Goal: Task Accomplishment & Management: Manage account settings

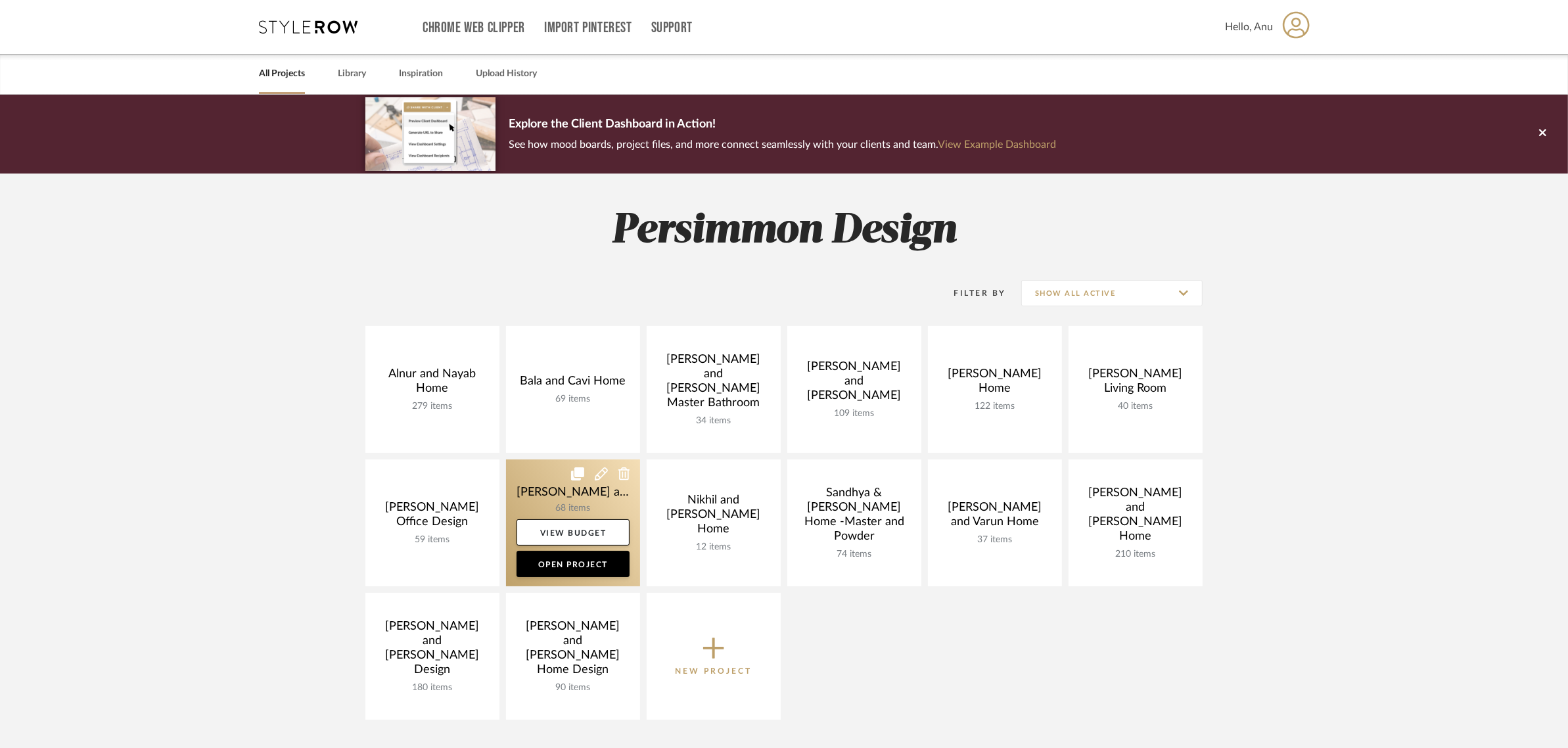
click at [536, 481] on link at bounding box center [573, 522] width 134 height 127
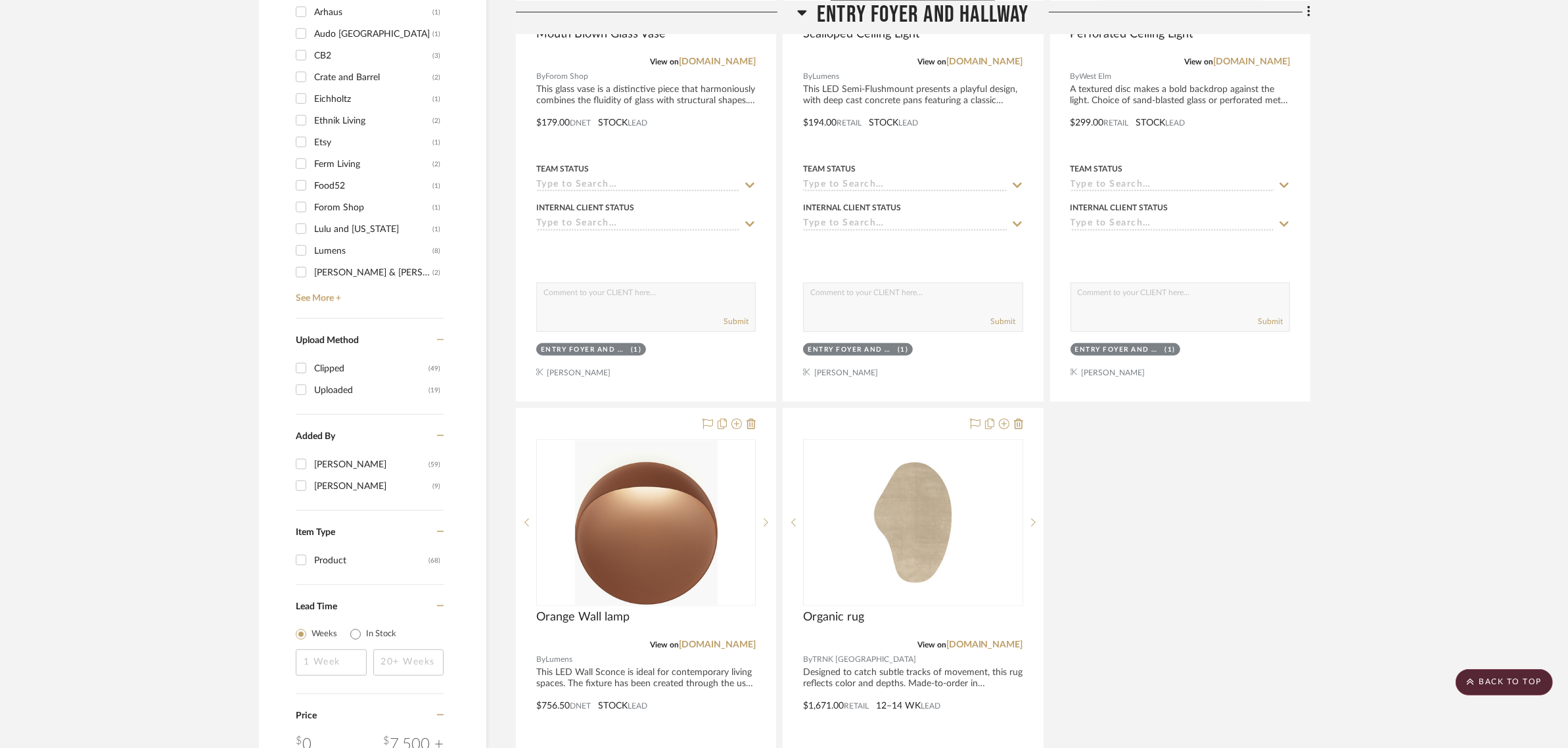
scroll to position [1561, 0]
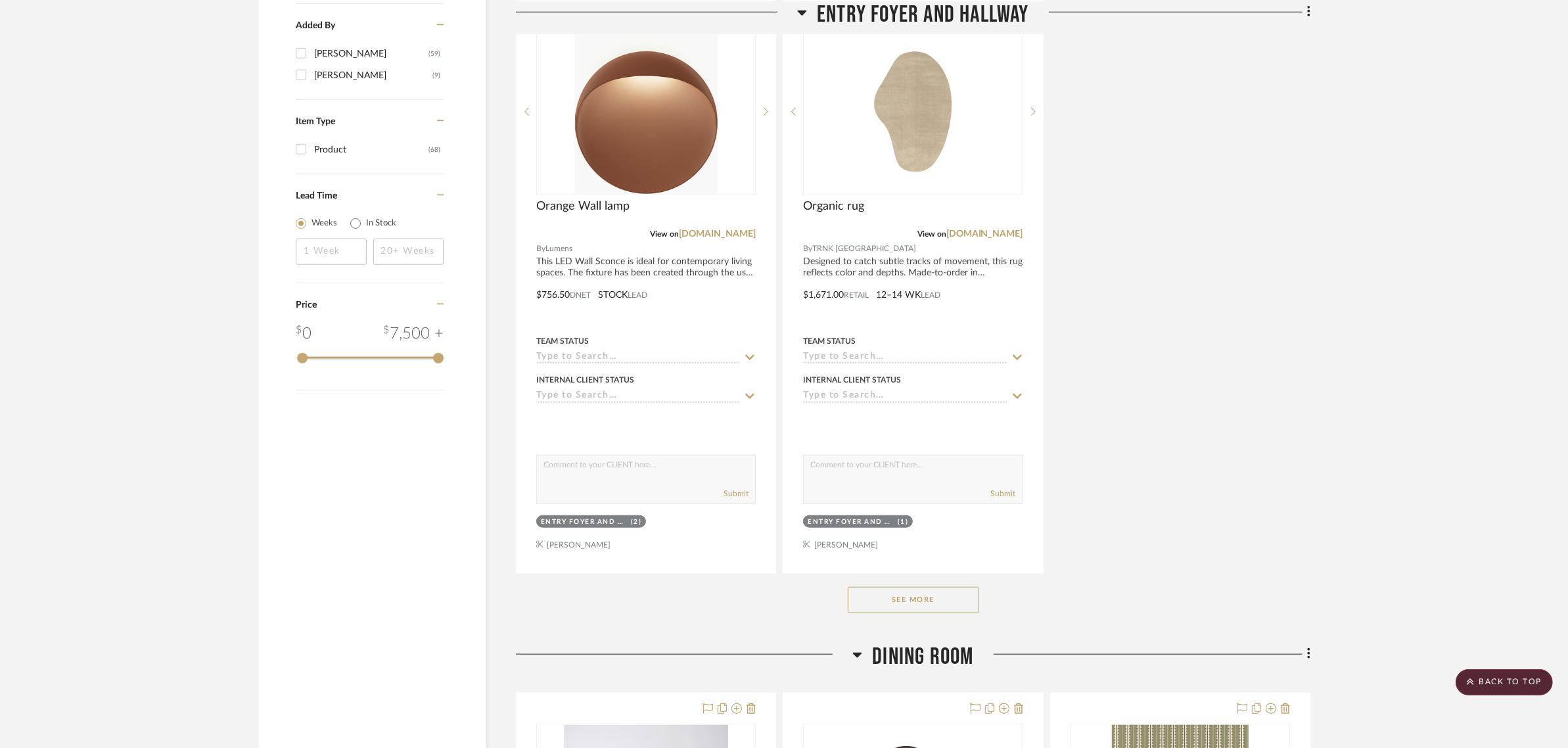
click at [901, 587] on button "See More" at bounding box center [913, 600] width 132 height 26
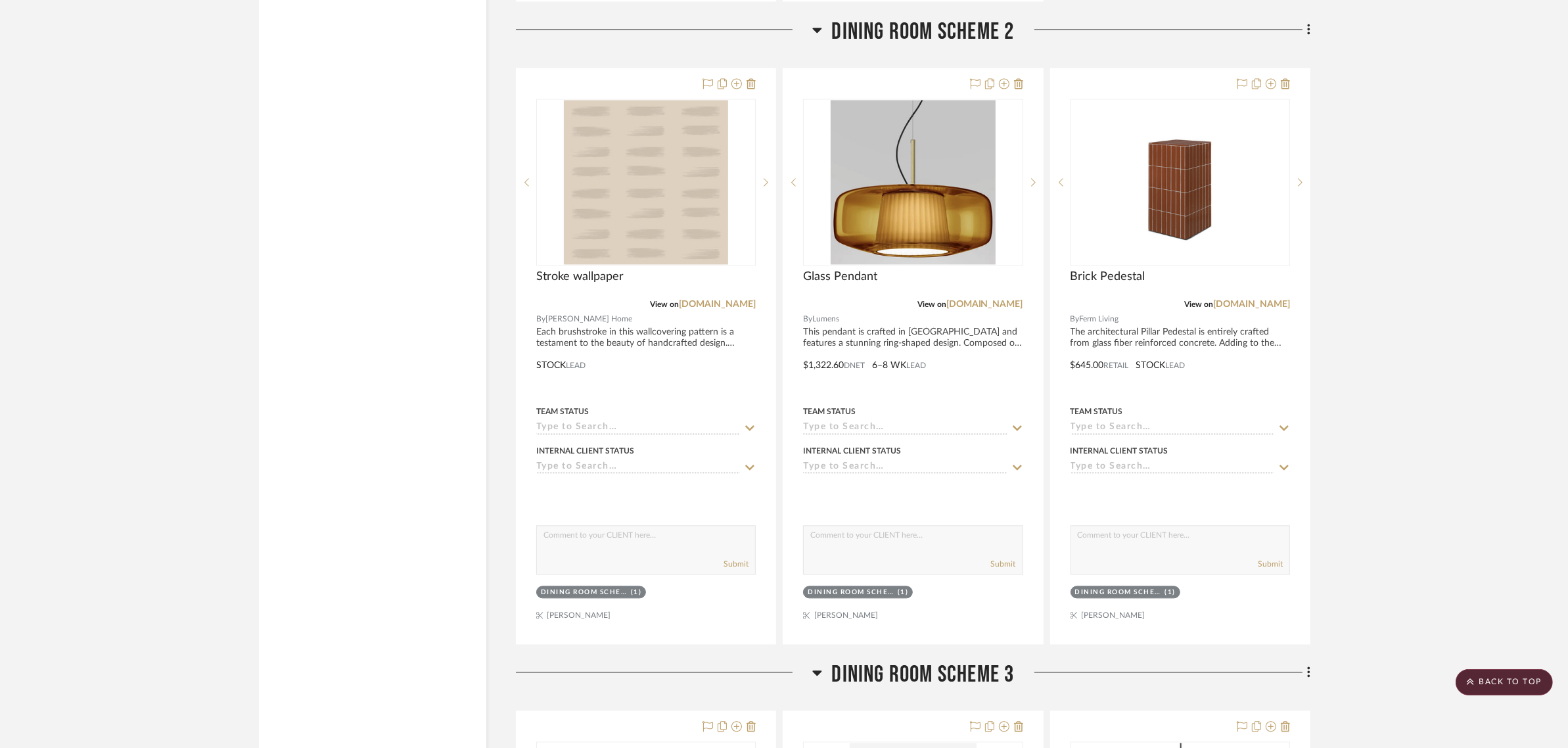
scroll to position [3121, 0]
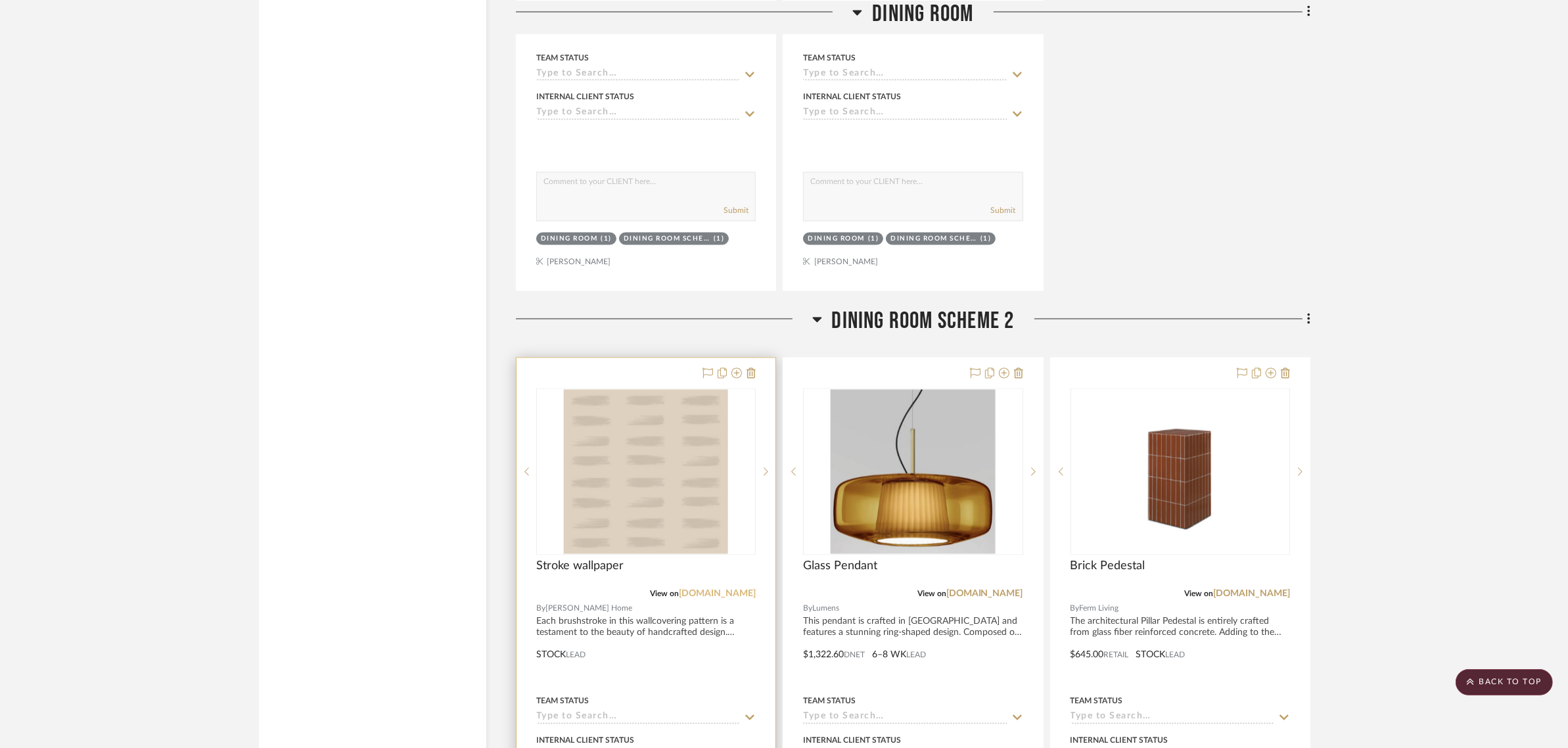
click at [710, 589] on link "[DOMAIN_NAME]" at bounding box center [717, 594] width 77 height 9
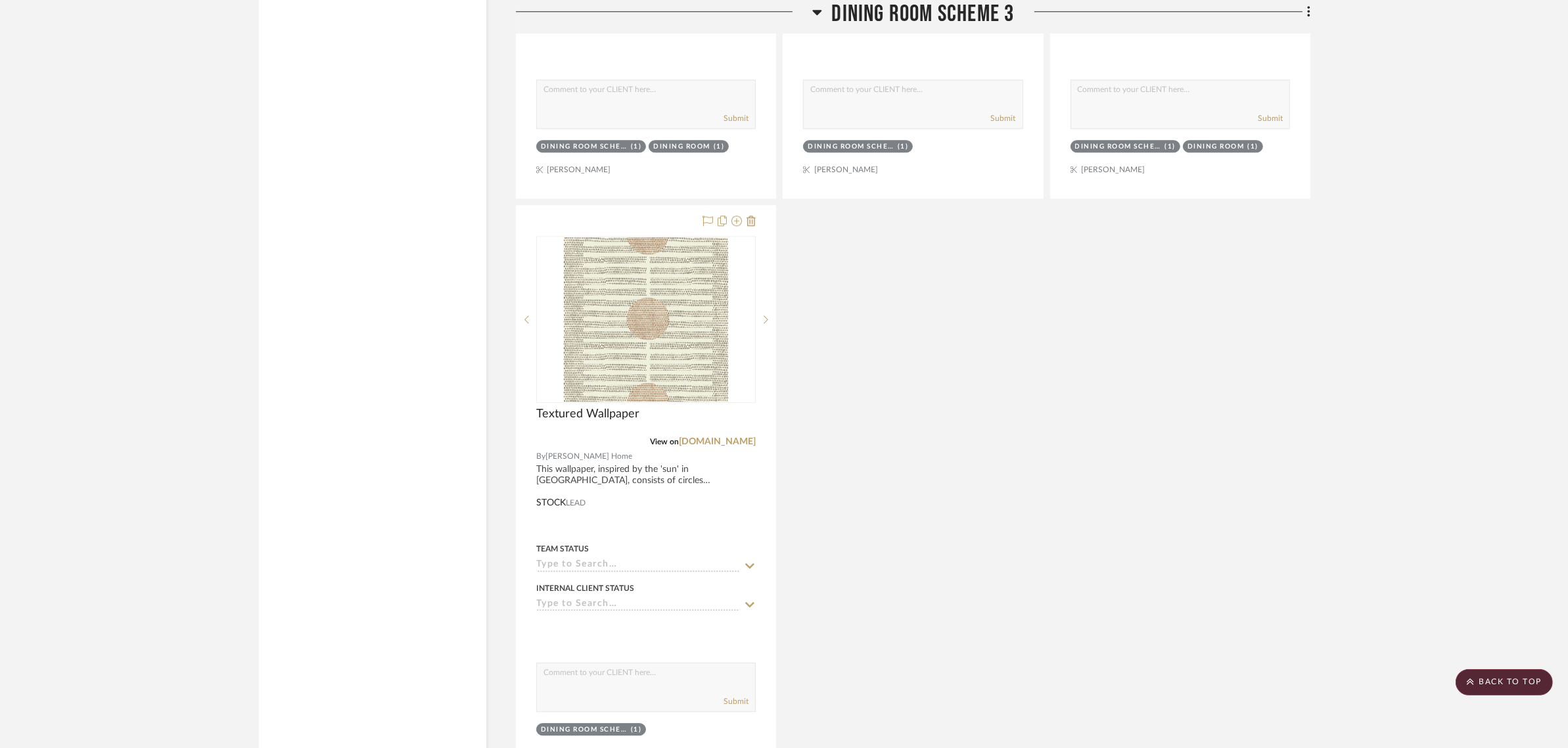
scroll to position [4518, 0]
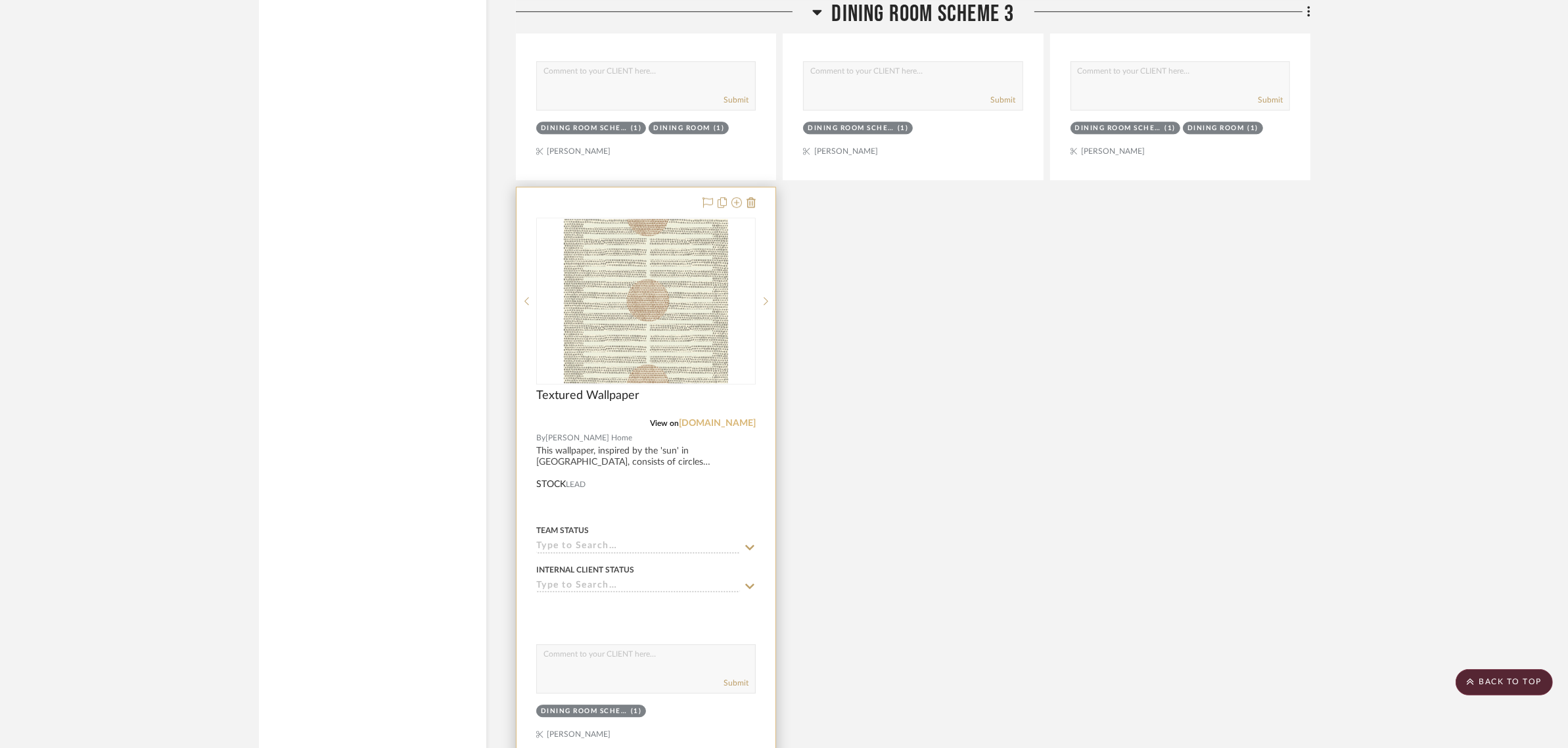
click at [727, 418] on link "[DOMAIN_NAME]" at bounding box center [717, 423] width 77 height 9
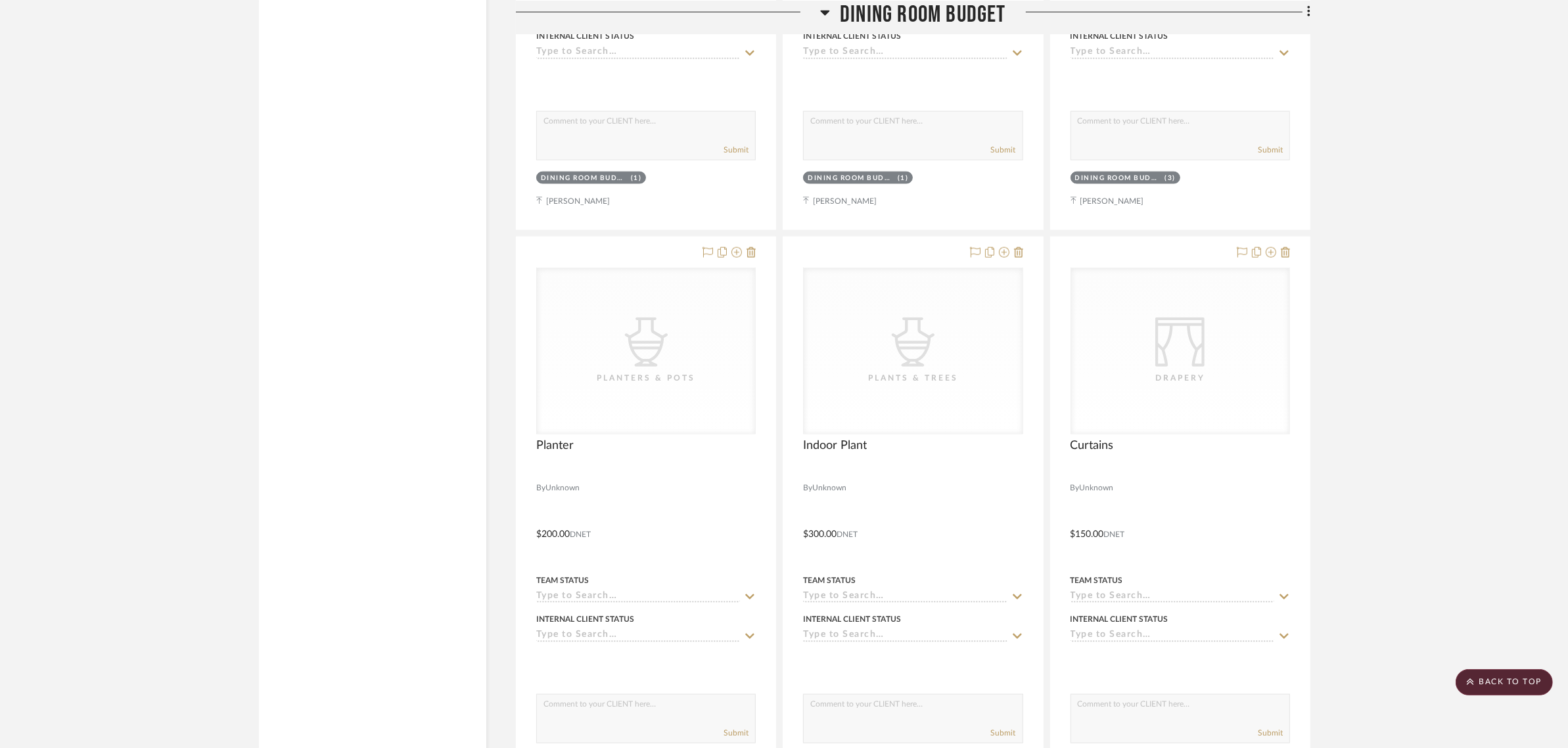
scroll to position [8461, 0]
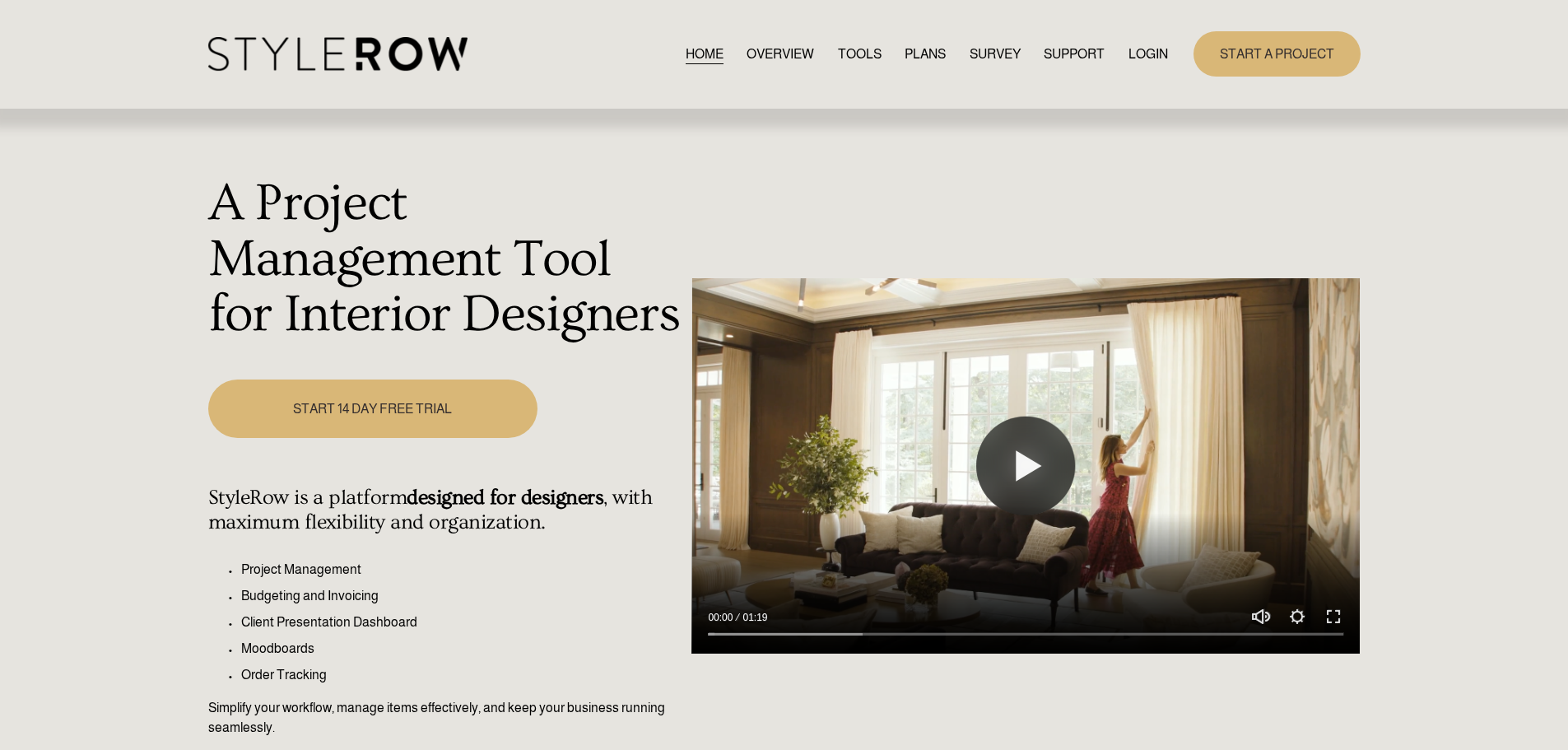
click at [1142, 57] on link "LOGIN" at bounding box center [1148, 53] width 40 height 22
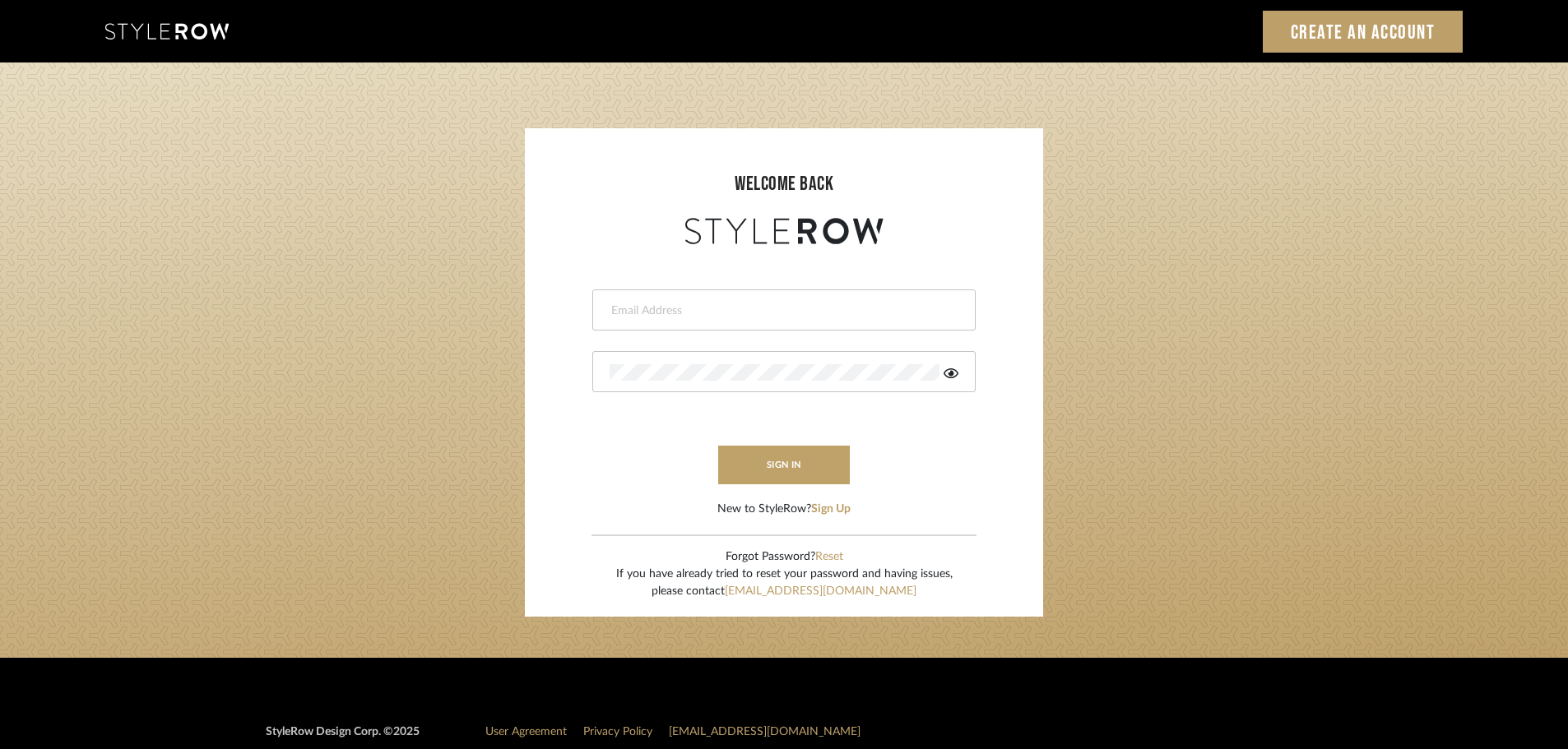
click at [608, 314] on div at bounding box center [784, 309] width 384 height 41
type input "persimmon.design@outlook.com"
click at [769, 468] on button "sign in" at bounding box center [784, 465] width 131 height 39
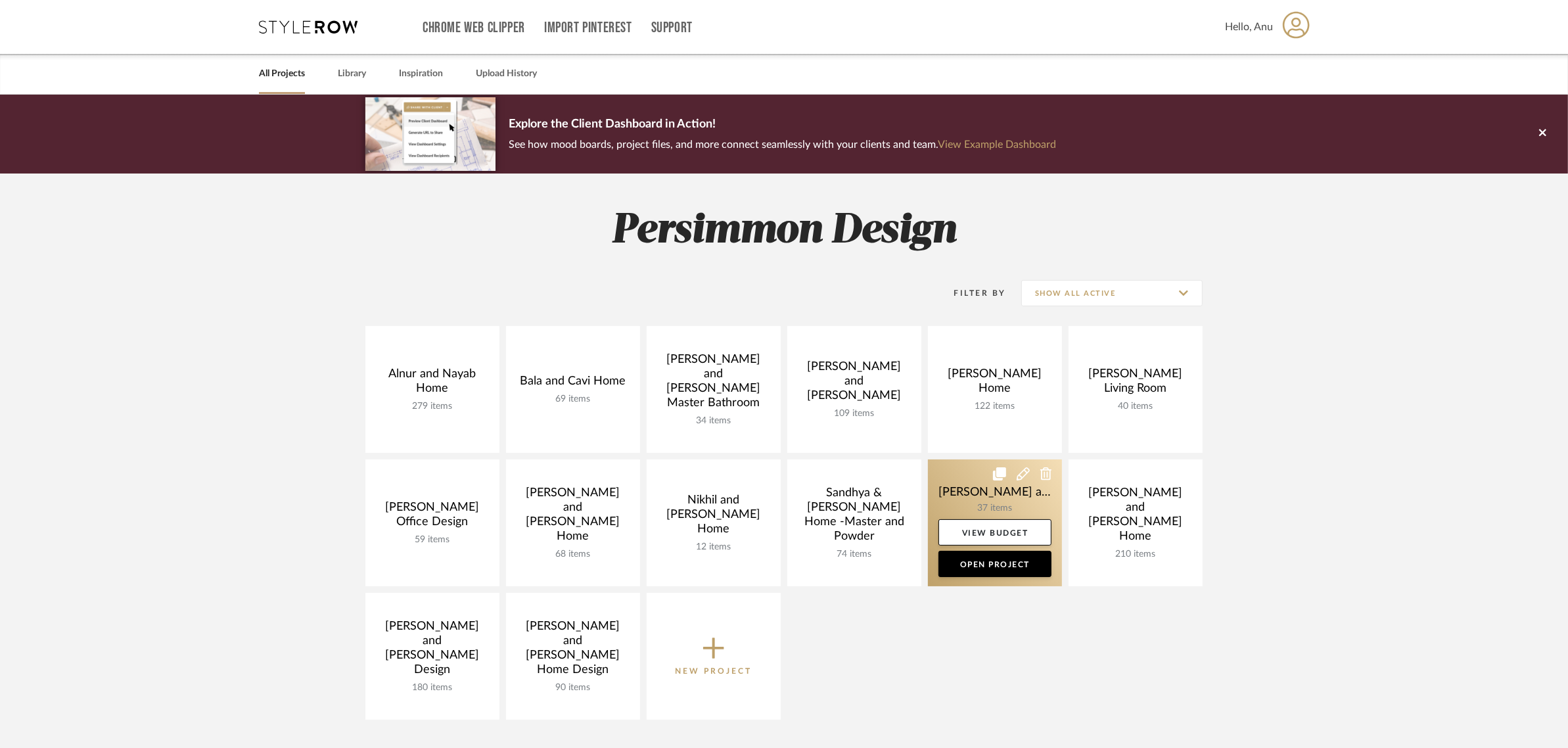
click at [947, 478] on link at bounding box center [995, 522] width 134 height 127
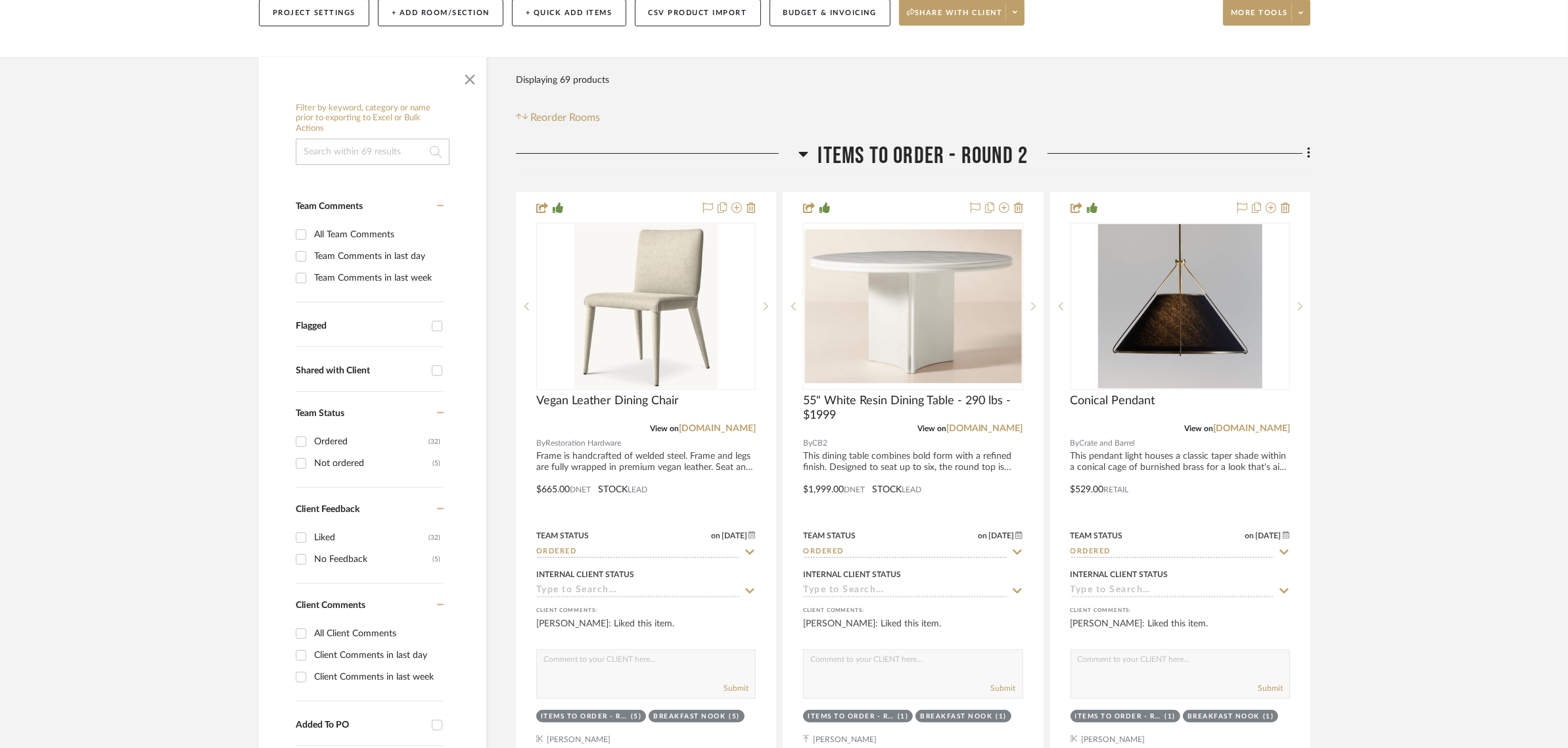
scroll to position [247, 0]
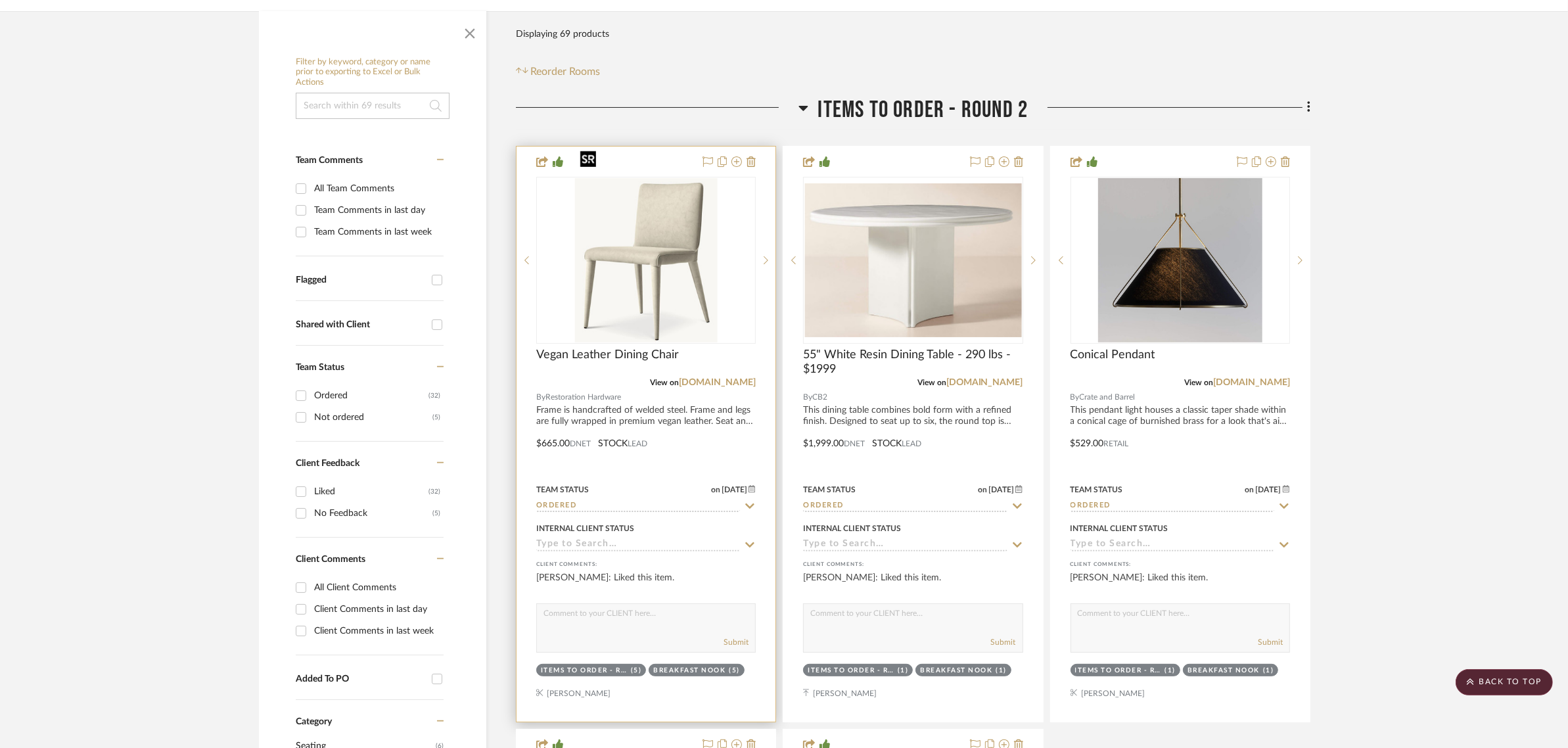
click at [662, 207] on img "0" at bounding box center [646, 260] width 143 height 164
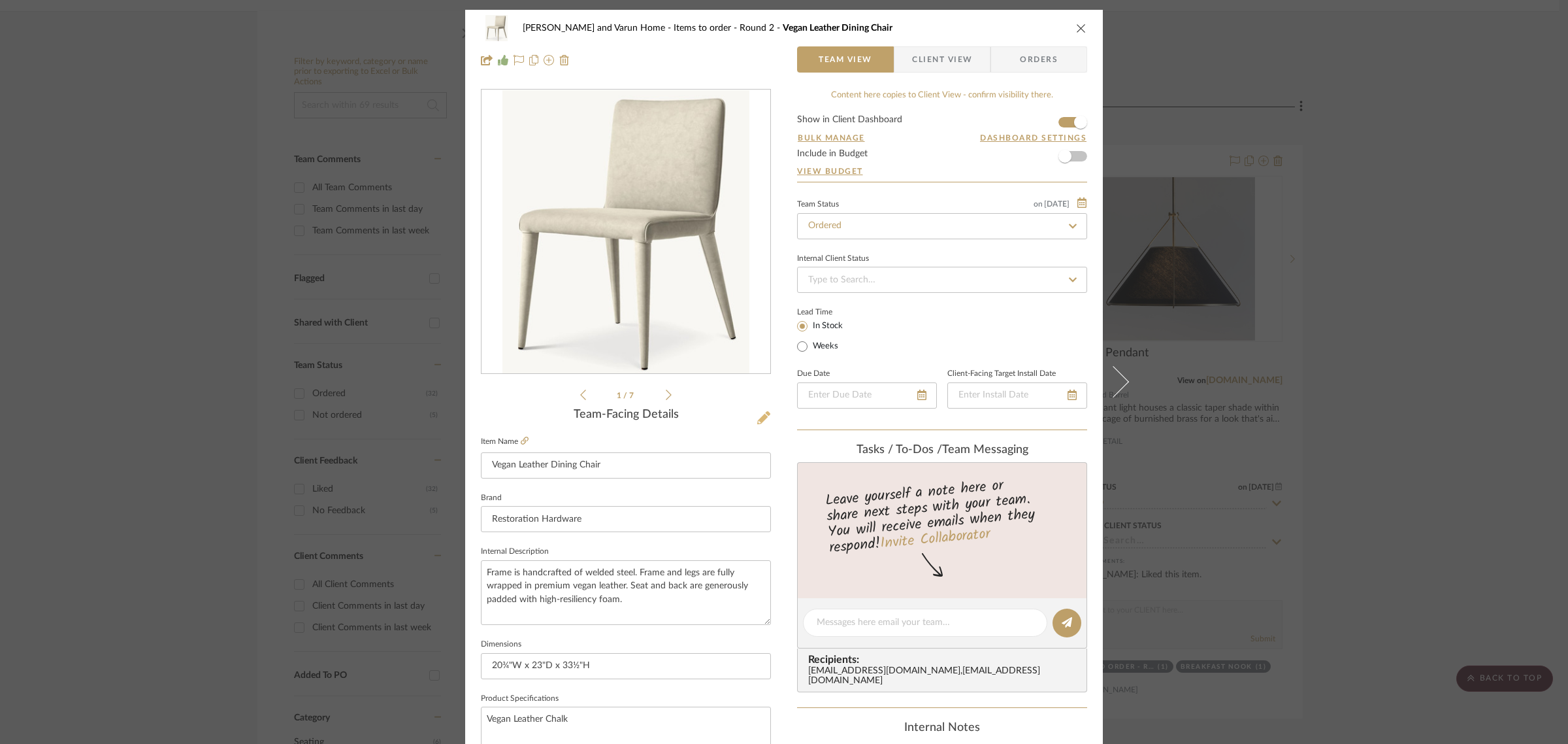
click at [761, 417] on icon at bounding box center [764, 418] width 13 height 13
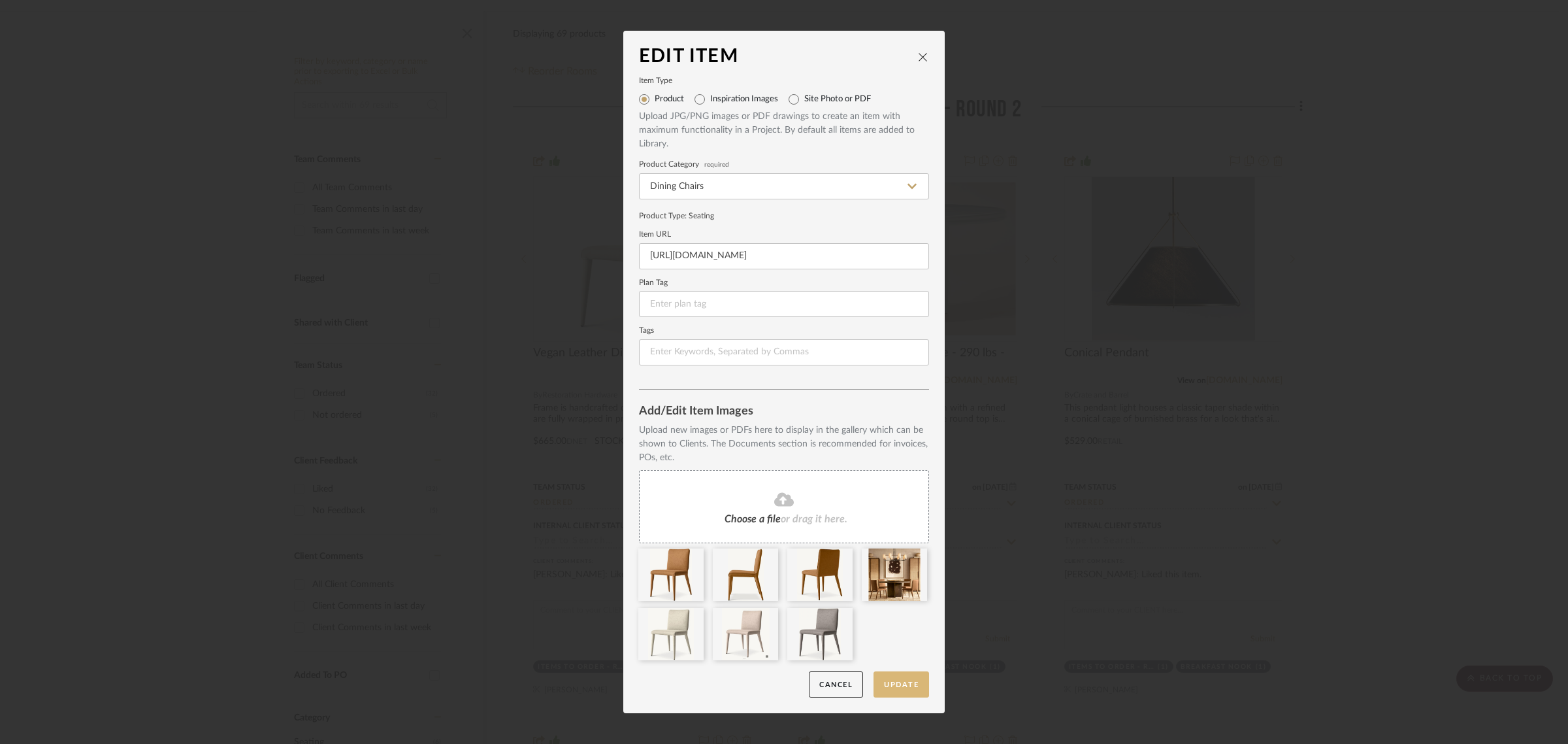
click at [894, 683] on button "Update" at bounding box center [902, 684] width 56 height 27
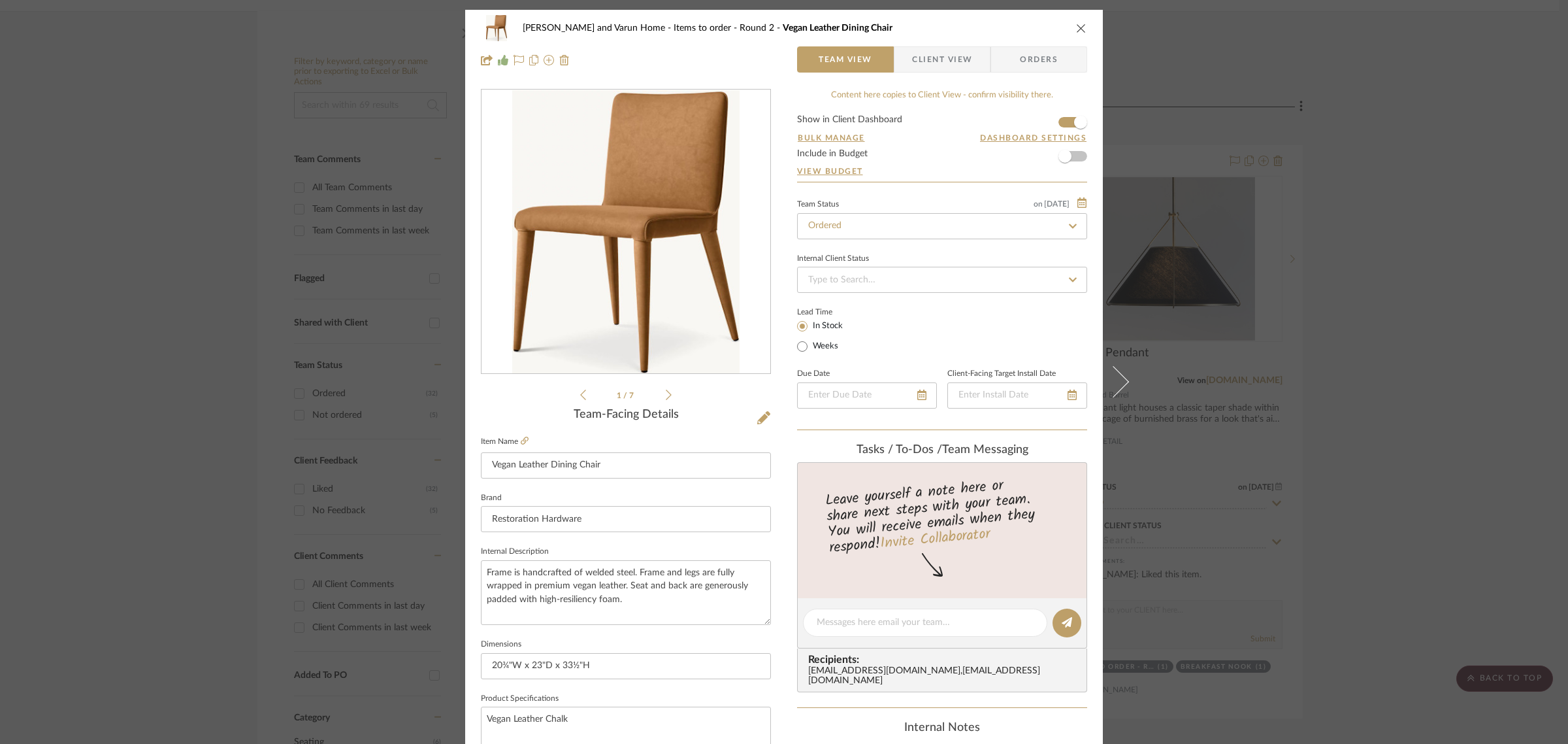
click at [1442, 408] on div "Shalini and Varun Home Items to order - Round 2 Vegan Leather Dining Chair Team…" at bounding box center [784, 372] width 1568 height 744
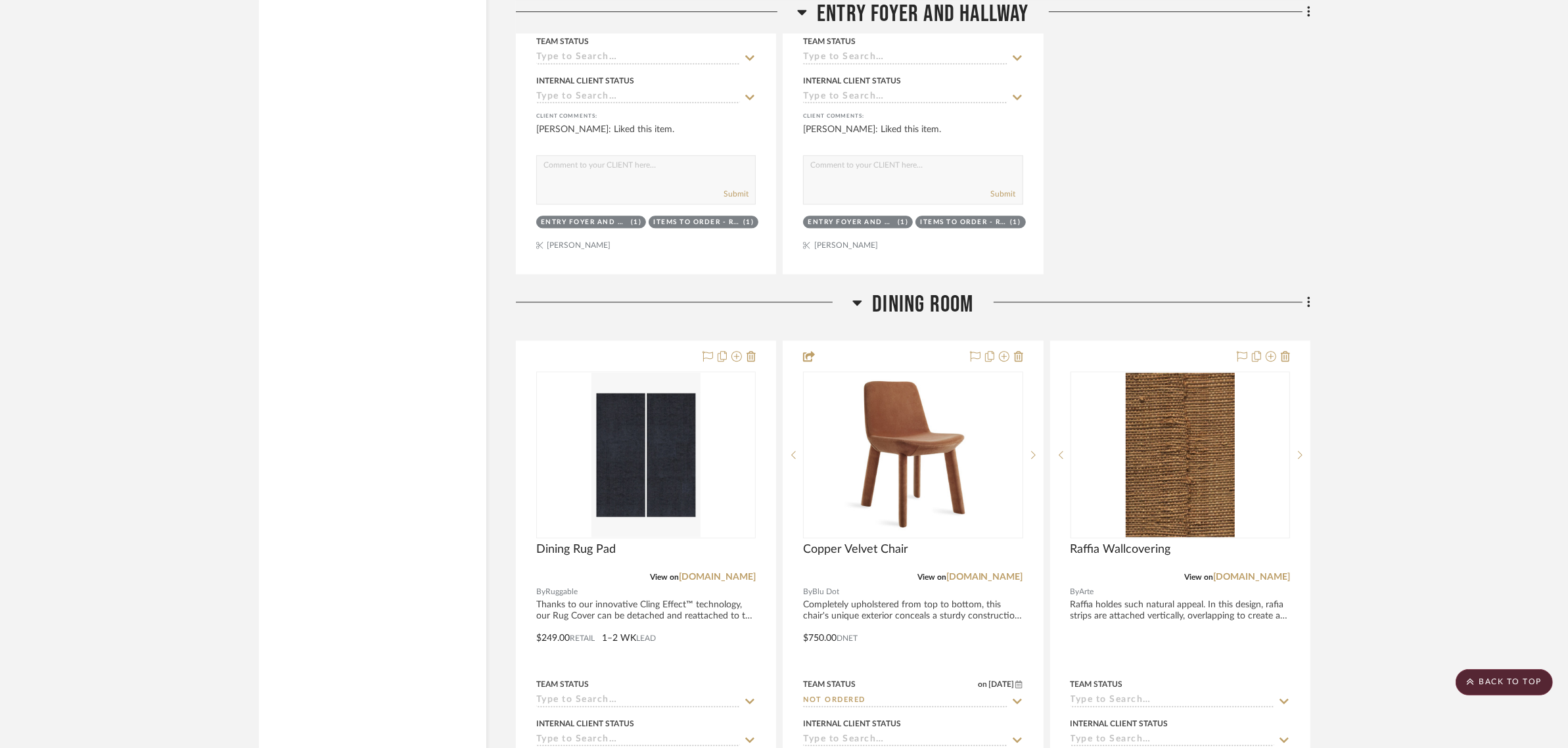
scroll to position [4353, 0]
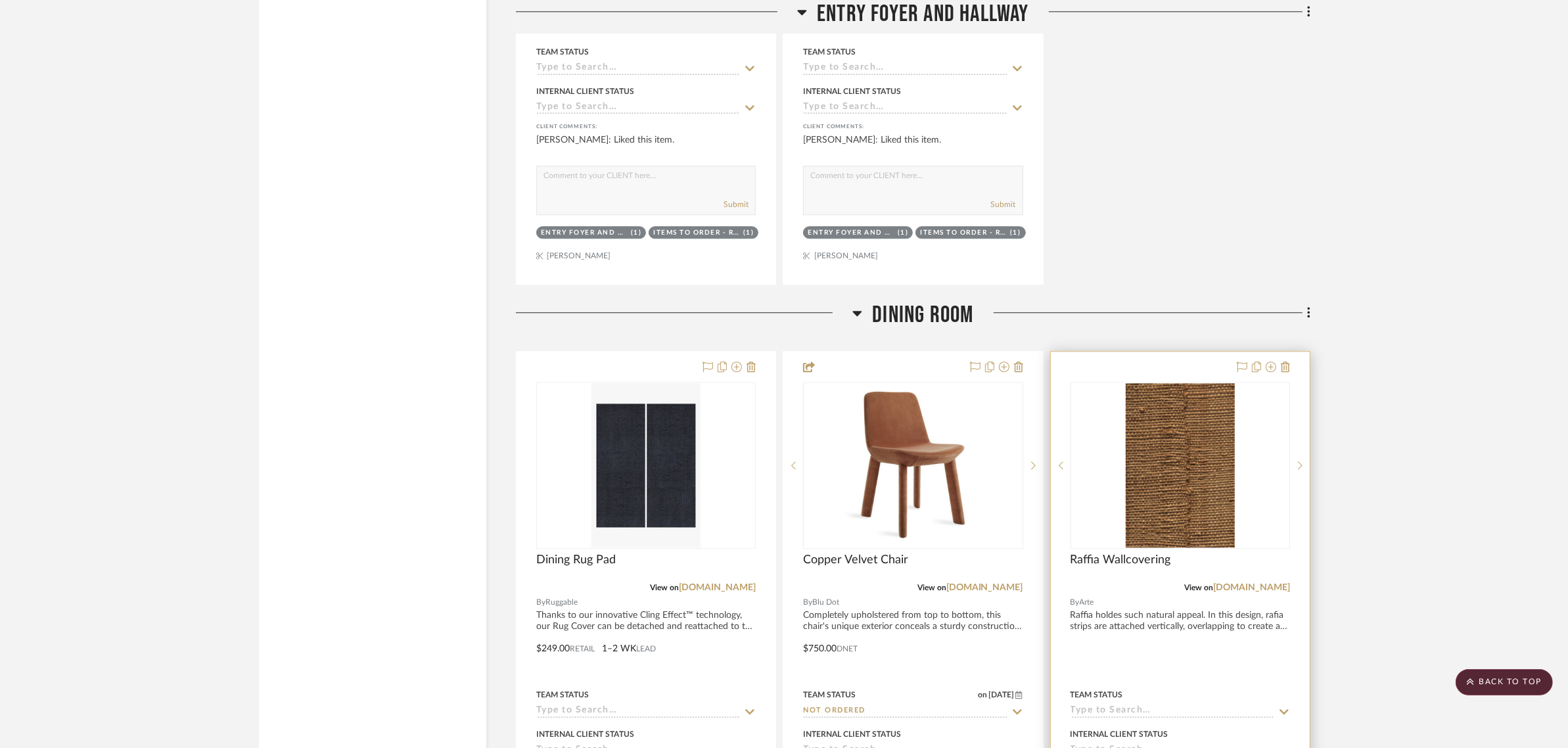
click at [1190, 351] on div at bounding box center [1180, 639] width 259 height 575
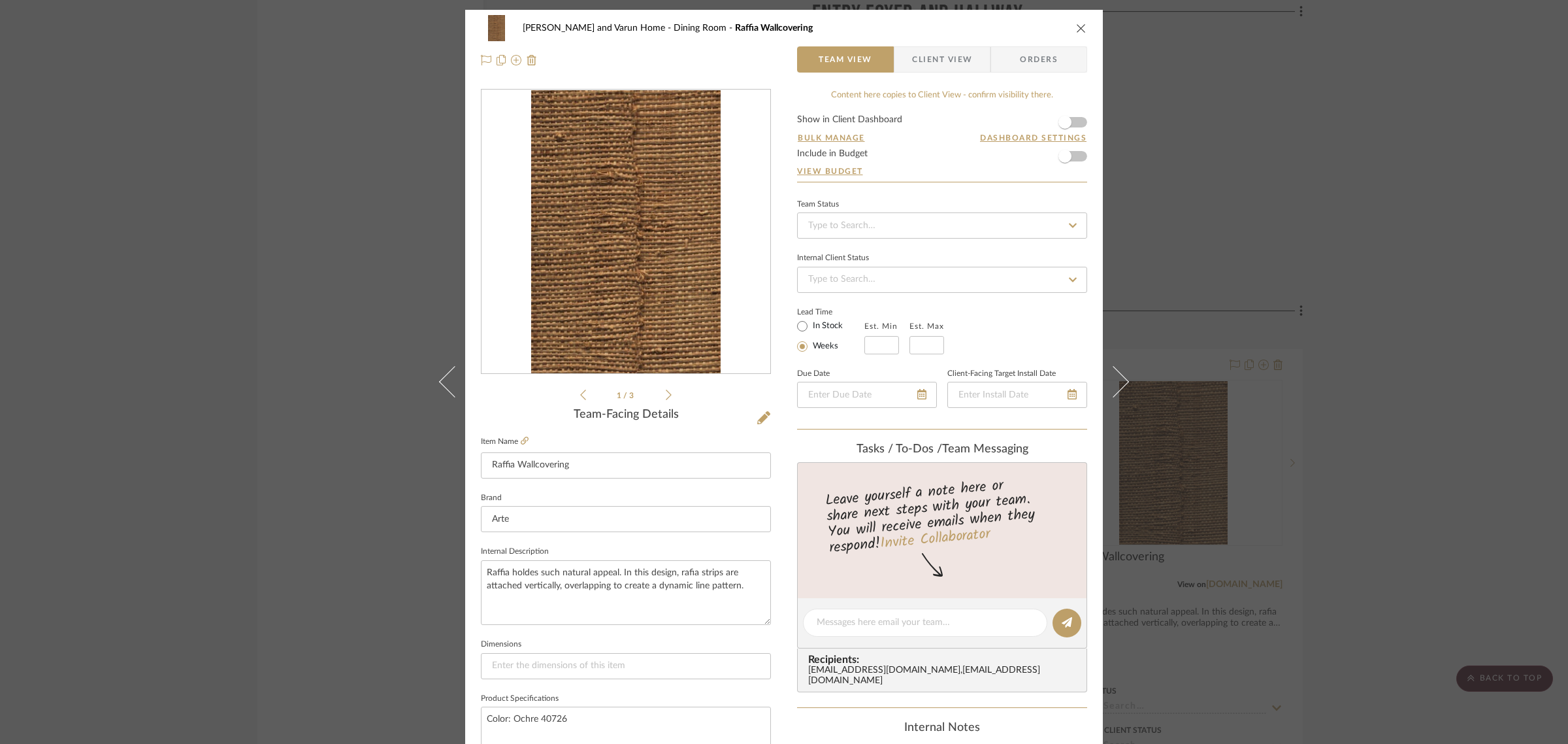
click at [940, 60] on span "Client View" at bounding box center [942, 60] width 60 height 26
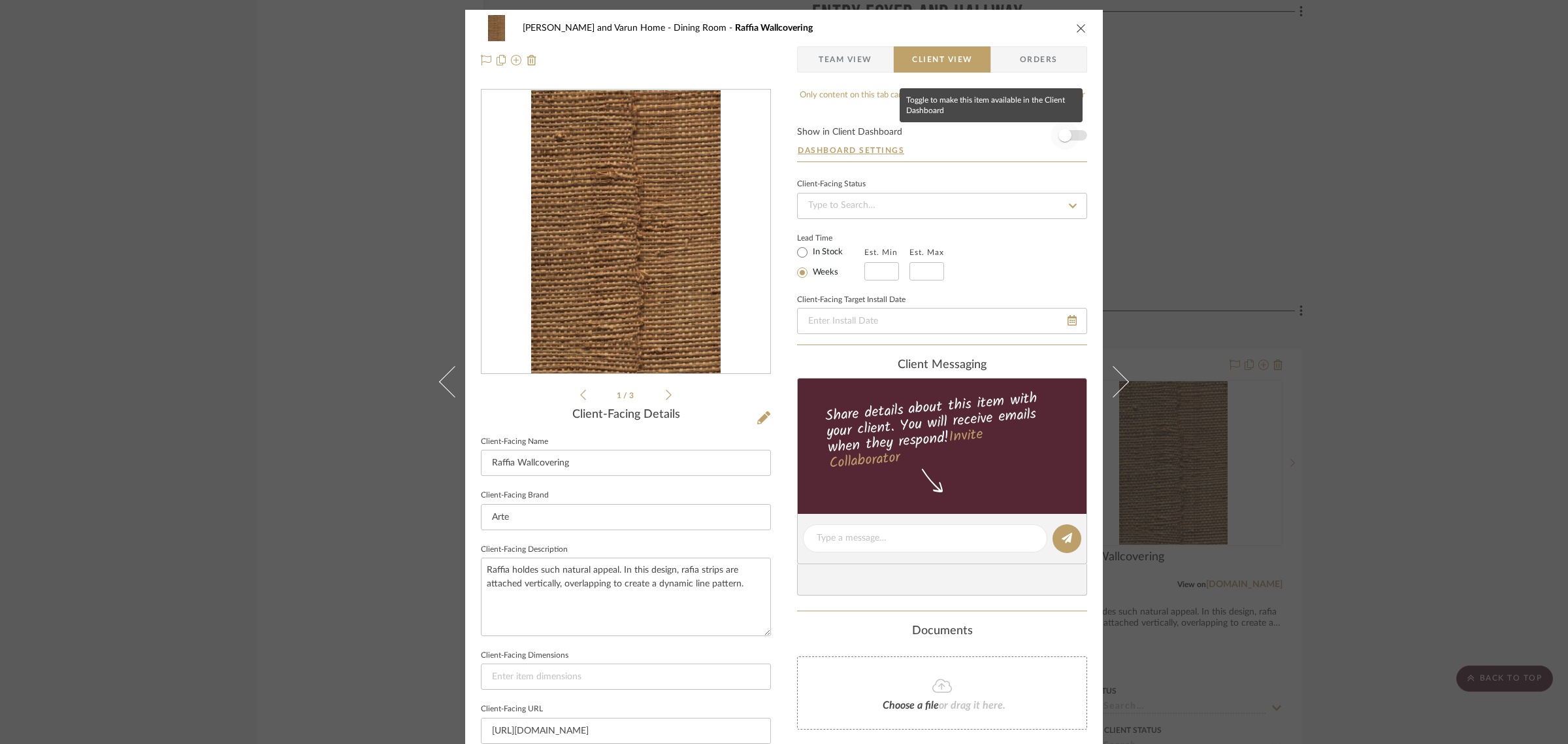
click at [1064, 133] on span "button" at bounding box center [1065, 135] width 13 height 13
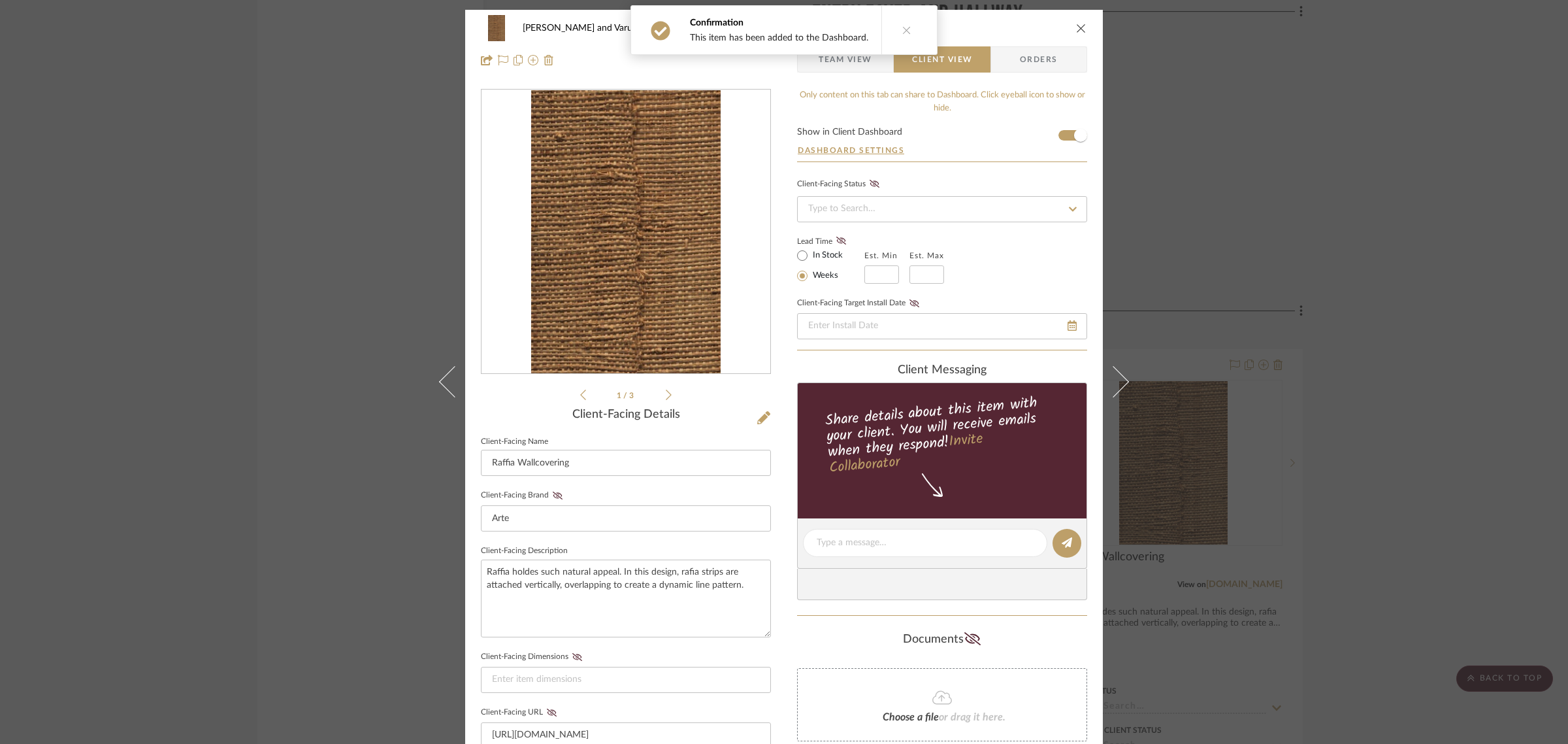
click at [1459, 382] on div "Shalini and Varun Home Dining Room Raffia Wallcovering Team View Client View Or…" at bounding box center [784, 372] width 1568 height 744
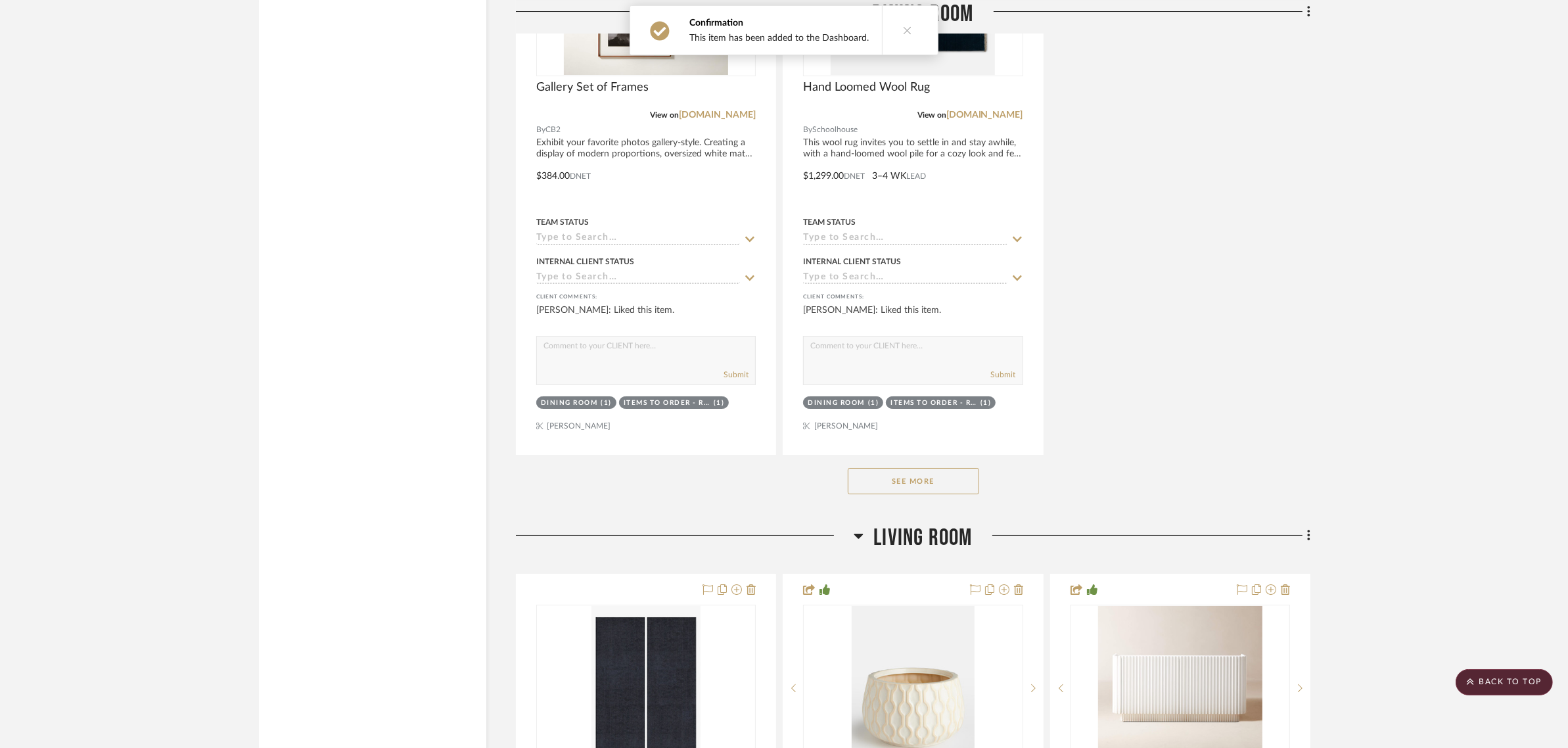
scroll to position [5996, 0]
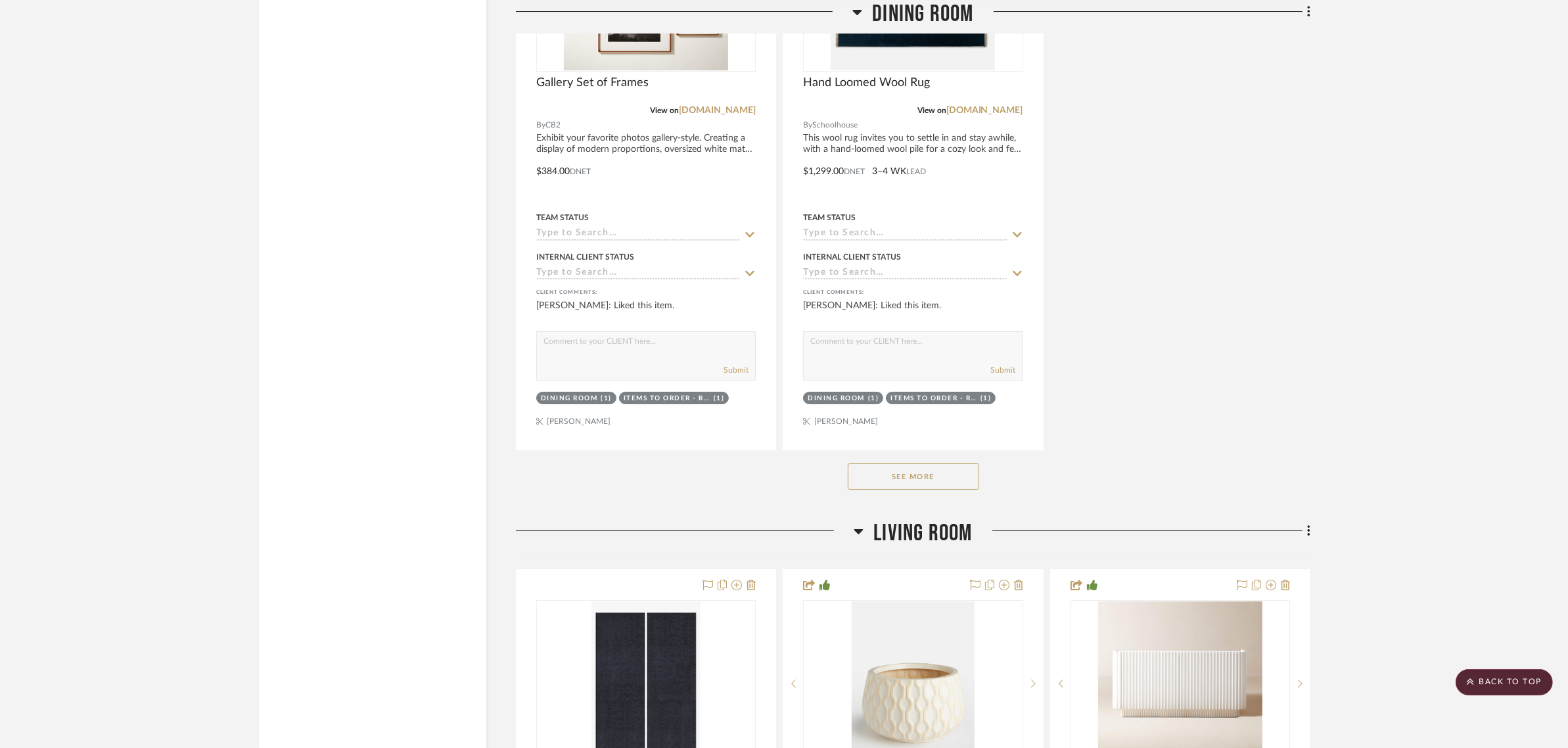
click at [974, 463] on button "See More" at bounding box center [913, 476] width 132 height 26
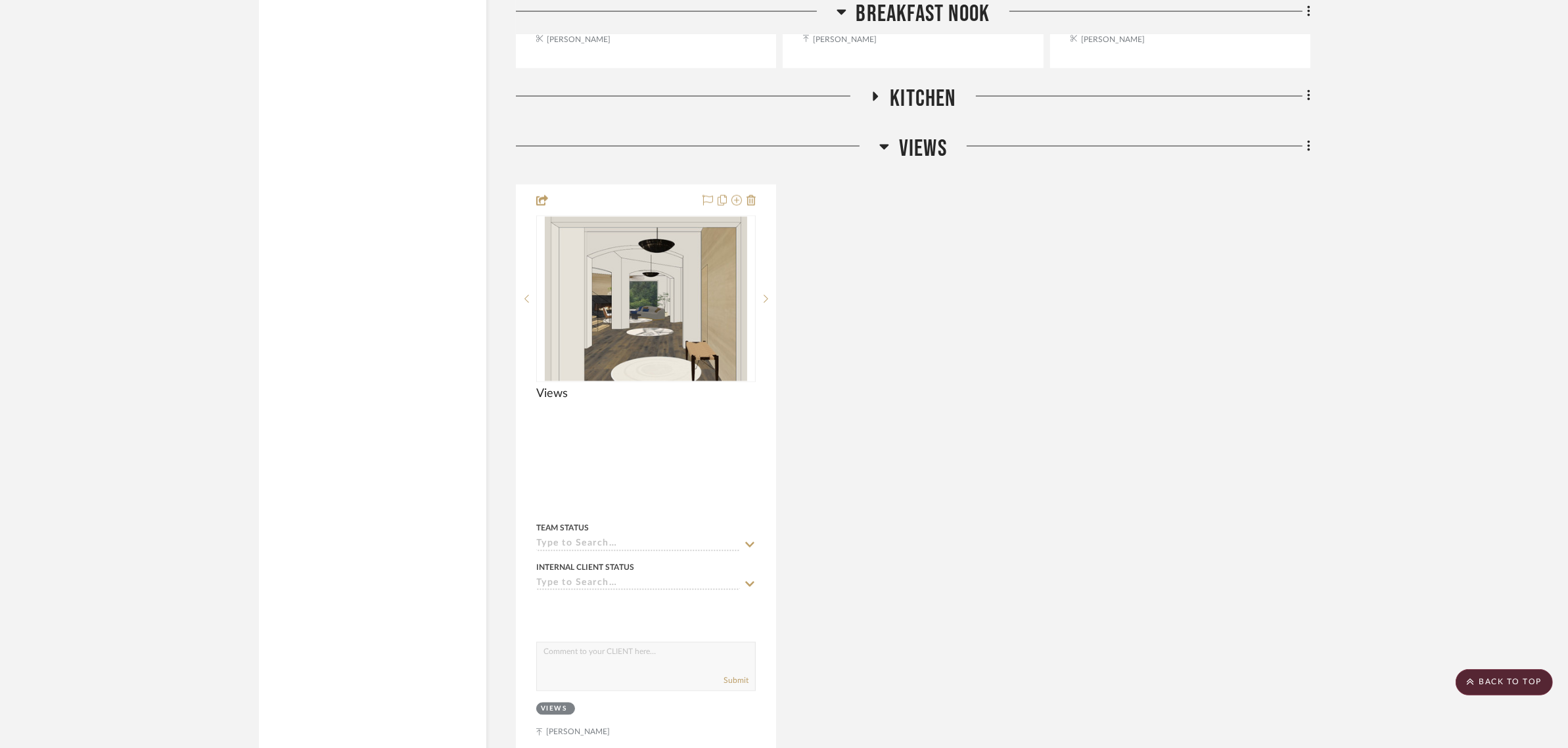
scroll to position [8954, 0]
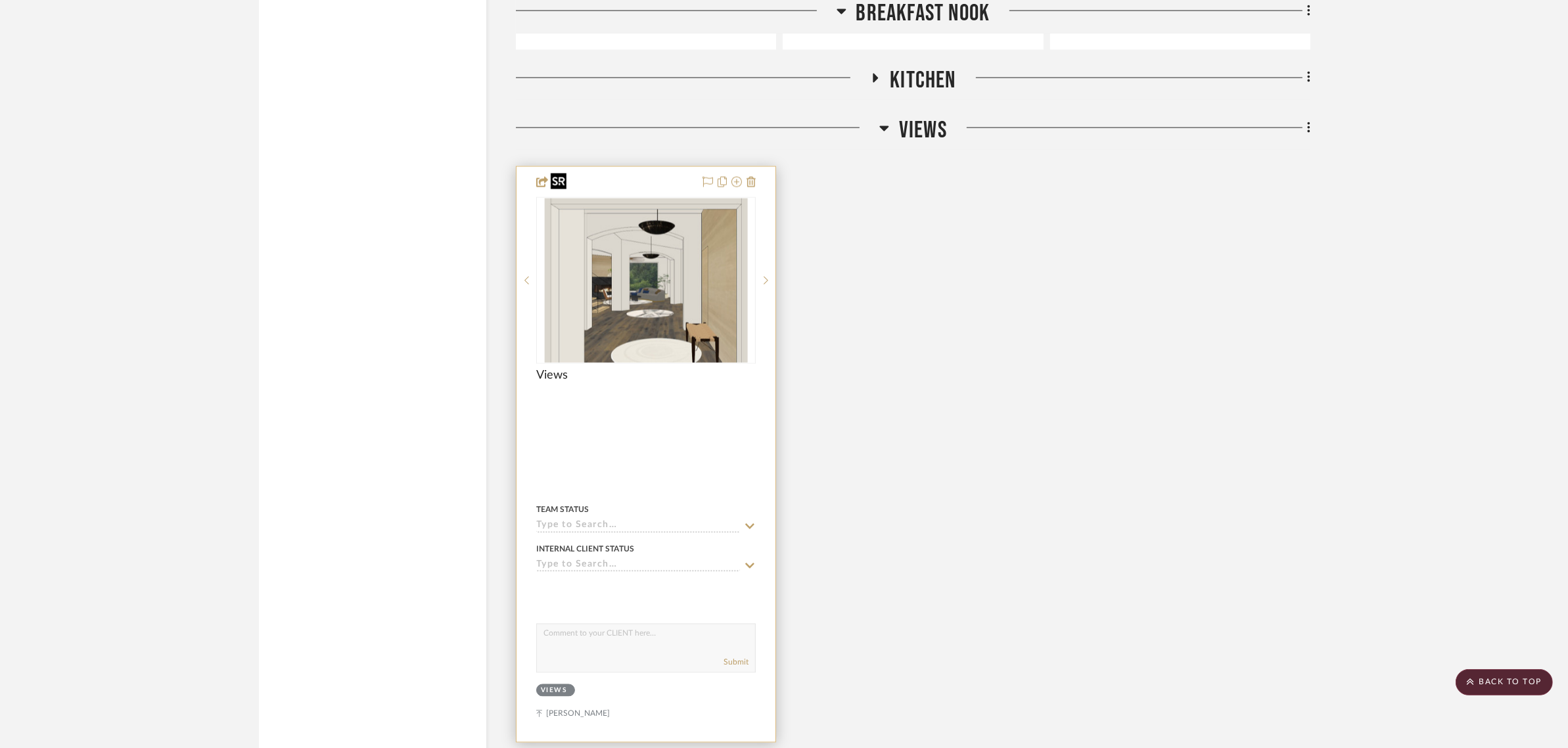
click at [576, 265] on div at bounding box center [646, 280] width 220 height 167
click at [664, 226] on img "0" at bounding box center [646, 280] width 203 height 164
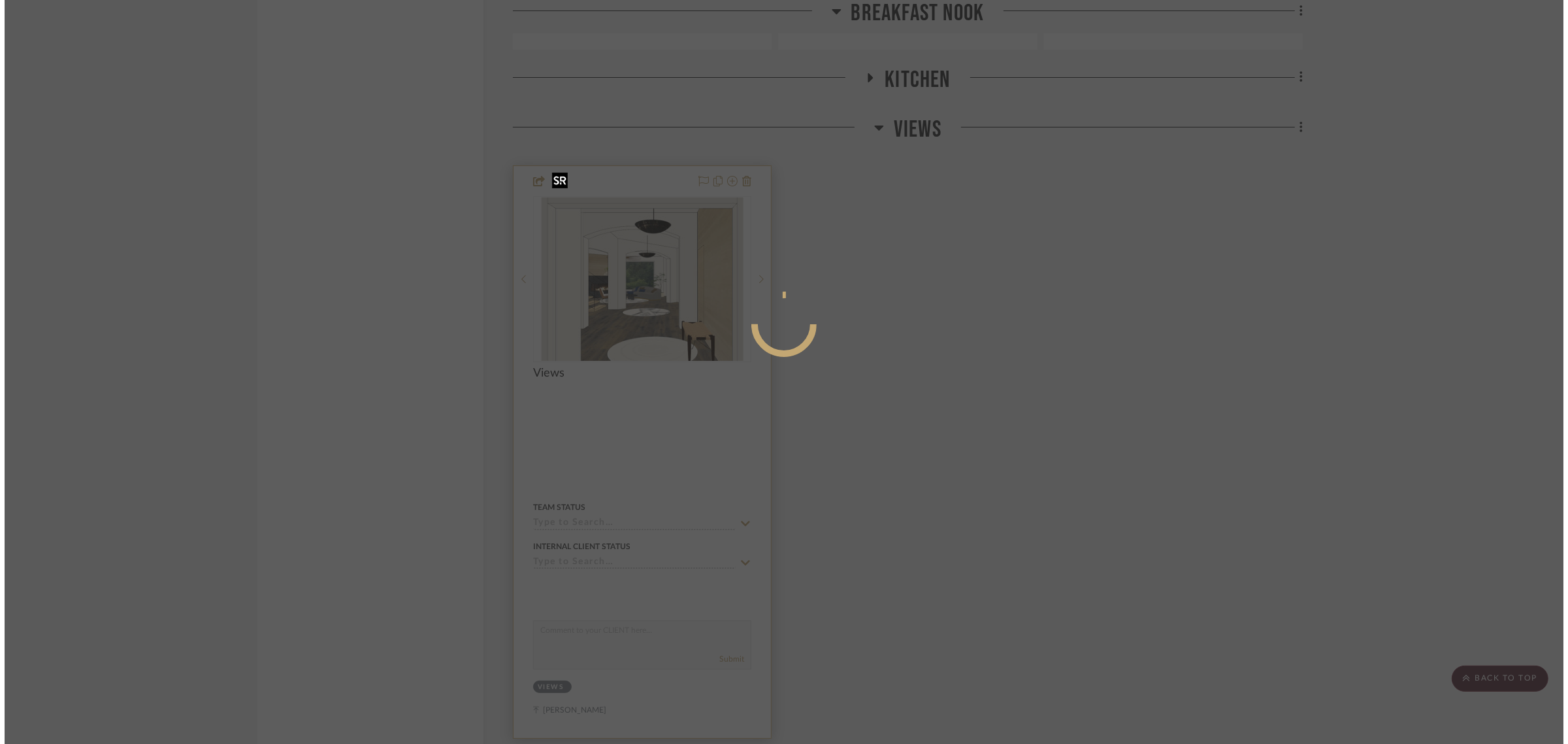
scroll to position [0, 0]
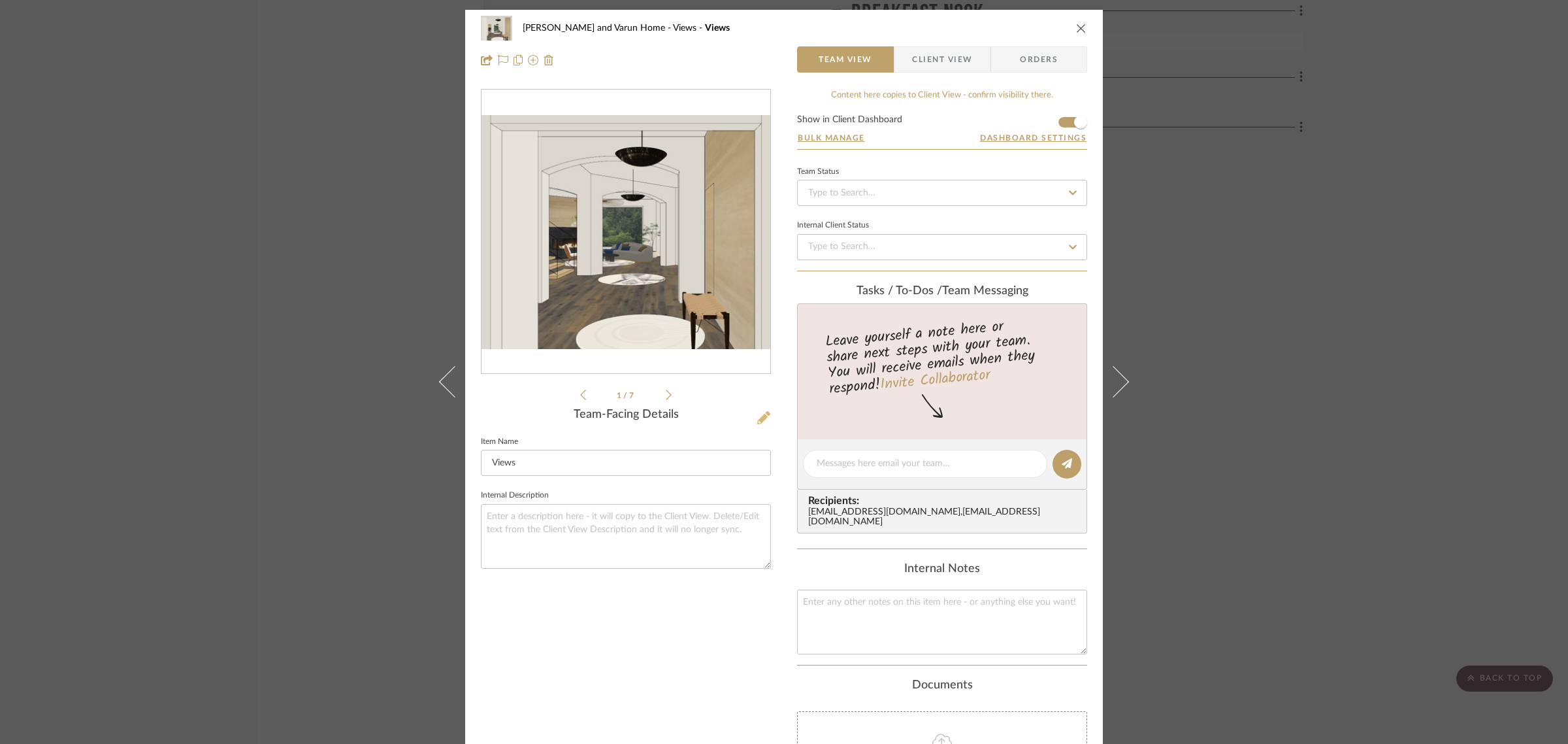
click at [762, 416] on icon at bounding box center [764, 418] width 13 height 13
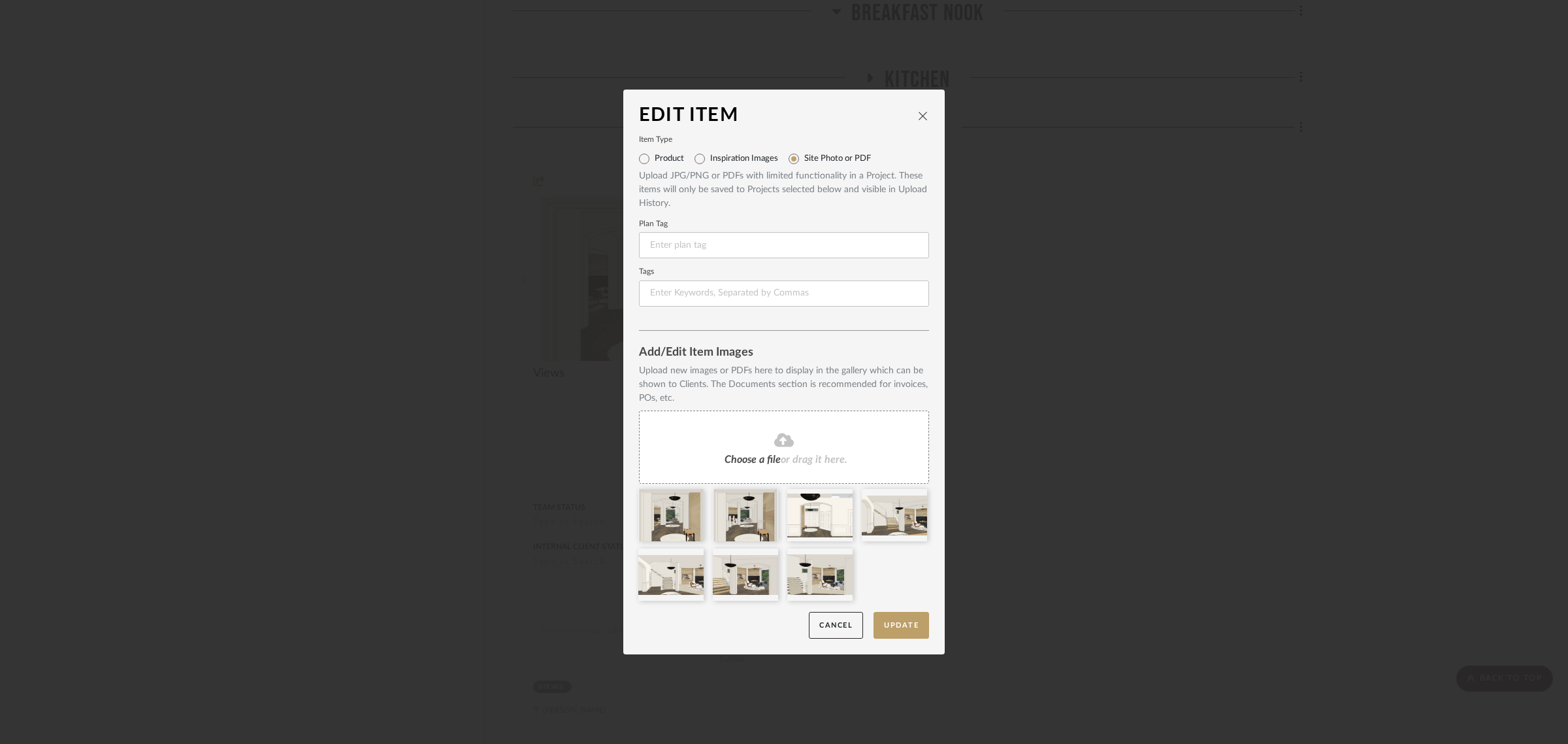
click at [918, 113] on icon "close" at bounding box center [924, 116] width 11 height 11
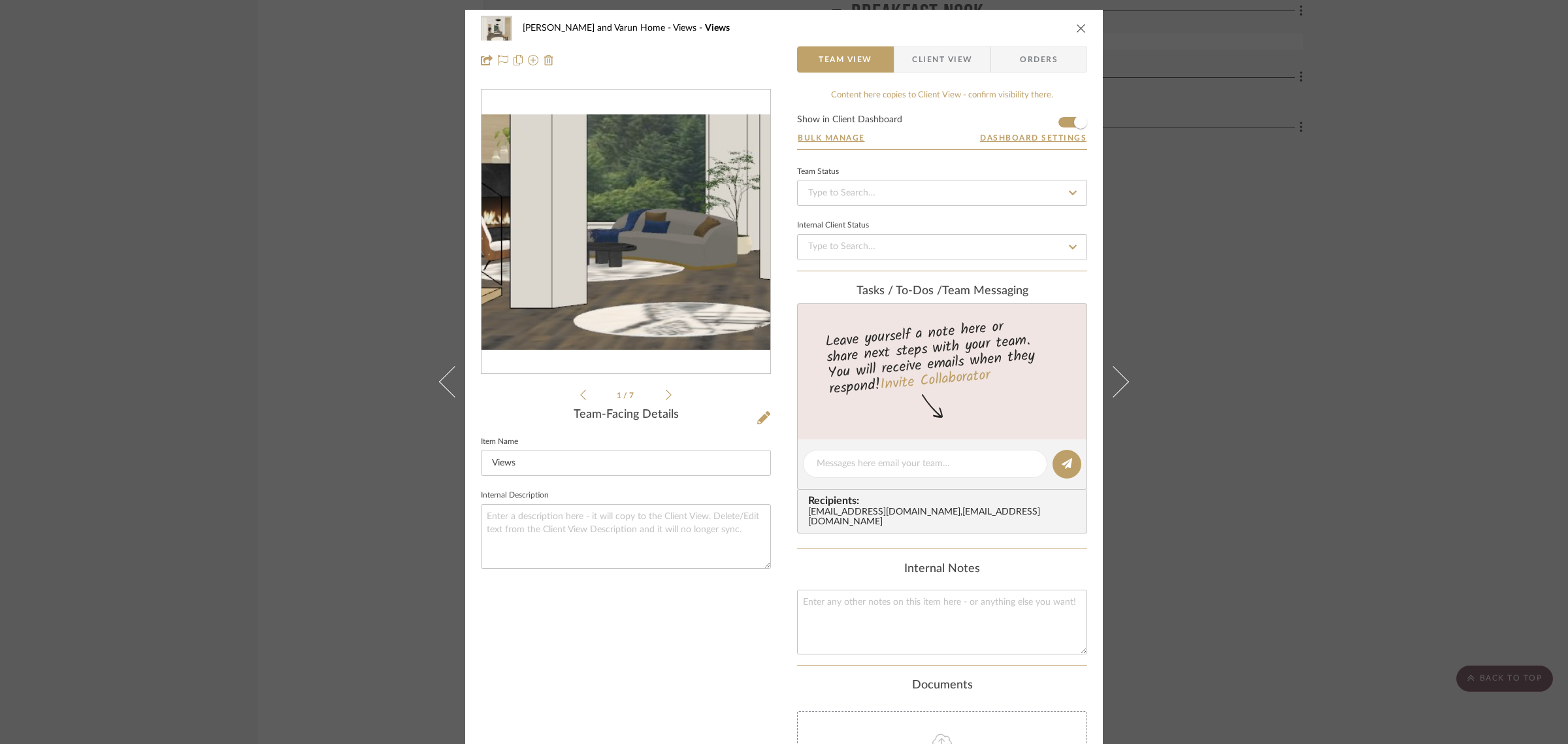
click at [611, 251] on img "0" at bounding box center [626, 232] width 289 height 234
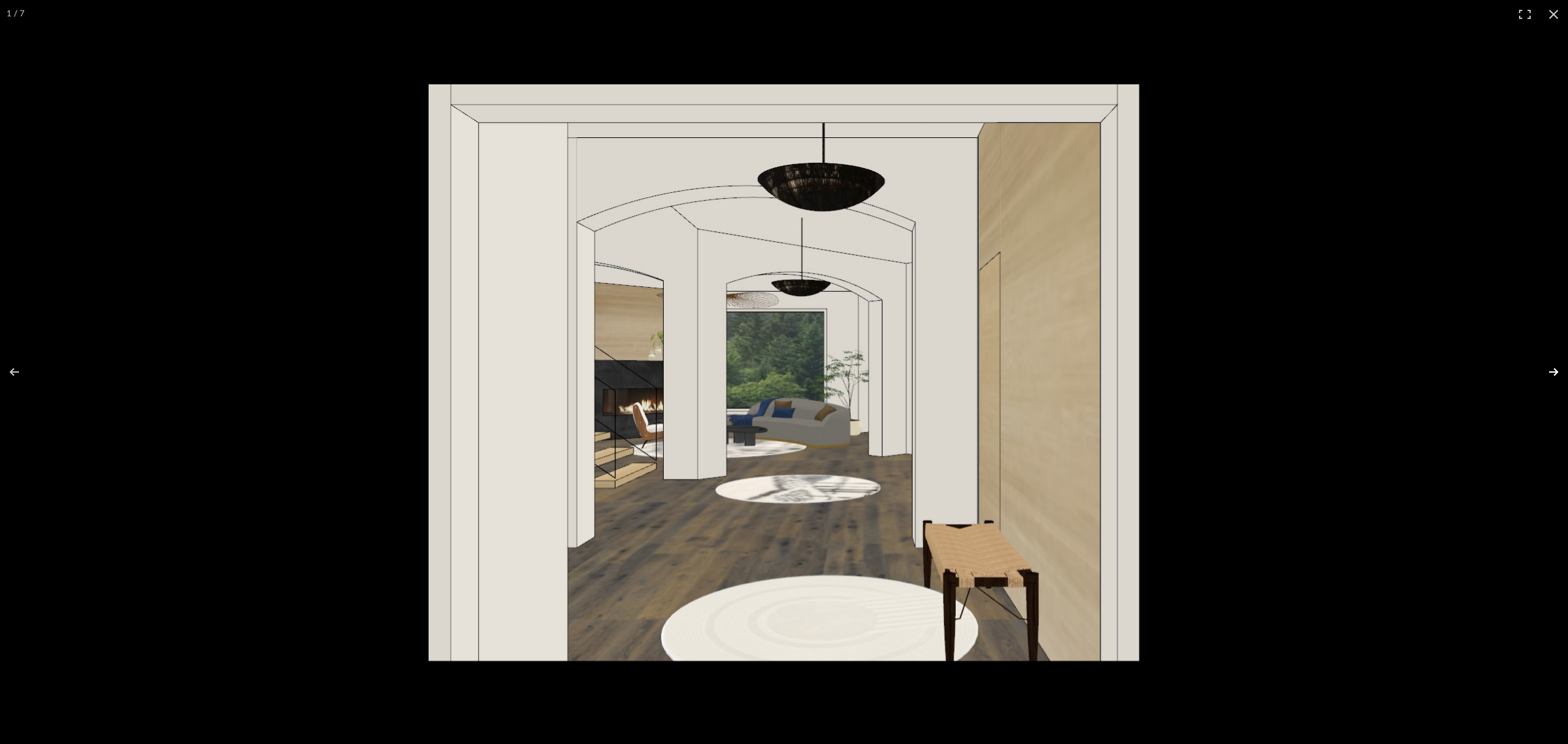
click at [1557, 373] on button at bounding box center [1546, 372] width 46 height 65
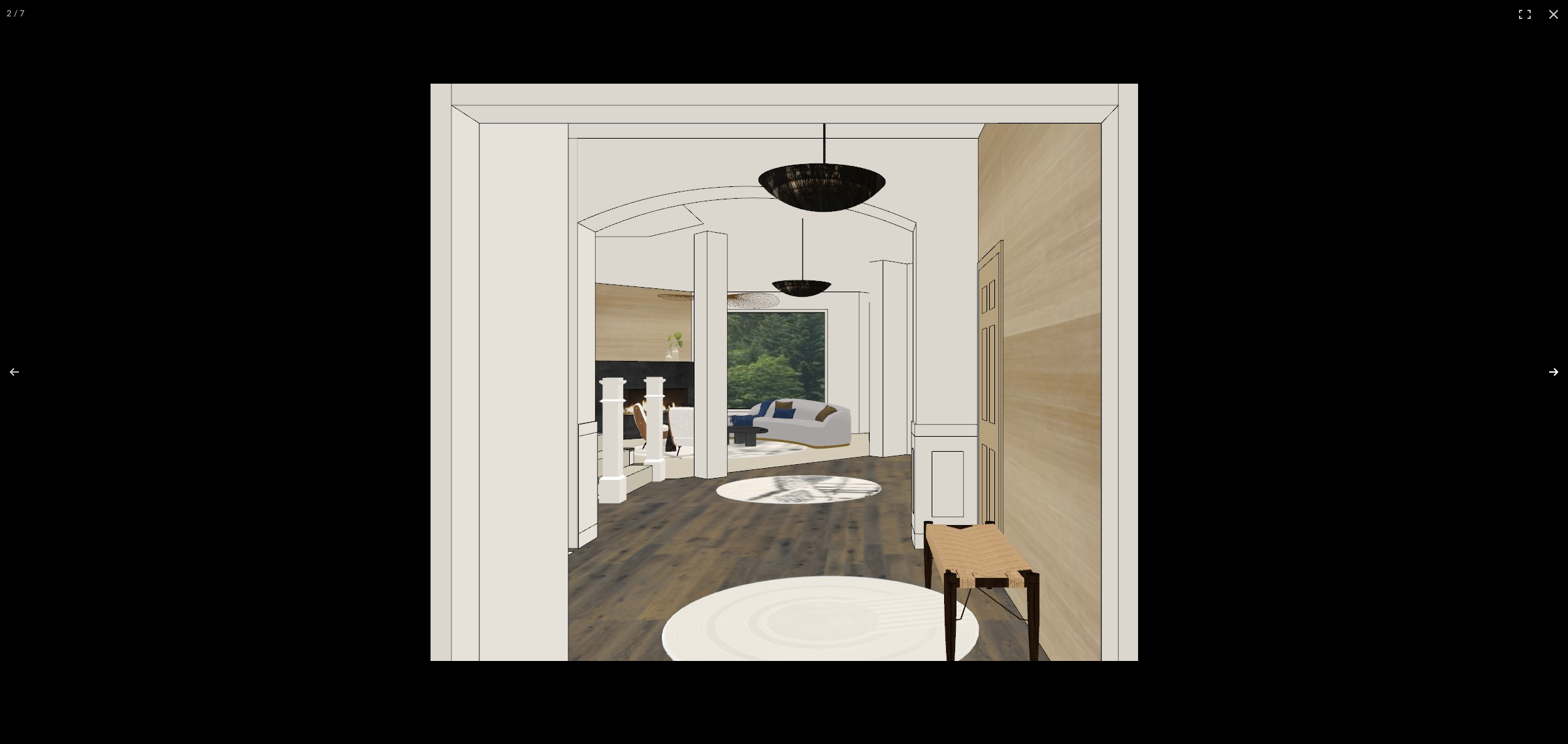
click at [1557, 373] on button at bounding box center [1546, 372] width 46 height 65
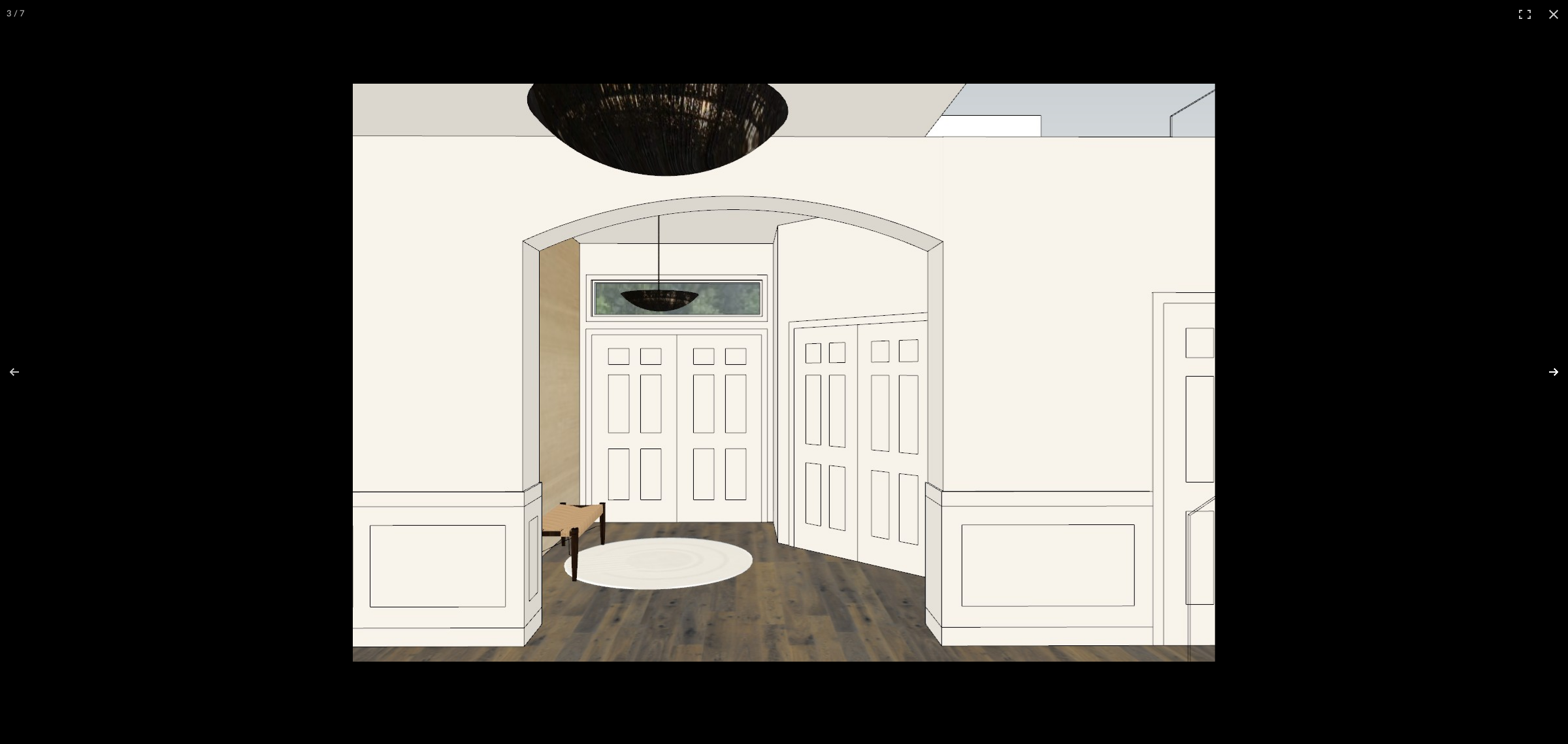
click at [1557, 373] on button at bounding box center [1546, 372] width 46 height 65
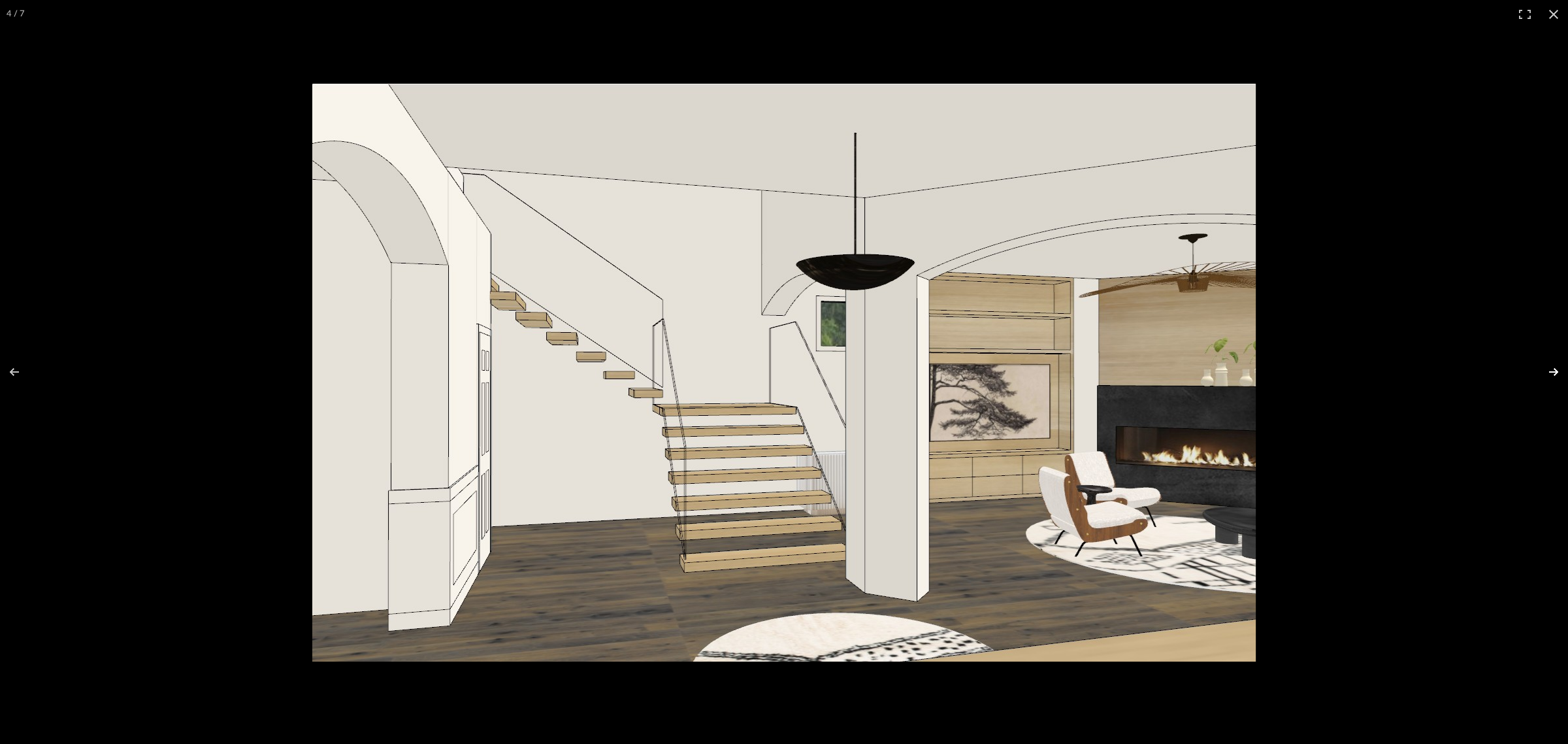
click at [1557, 373] on button at bounding box center [1546, 372] width 46 height 65
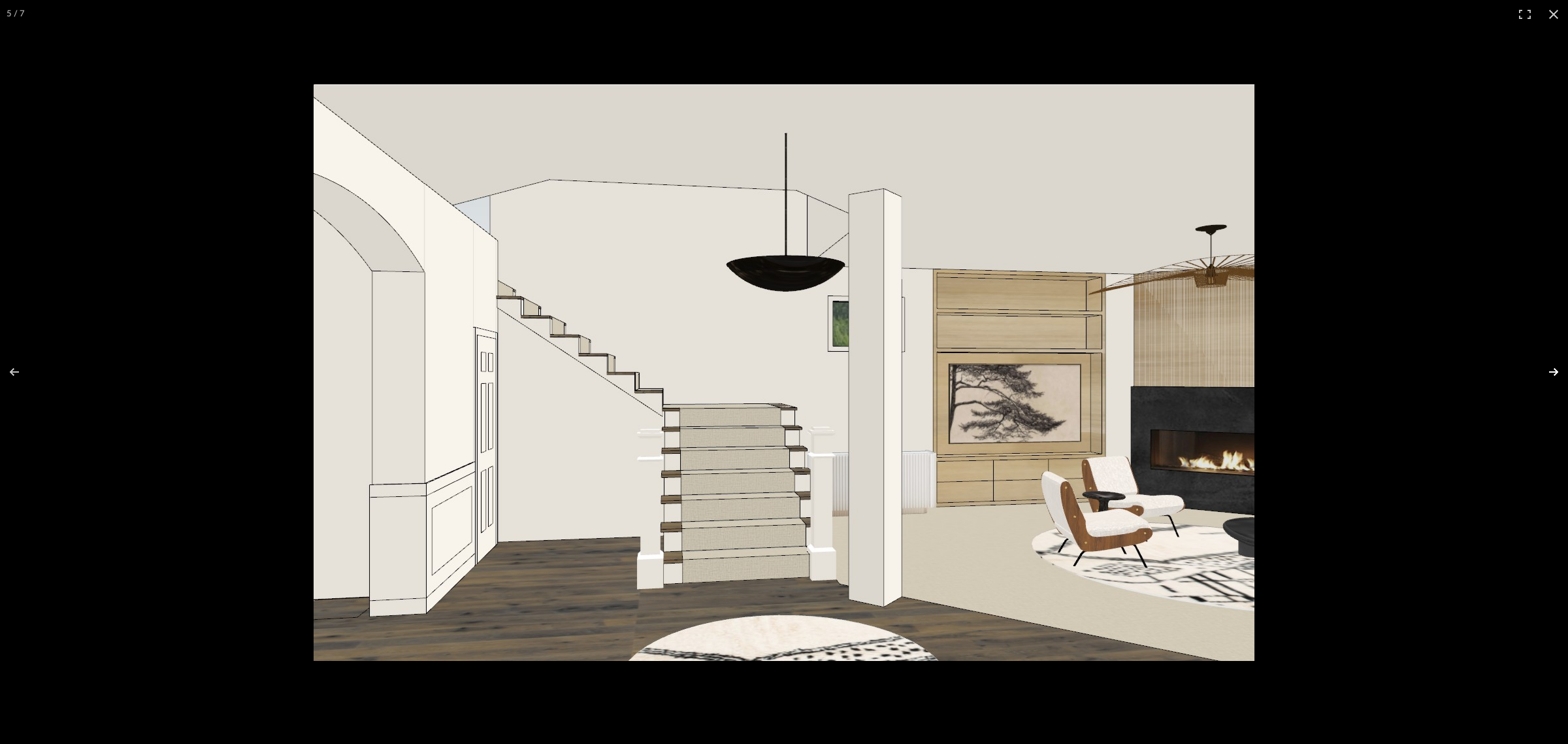
click at [1557, 373] on button at bounding box center [1546, 372] width 46 height 65
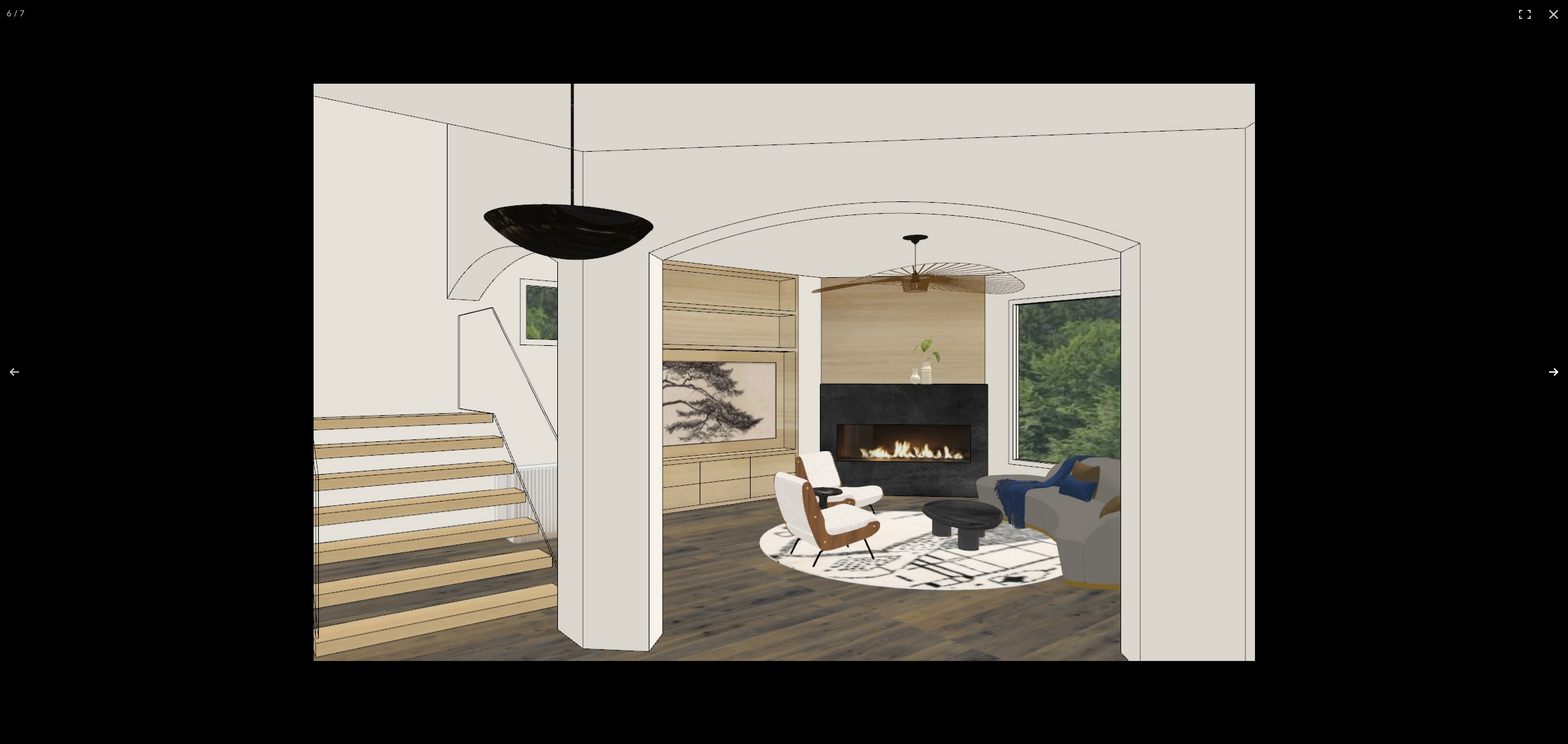
click at [1557, 373] on button at bounding box center [1546, 372] width 46 height 65
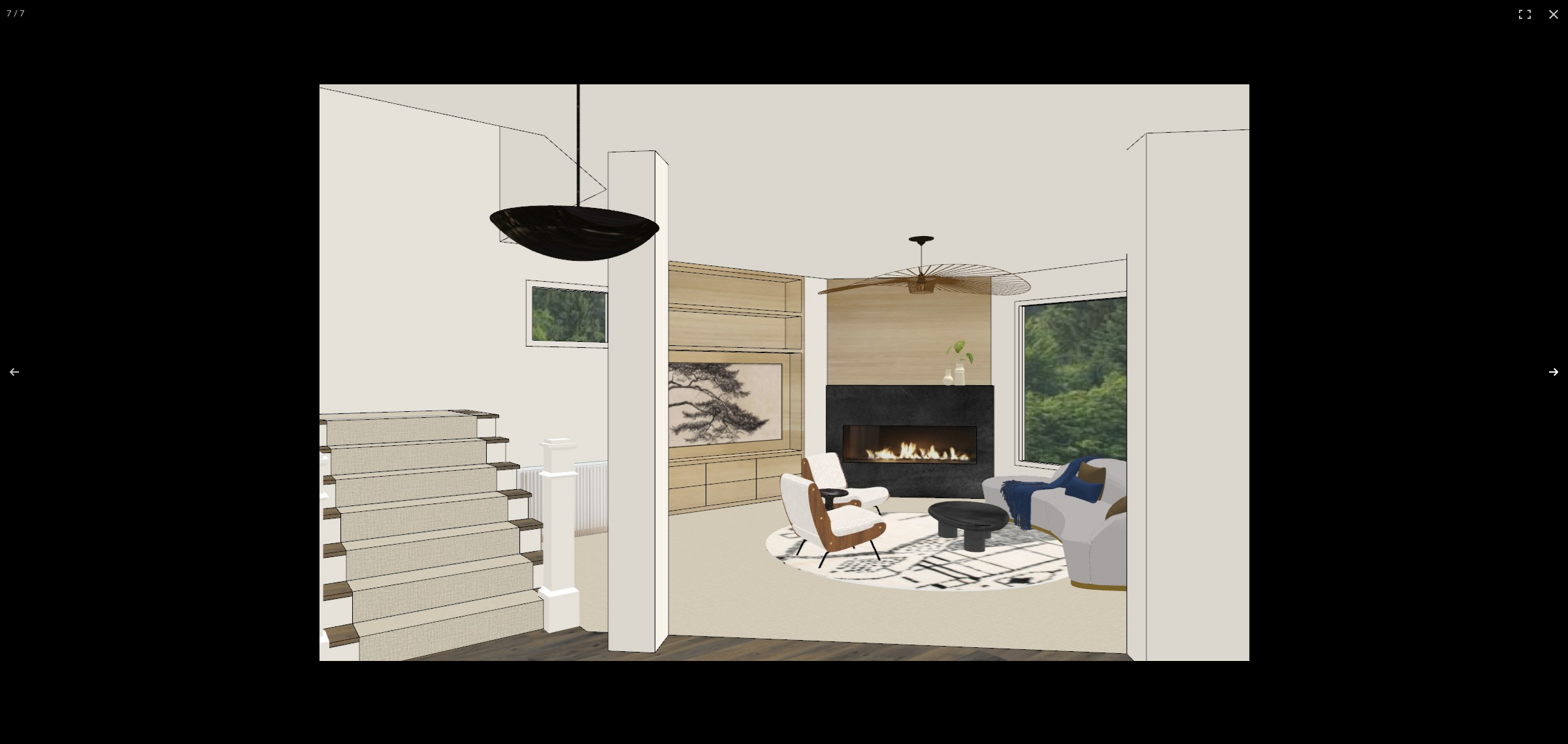
click at [1557, 373] on button at bounding box center [1546, 372] width 46 height 65
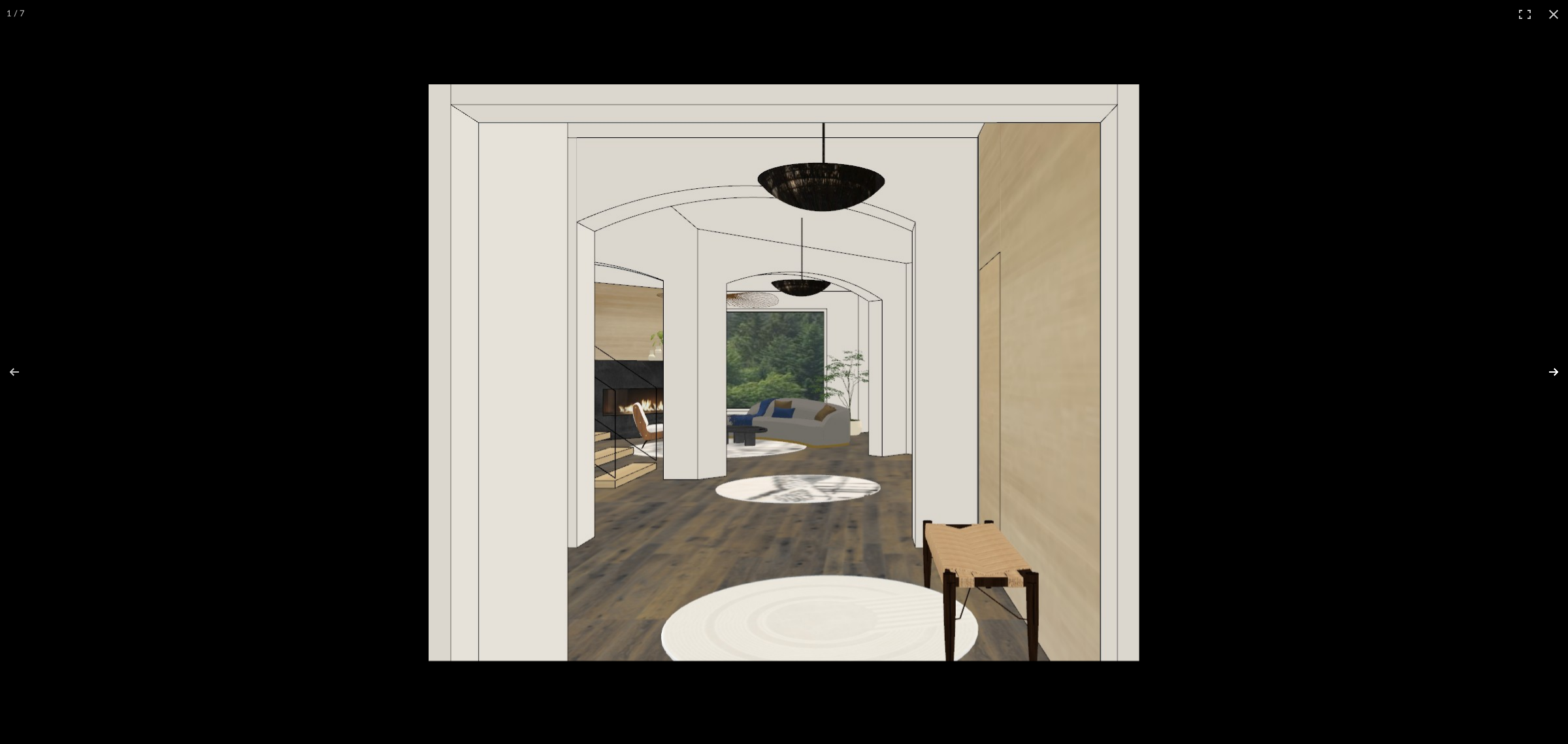
click at [1557, 373] on button at bounding box center [1546, 372] width 46 height 65
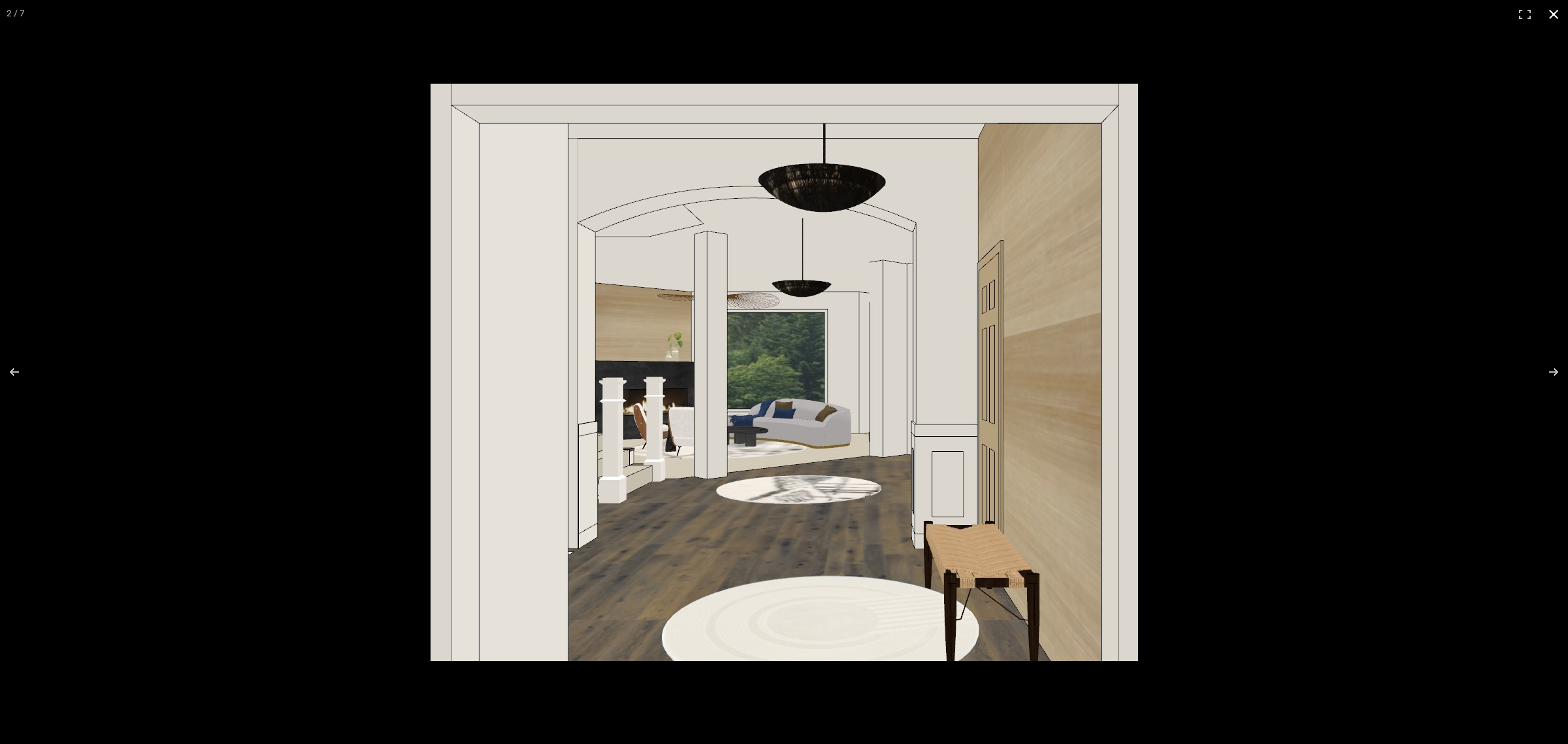
click at [1555, 11] on button at bounding box center [1554, 15] width 29 height 29
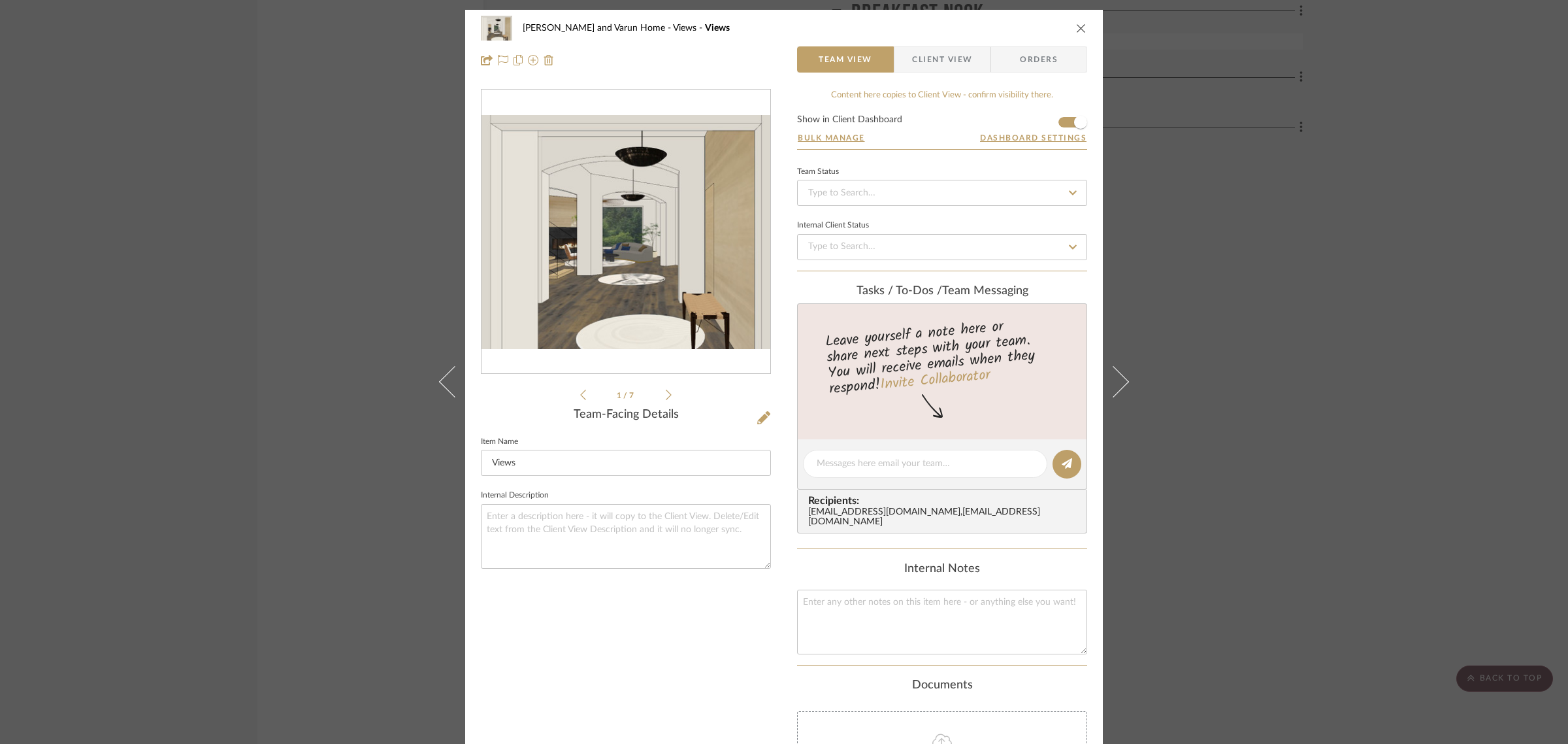
click at [1295, 447] on div "Shalini and Varun Home Views Views Team View Client View Orders 1 / 7 Team-Faci…" at bounding box center [784, 372] width 1568 height 744
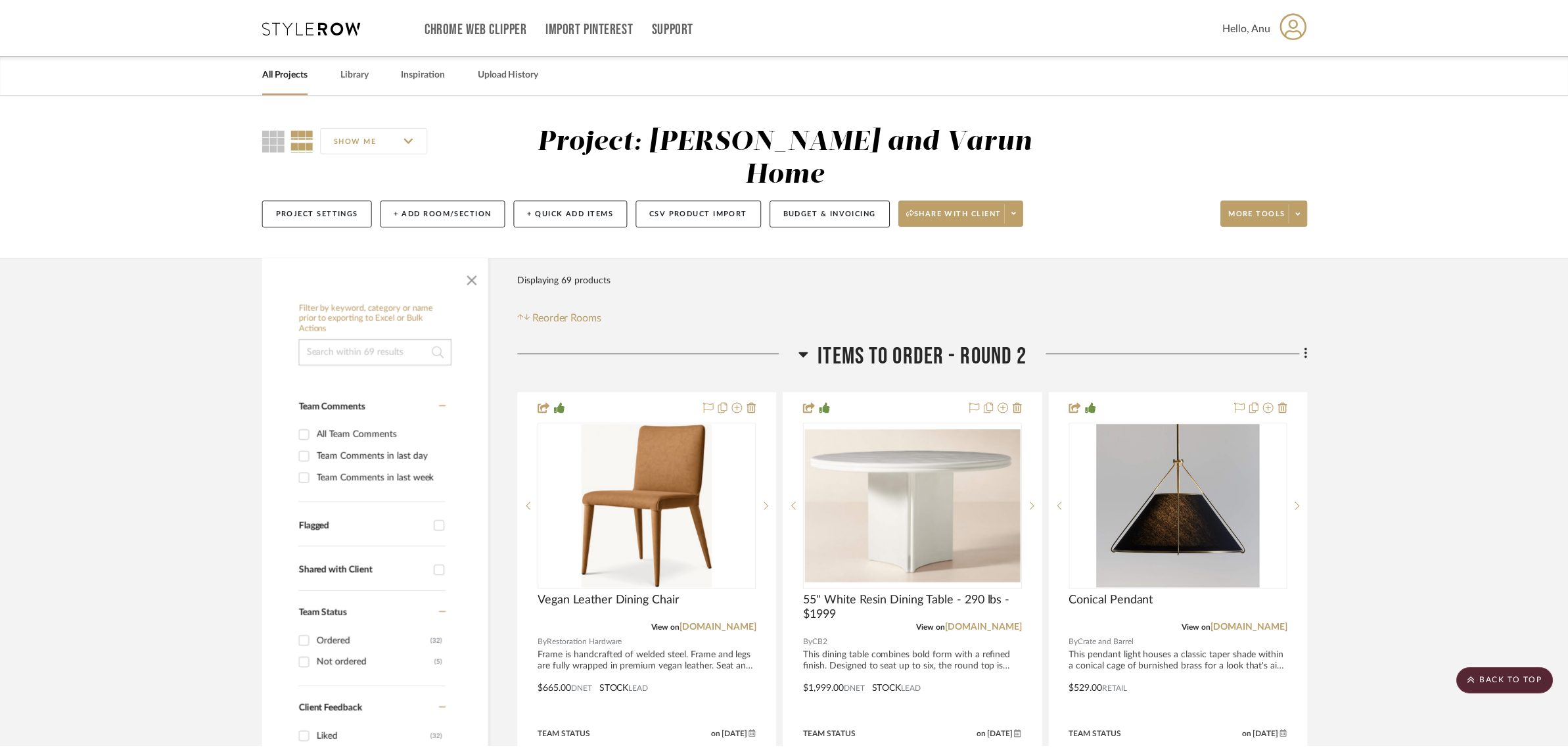
scroll to position [8954, 0]
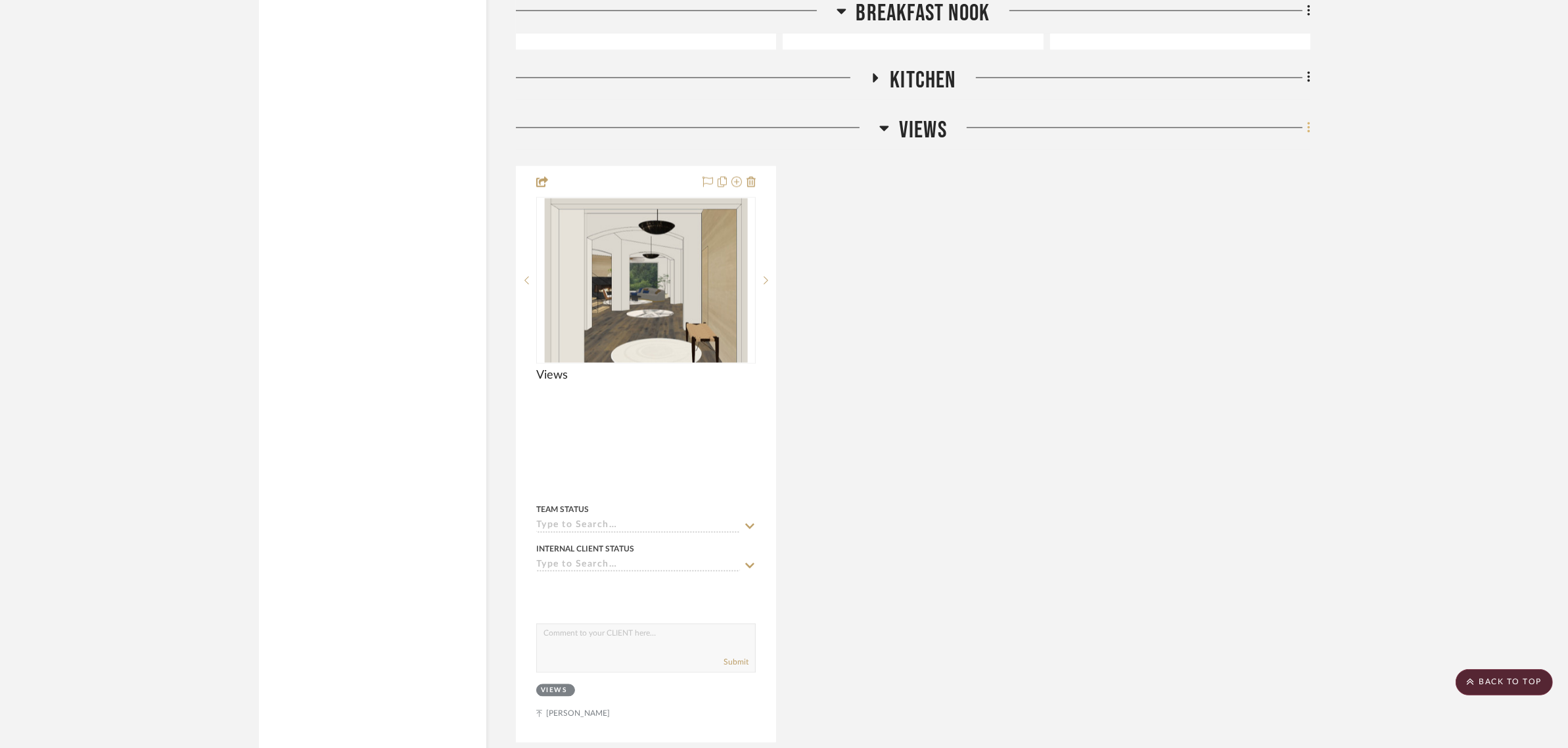
click at [1308, 121] on icon at bounding box center [1309, 128] width 4 height 15
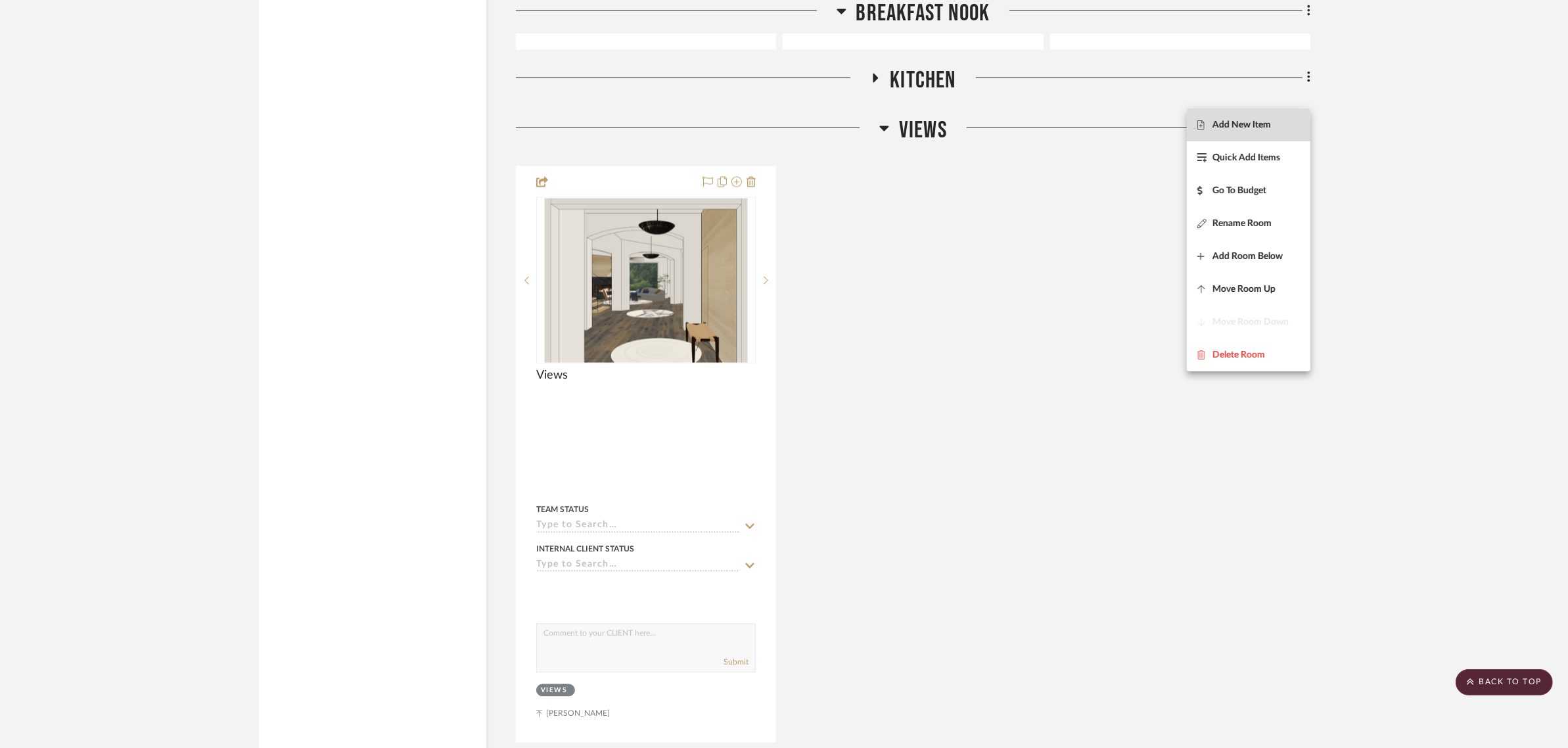
click at [1259, 122] on span "Add New Item" at bounding box center [1242, 124] width 59 height 12
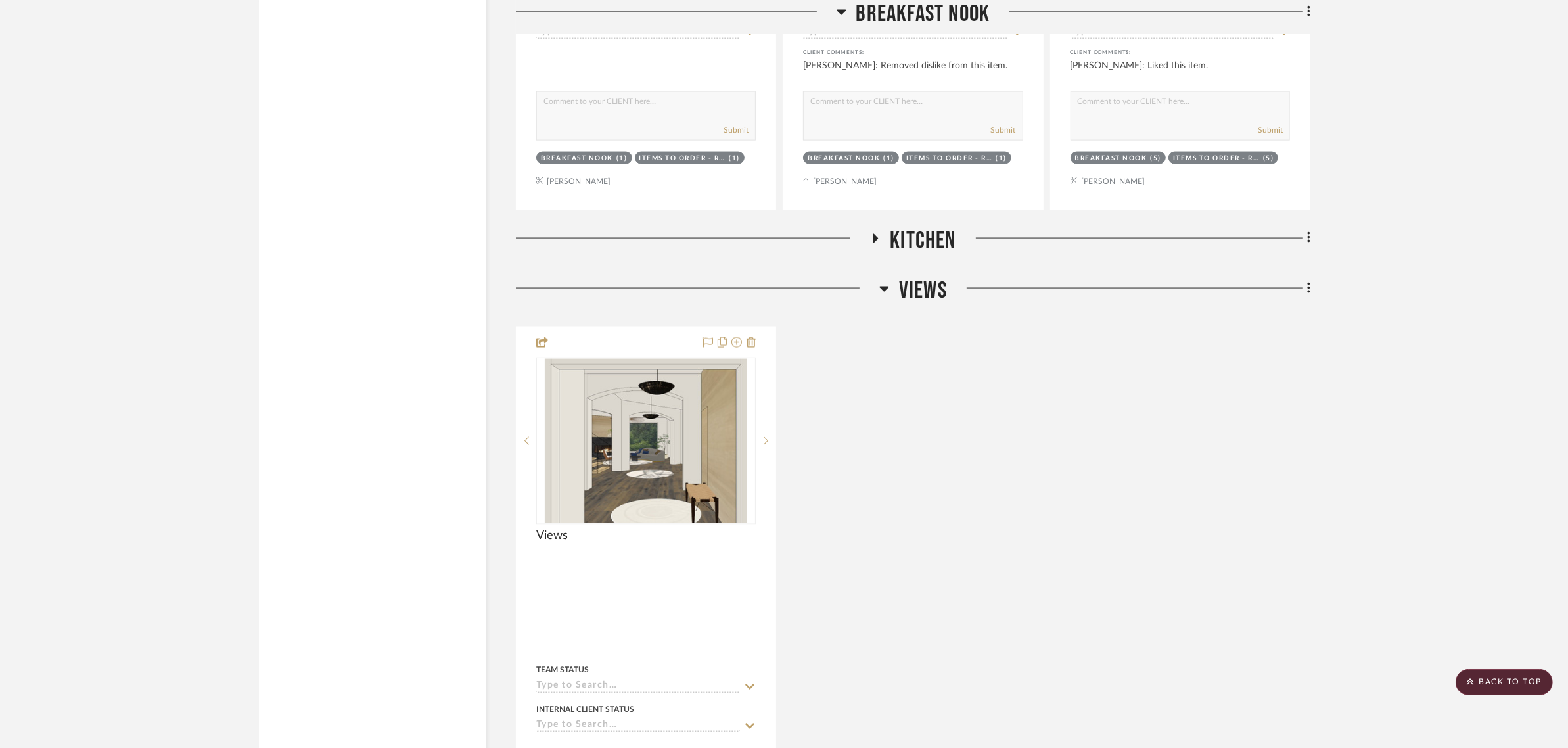
scroll to position [8789, 0]
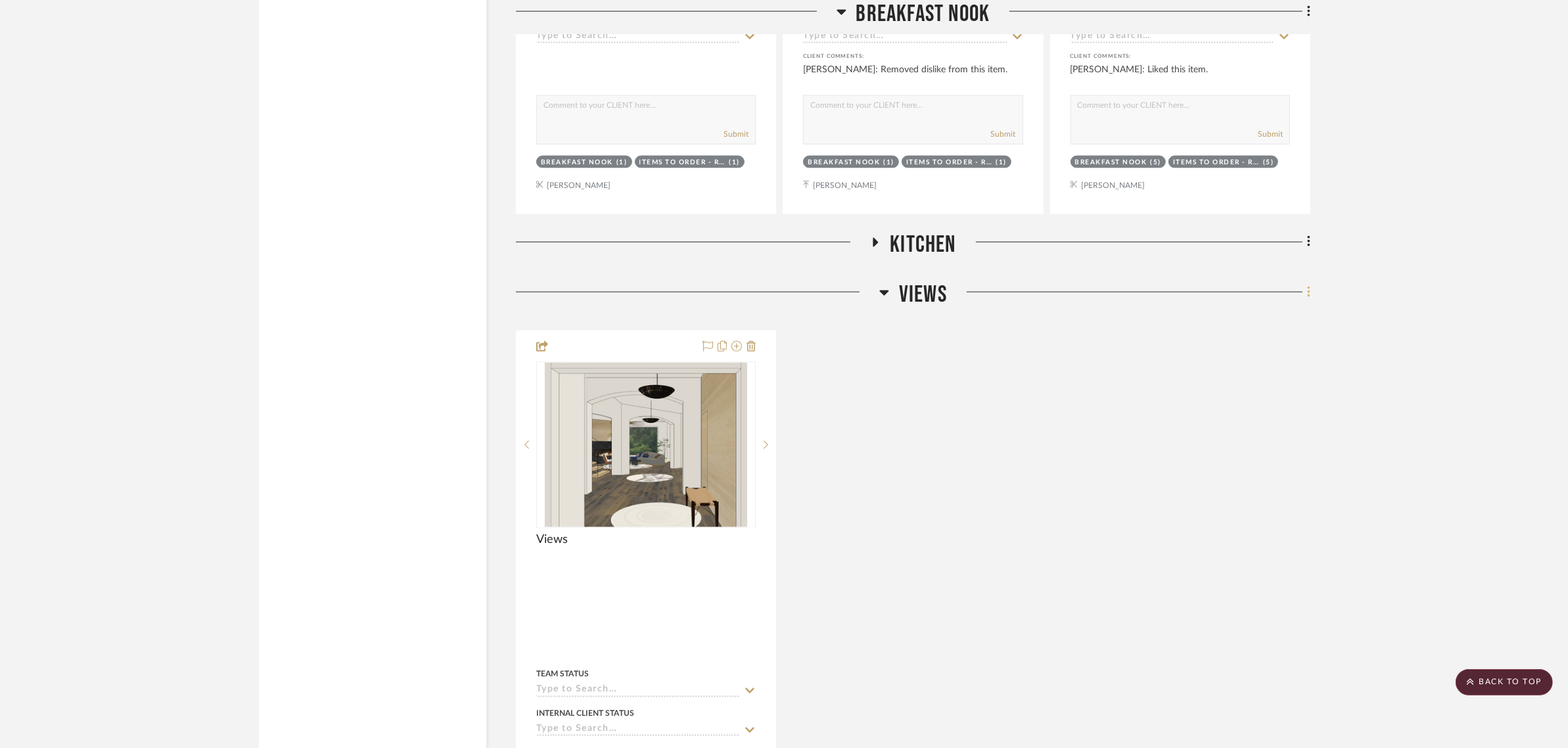
click at [1308, 285] on icon at bounding box center [1309, 292] width 4 height 15
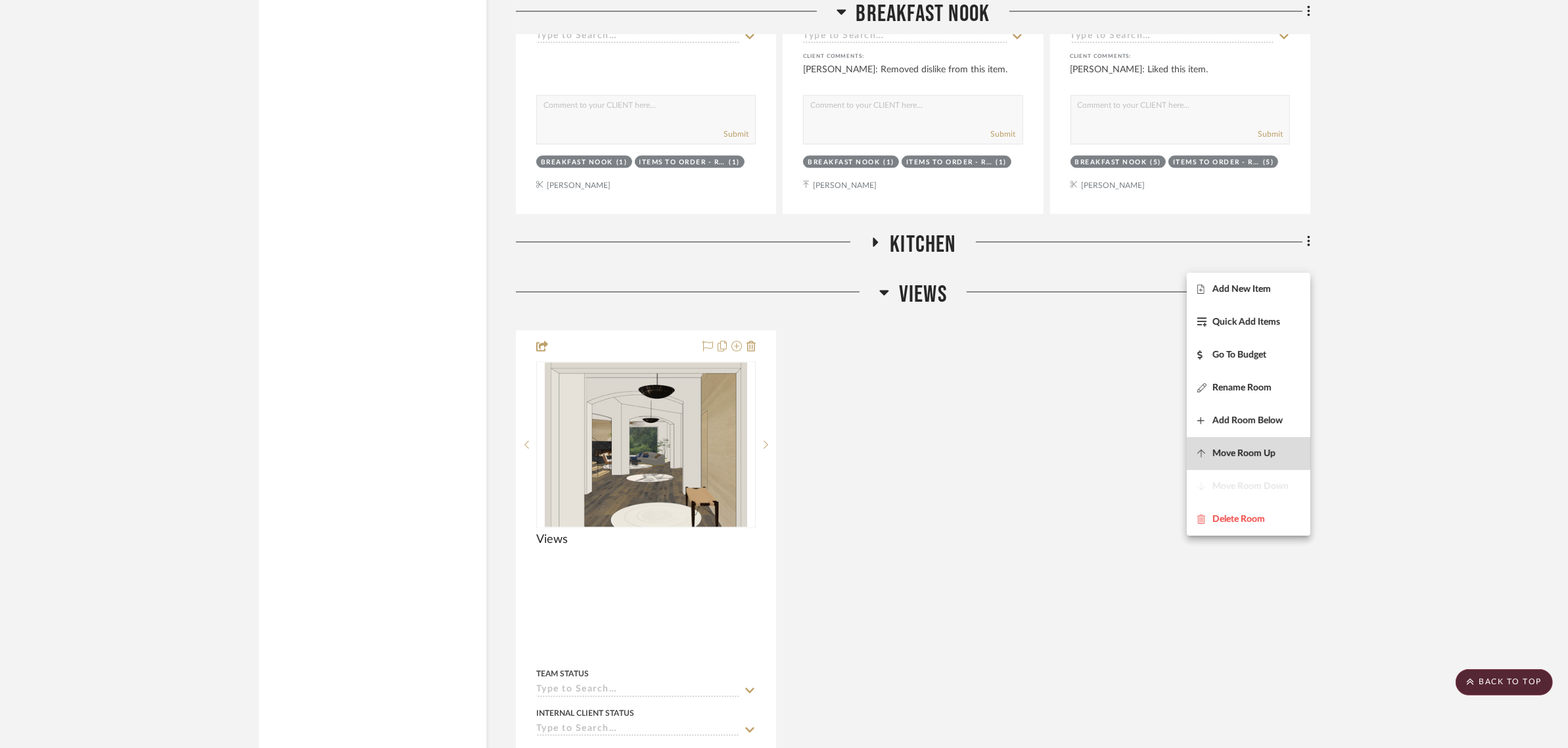
click at [1227, 450] on span "Move Room Up" at bounding box center [1244, 453] width 63 height 12
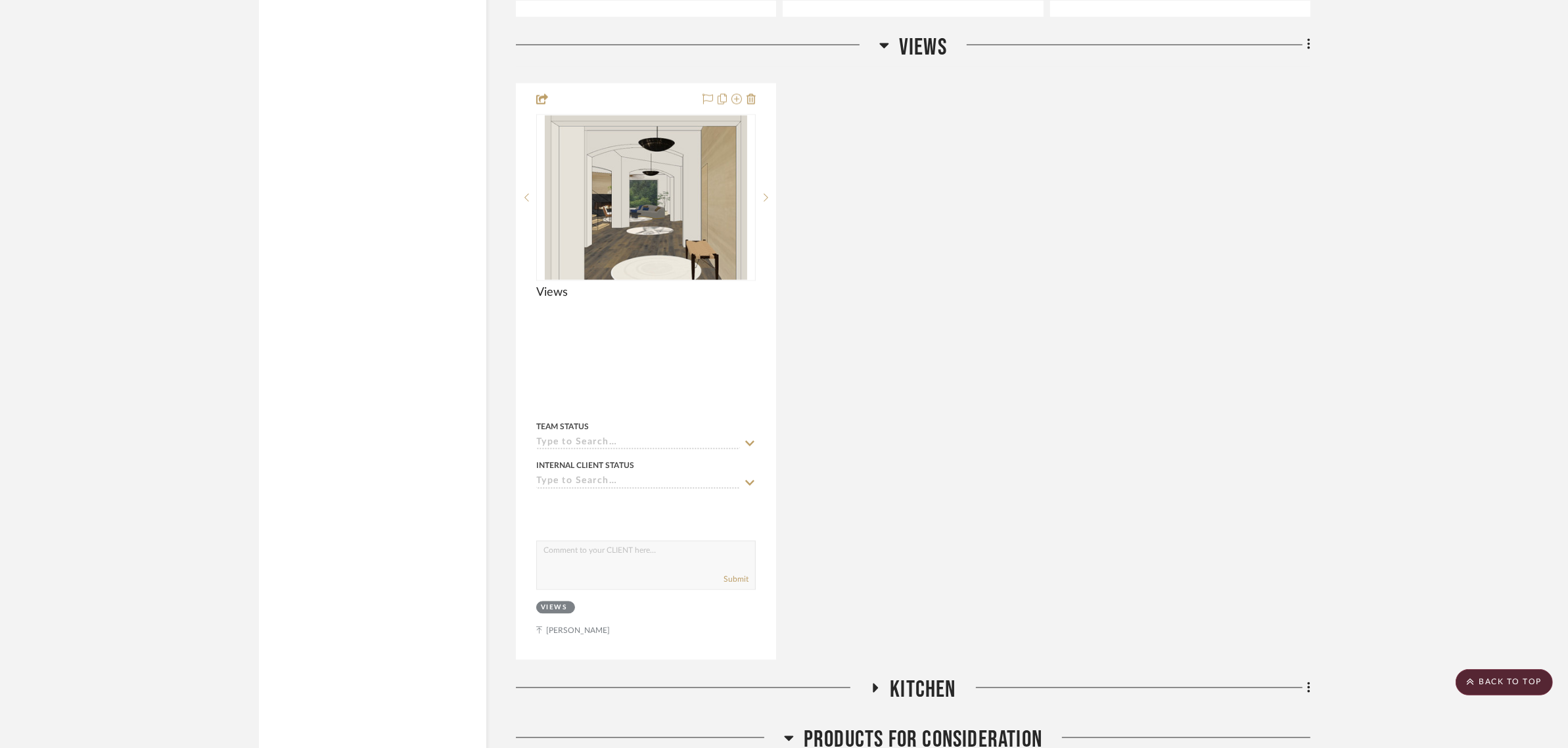
scroll to position [8988, 0]
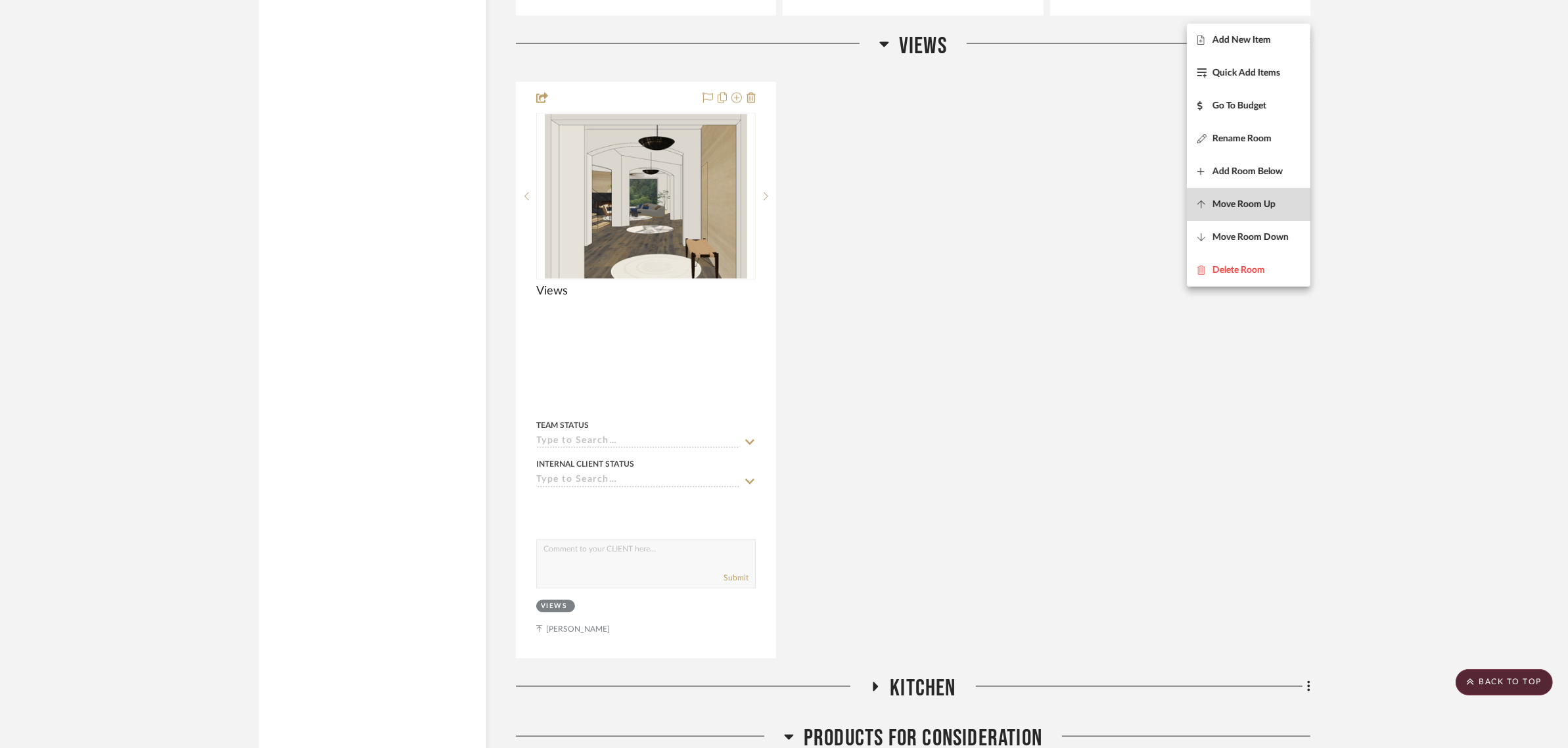
click at [1247, 200] on span "Move Room Up" at bounding box center [1244, 204] width 63 height 12
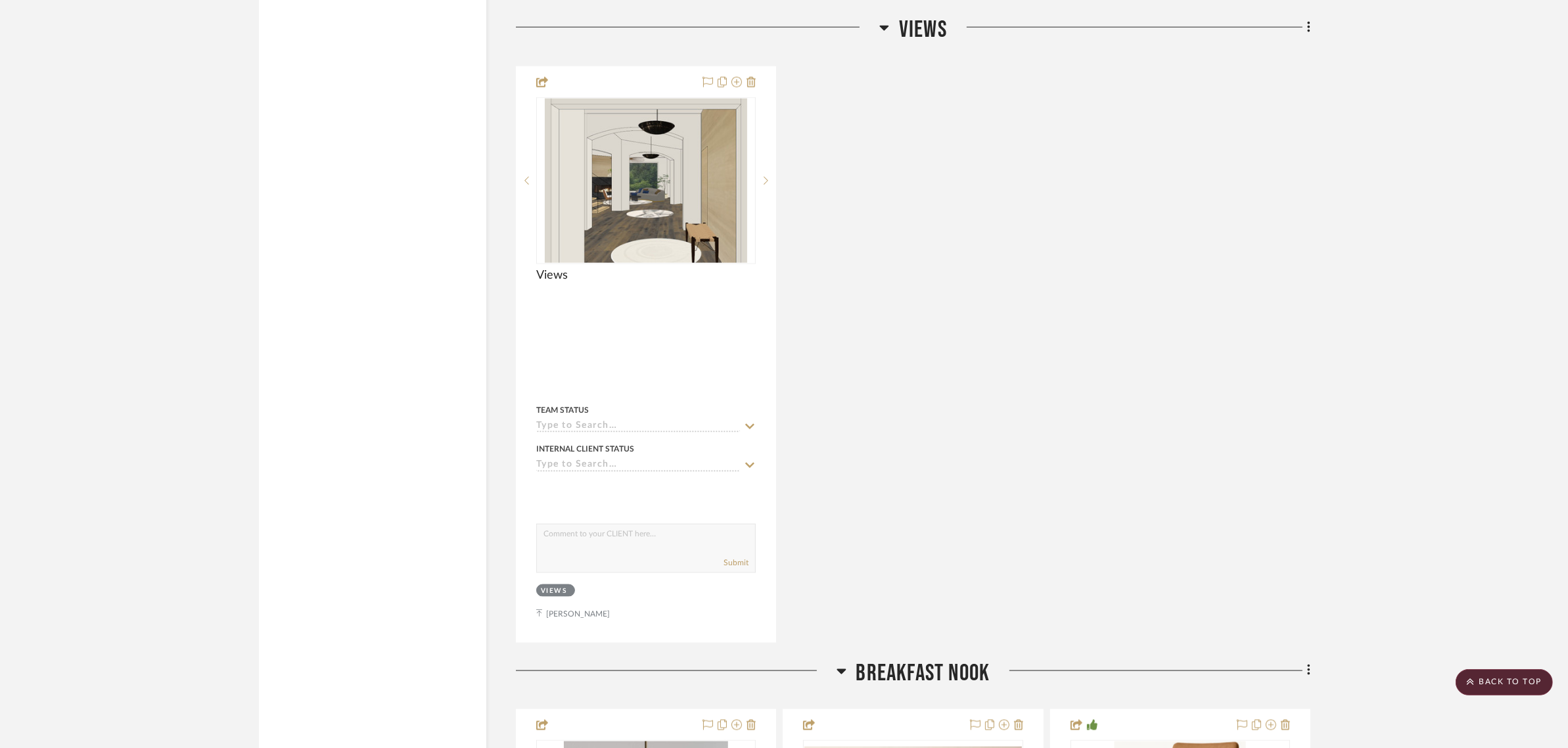
scroll to position [8344, 0]
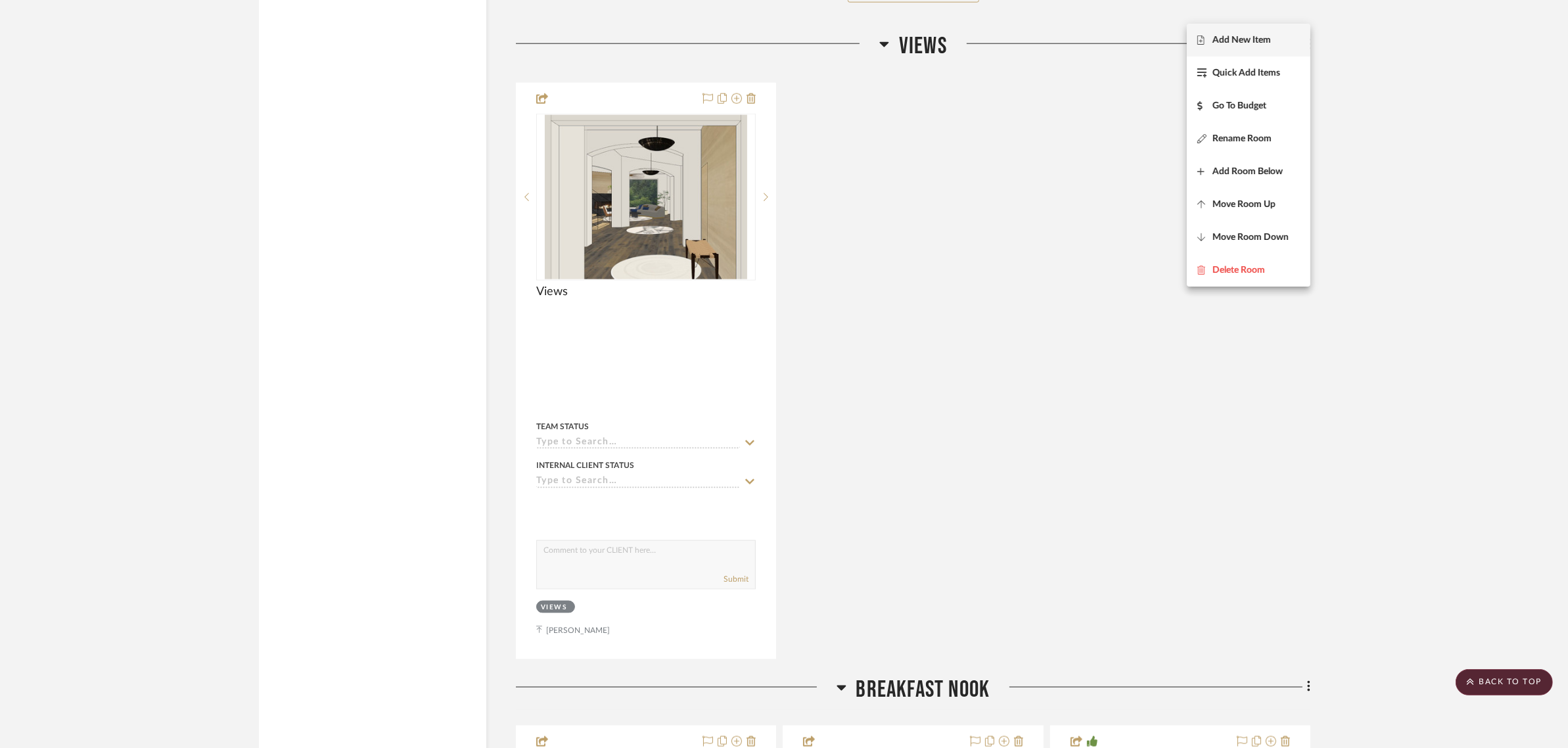
click at [1247, 200] on span "Move Room Up" at bounding box center [1244, 204] width 63 height 12
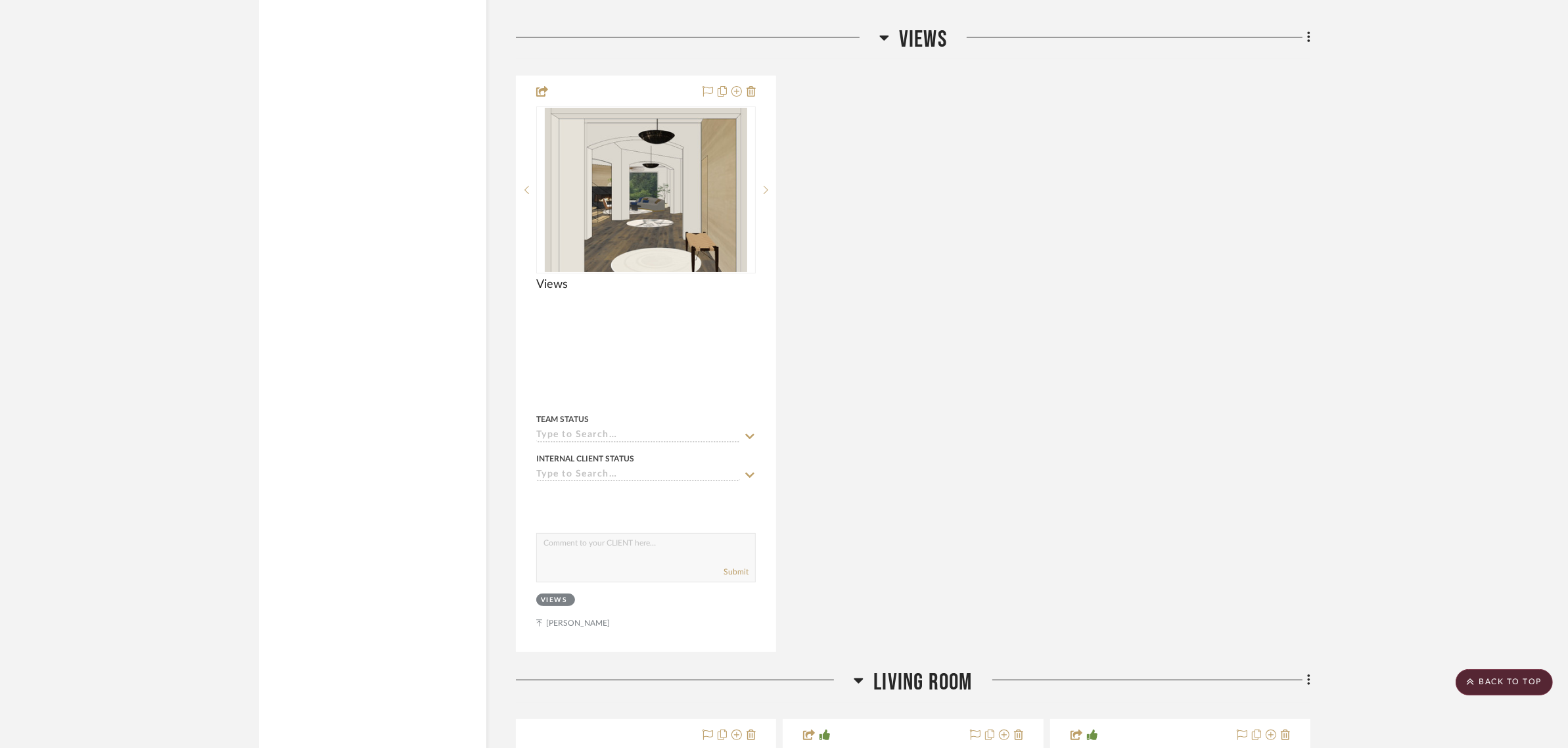
scroll to position [6483, 0]
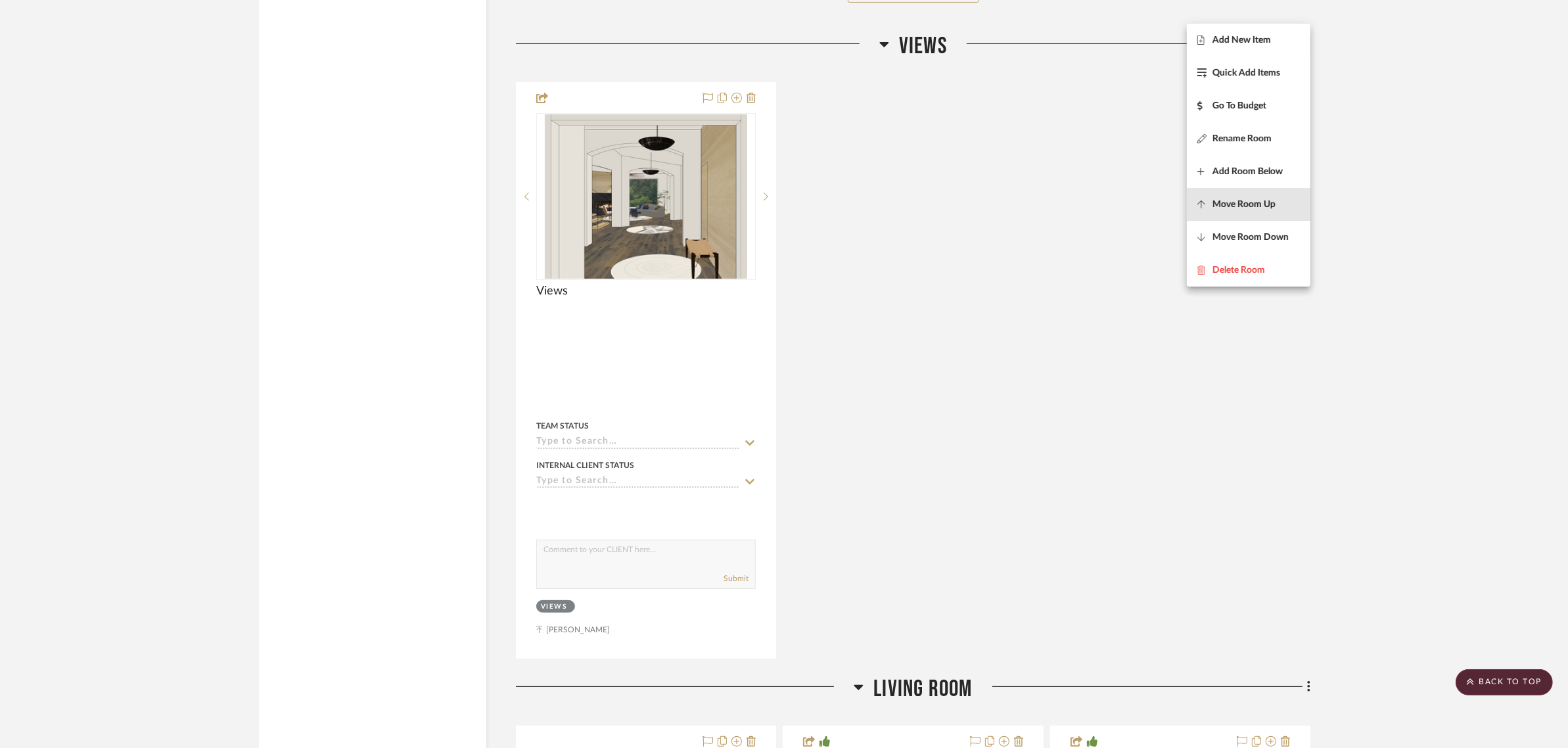
click at [1247, 200] on span "Move Room Up" at bounding box center [1244, 204] width 63 height 12
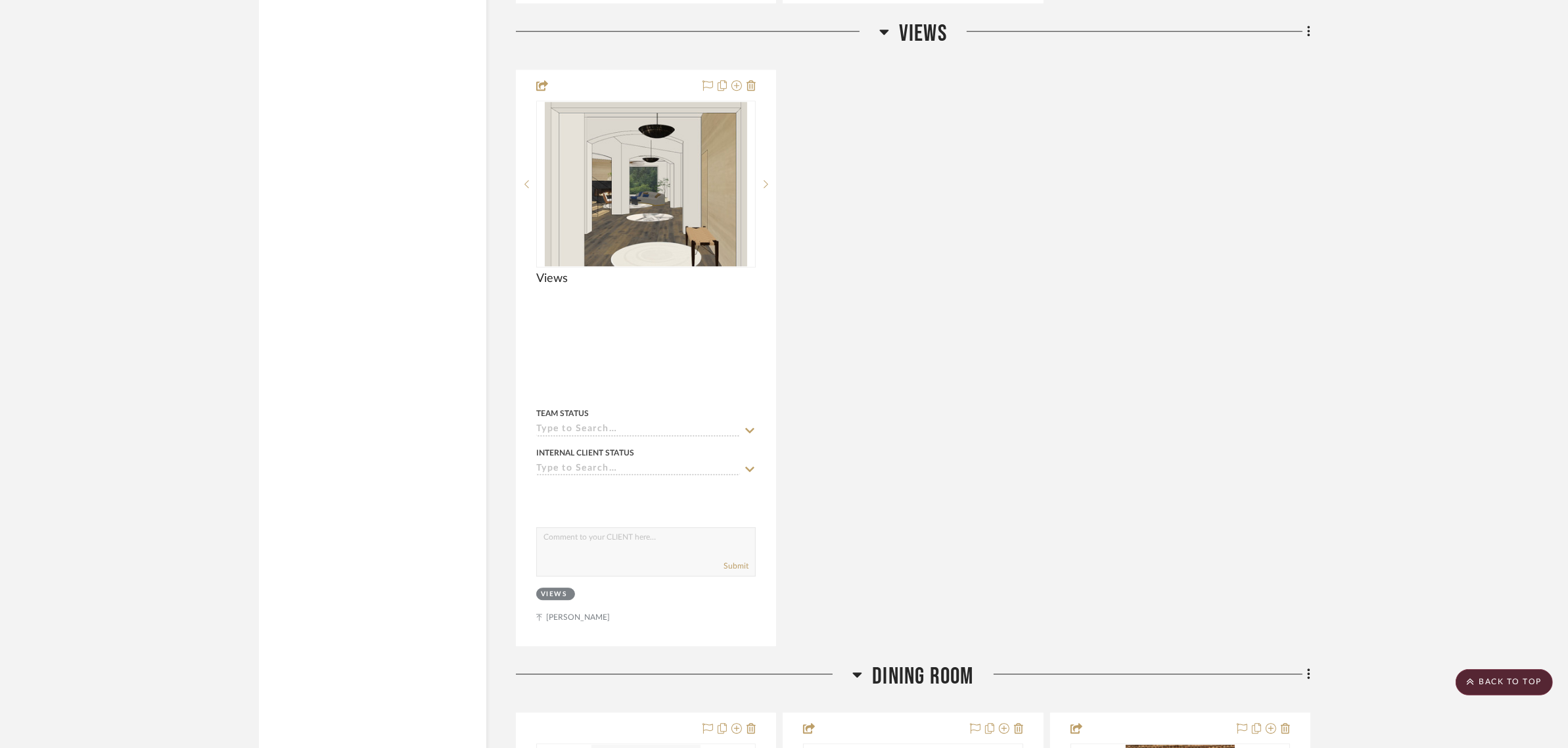
scroll to position [4621, 0]
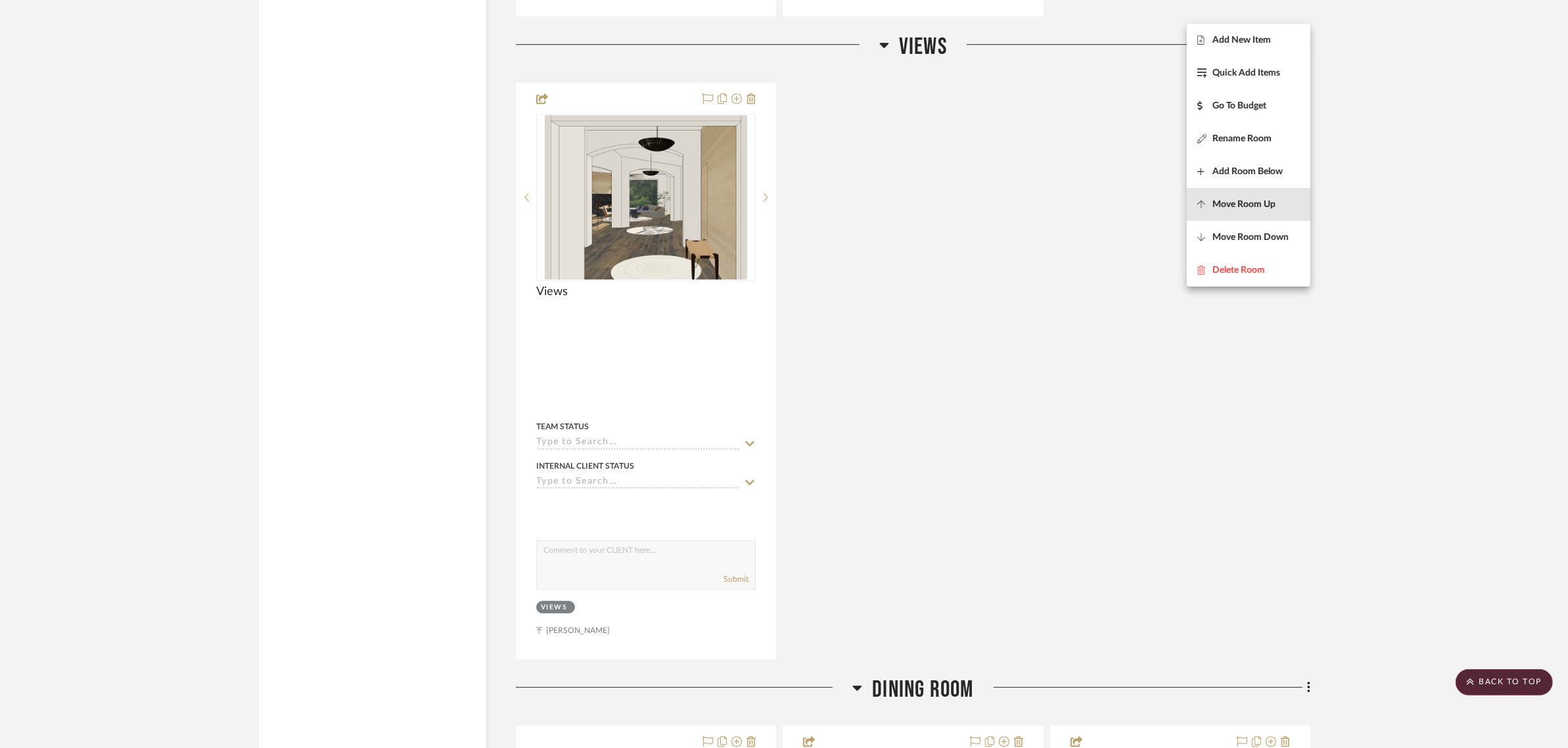
click at [1247, 200] on span "Move Room Up" at bounding box center [1244, 204] width 63 height 12
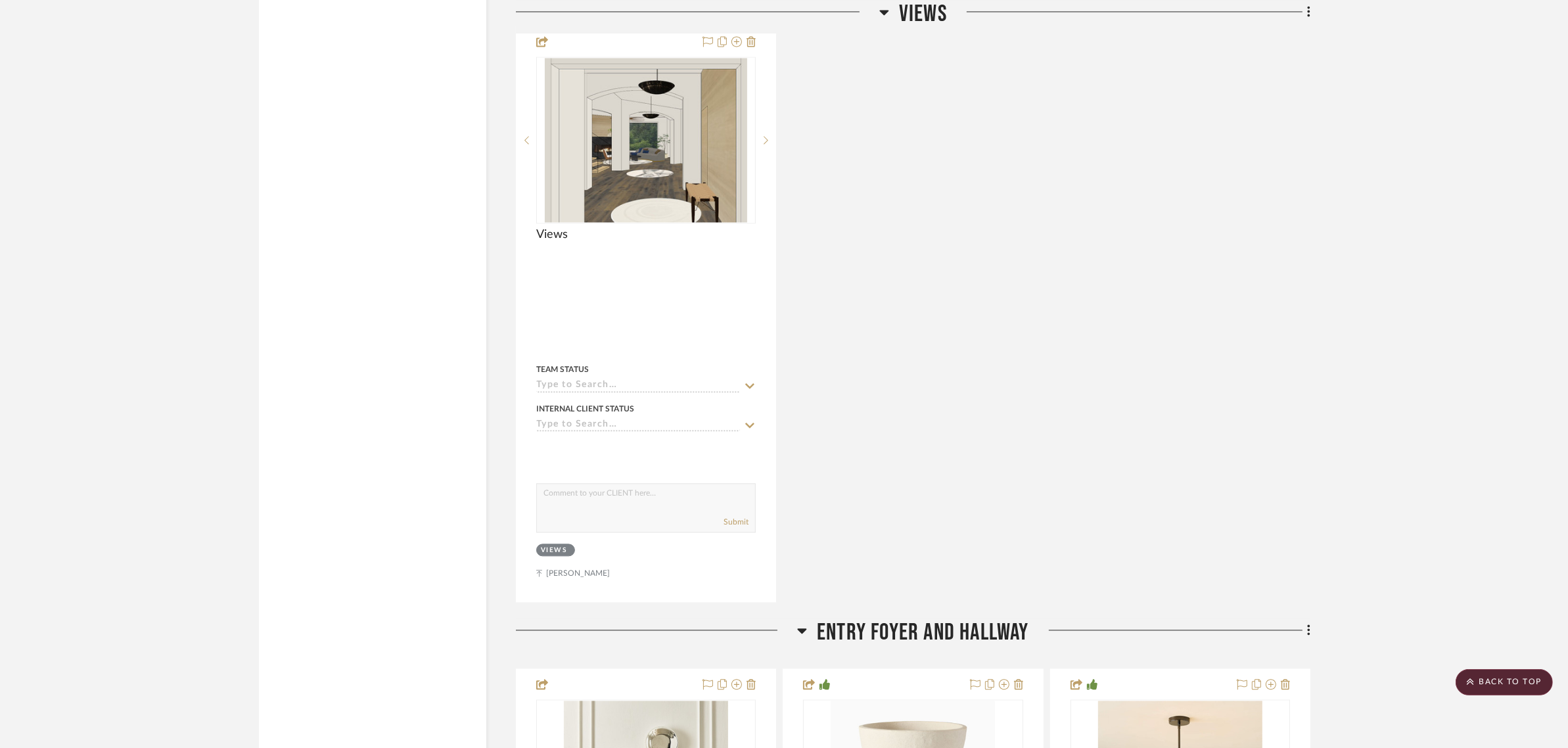
scroll to position [3396, 0]
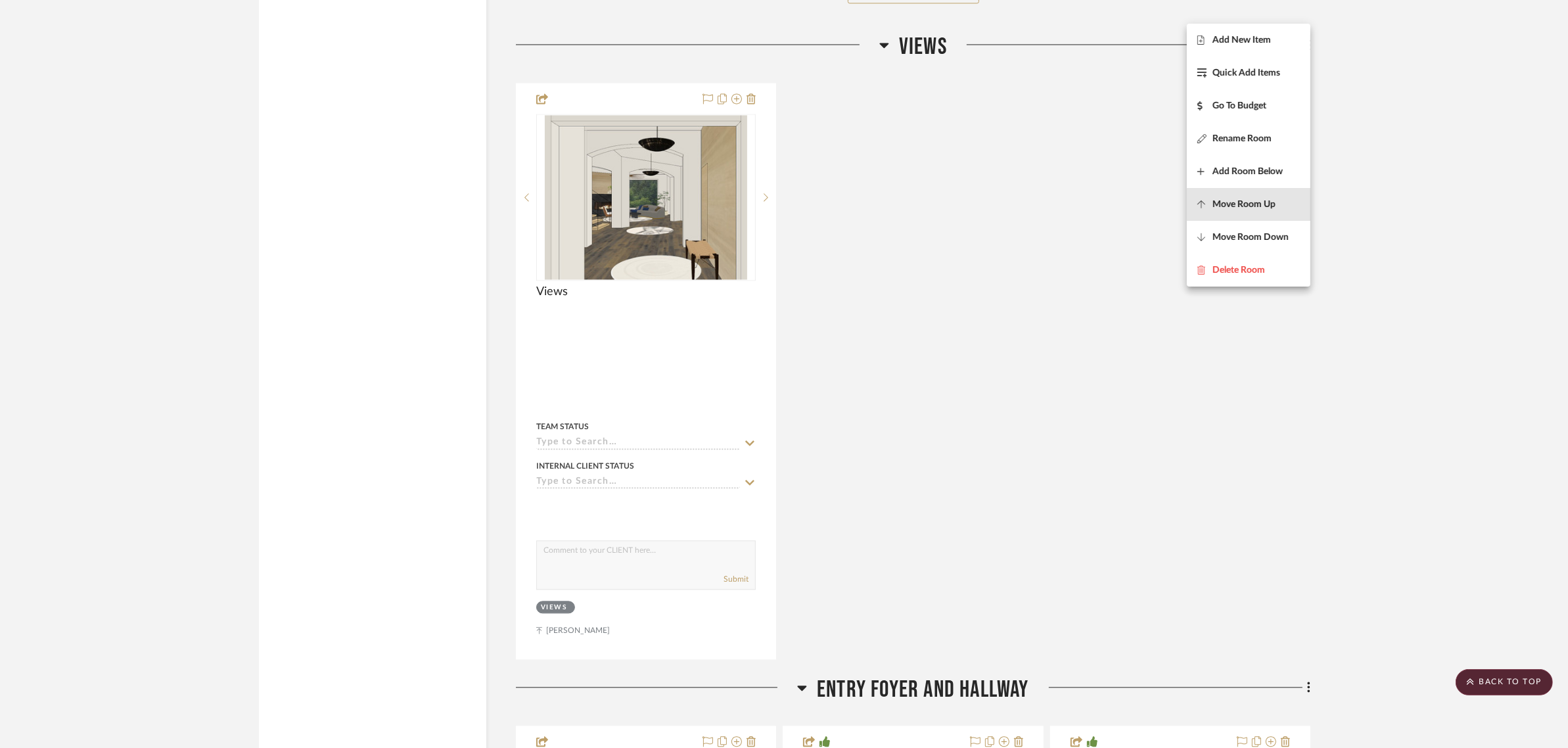
click at [1247, 200] on span "Move Room Up" at bounding box center [1244, 204] width 63 height 12
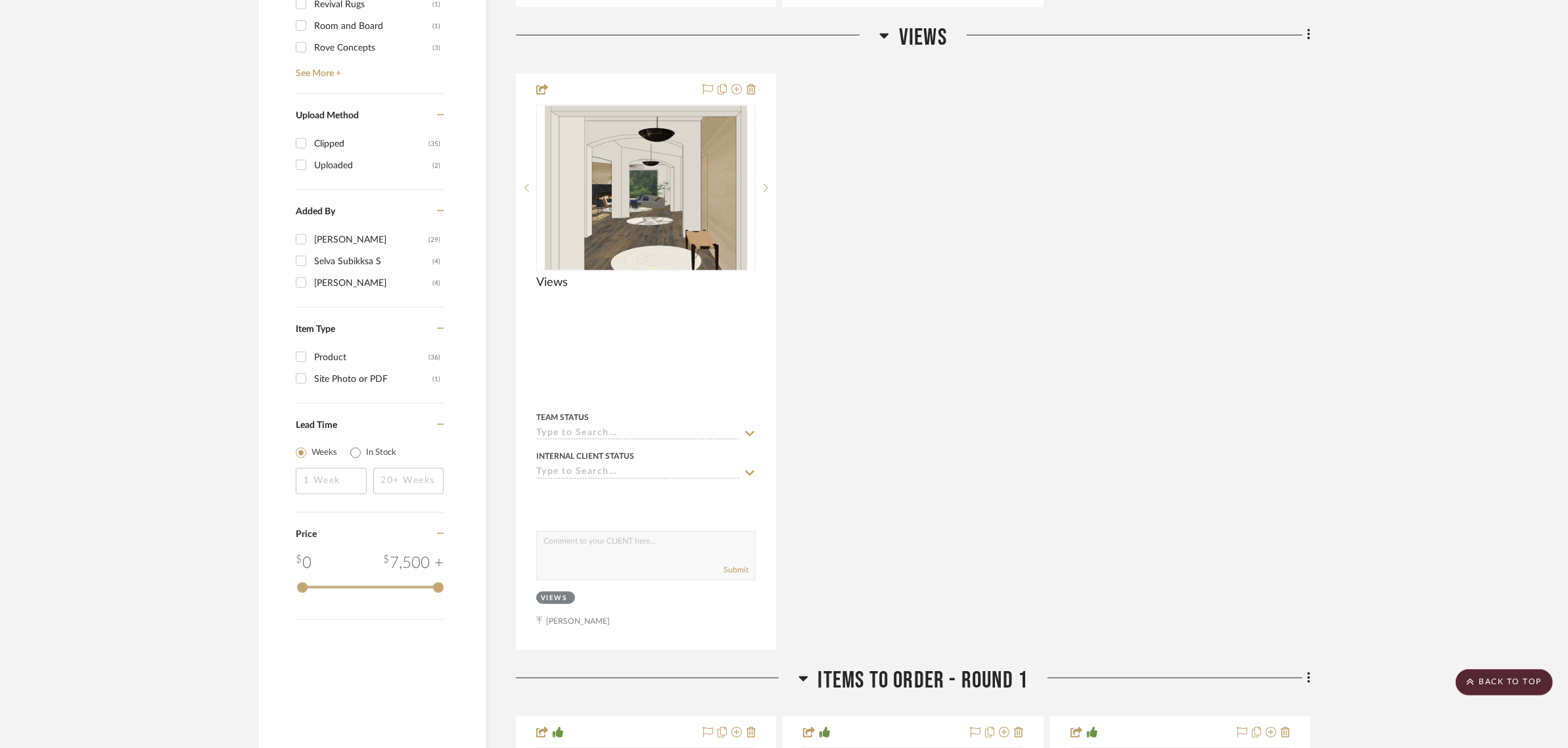
scroll to position [1535, 0]
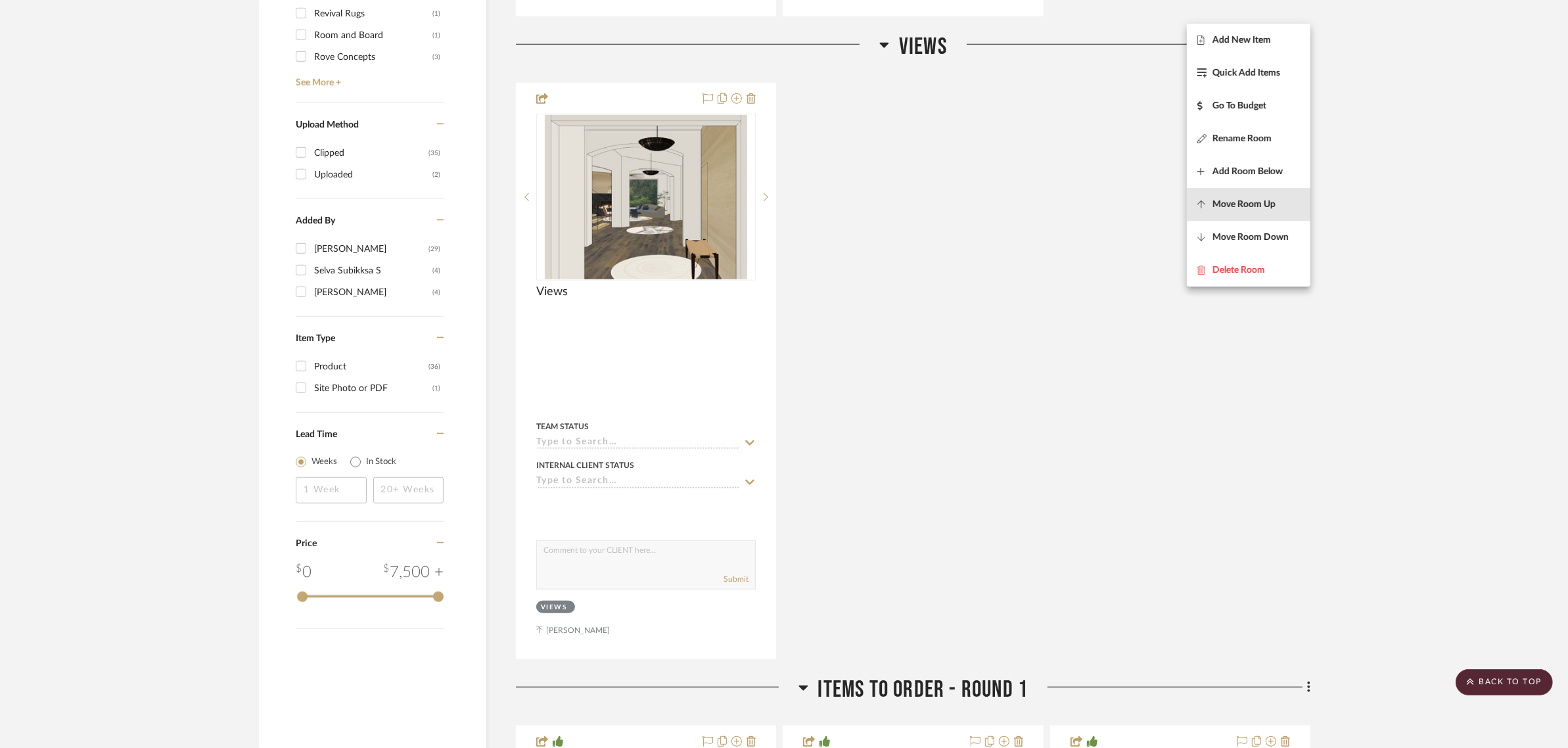
click at [1247, 200] on span "Move Room Up" at bounding box center [1244, 204] width 63 height 12
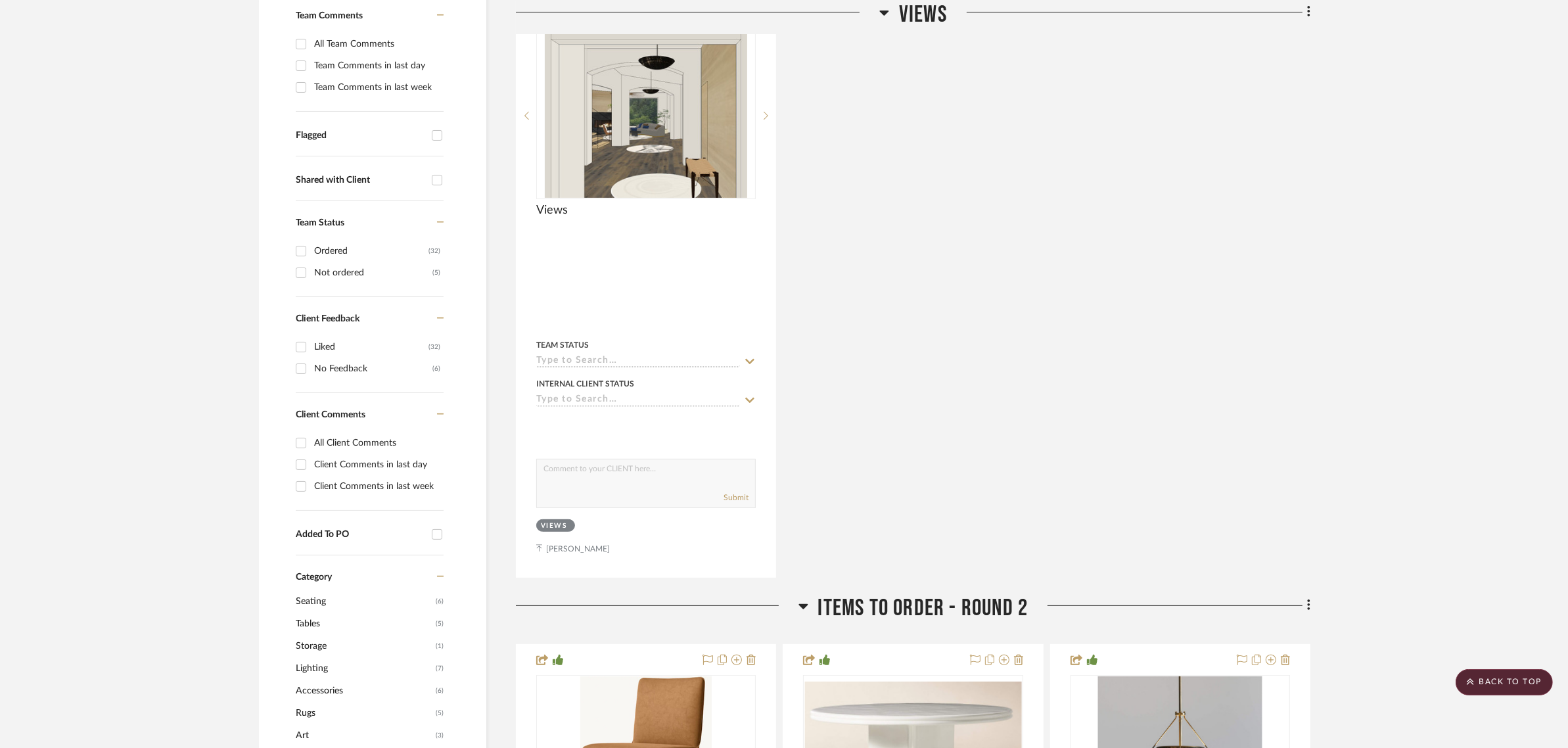
scroll to position [309, 0]
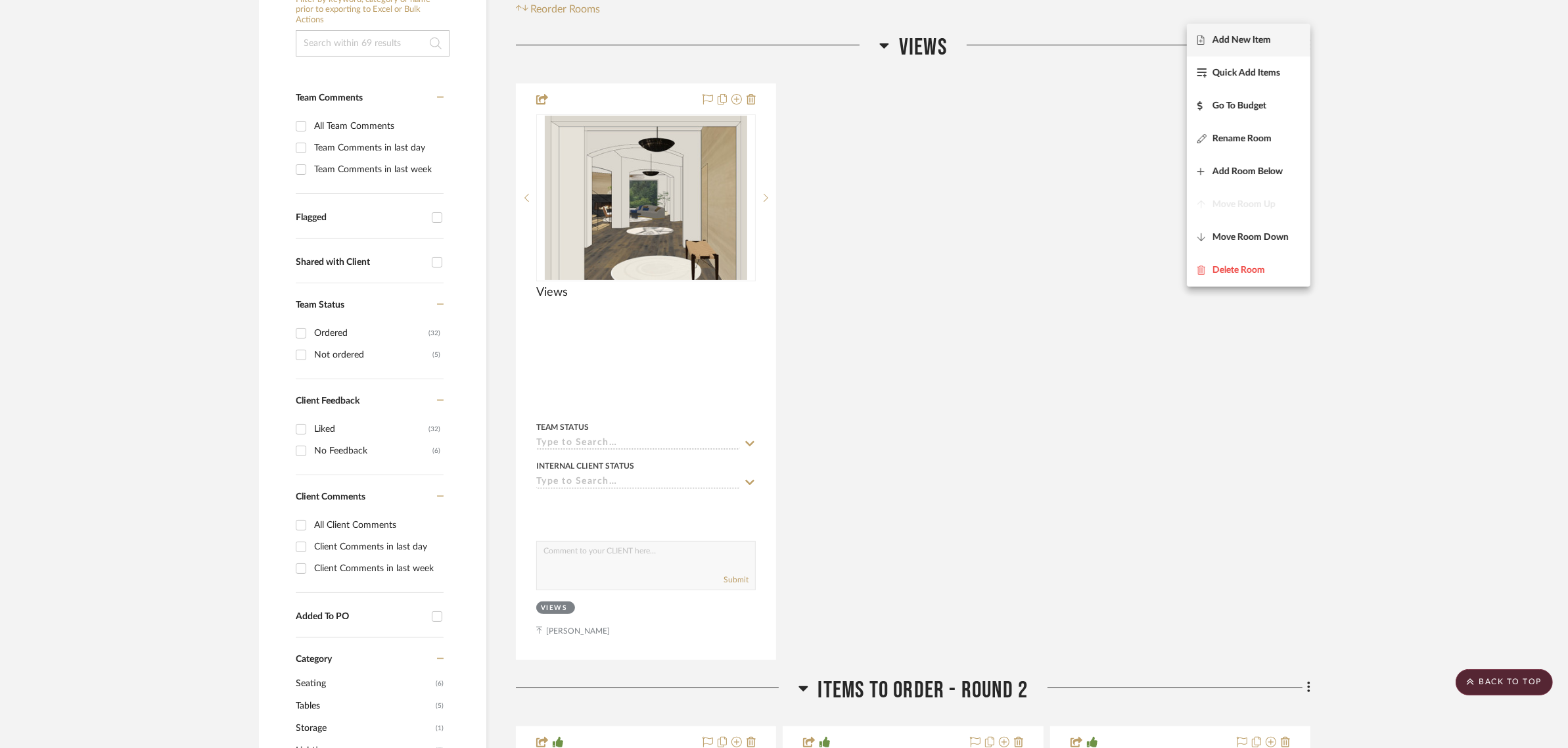
click at [1427, 304] on div at bounding box center [784, 374] width 1568 height 748
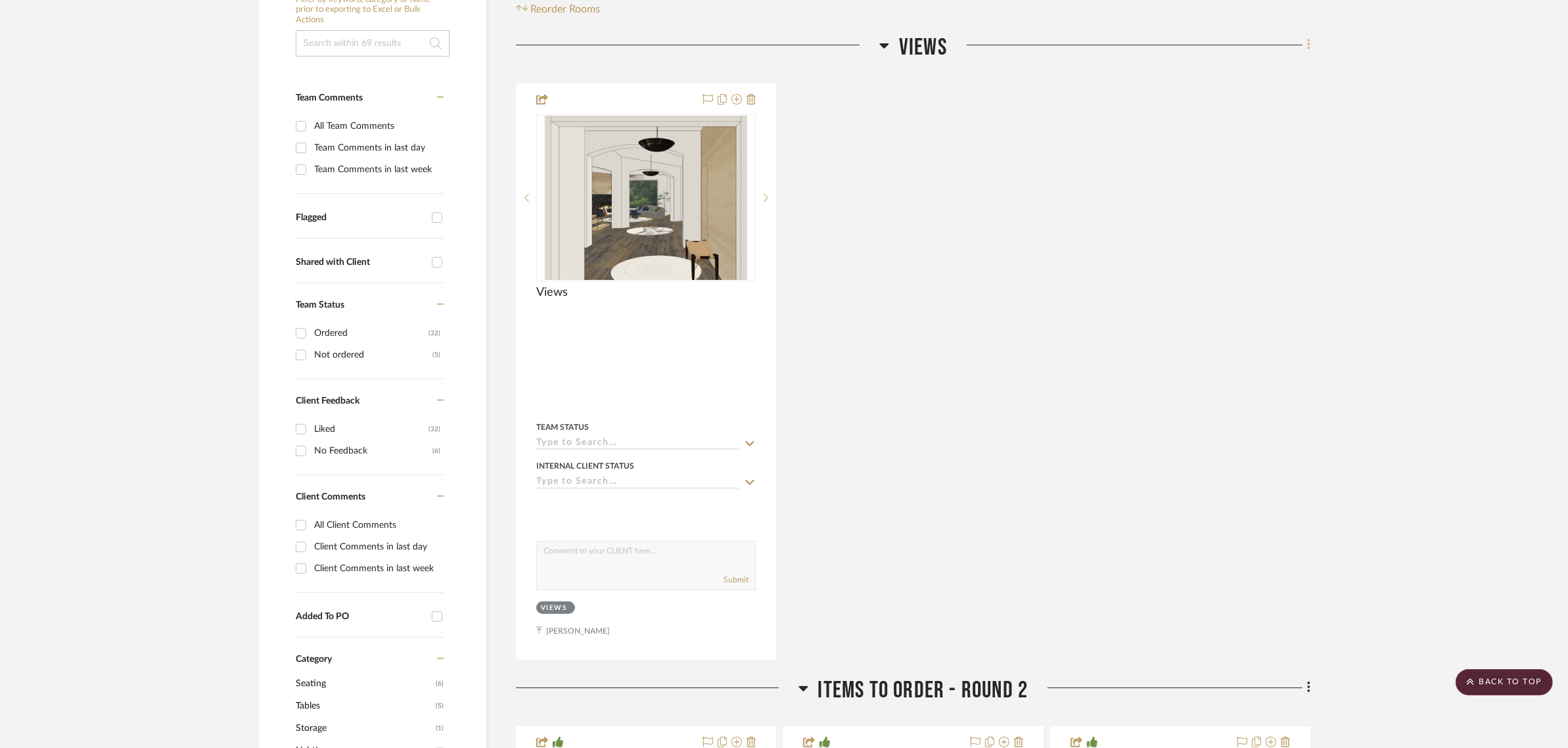
click at [1308, 39] on icon at bounding box center [1308, 45] width 2 height 12
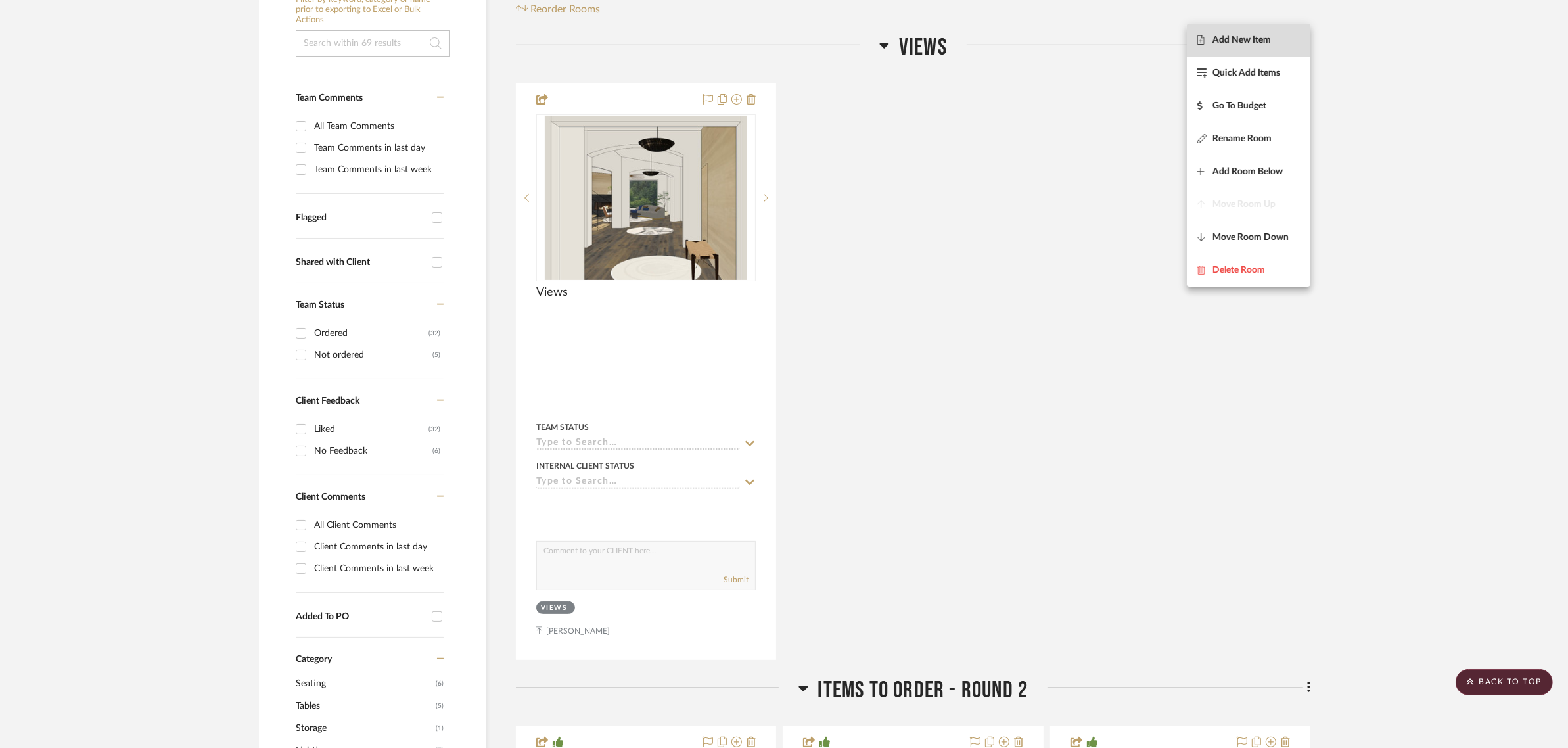
click at [1252, 42] on span "Add New Item" at bounding box center [1242, 40] width 59 height 12
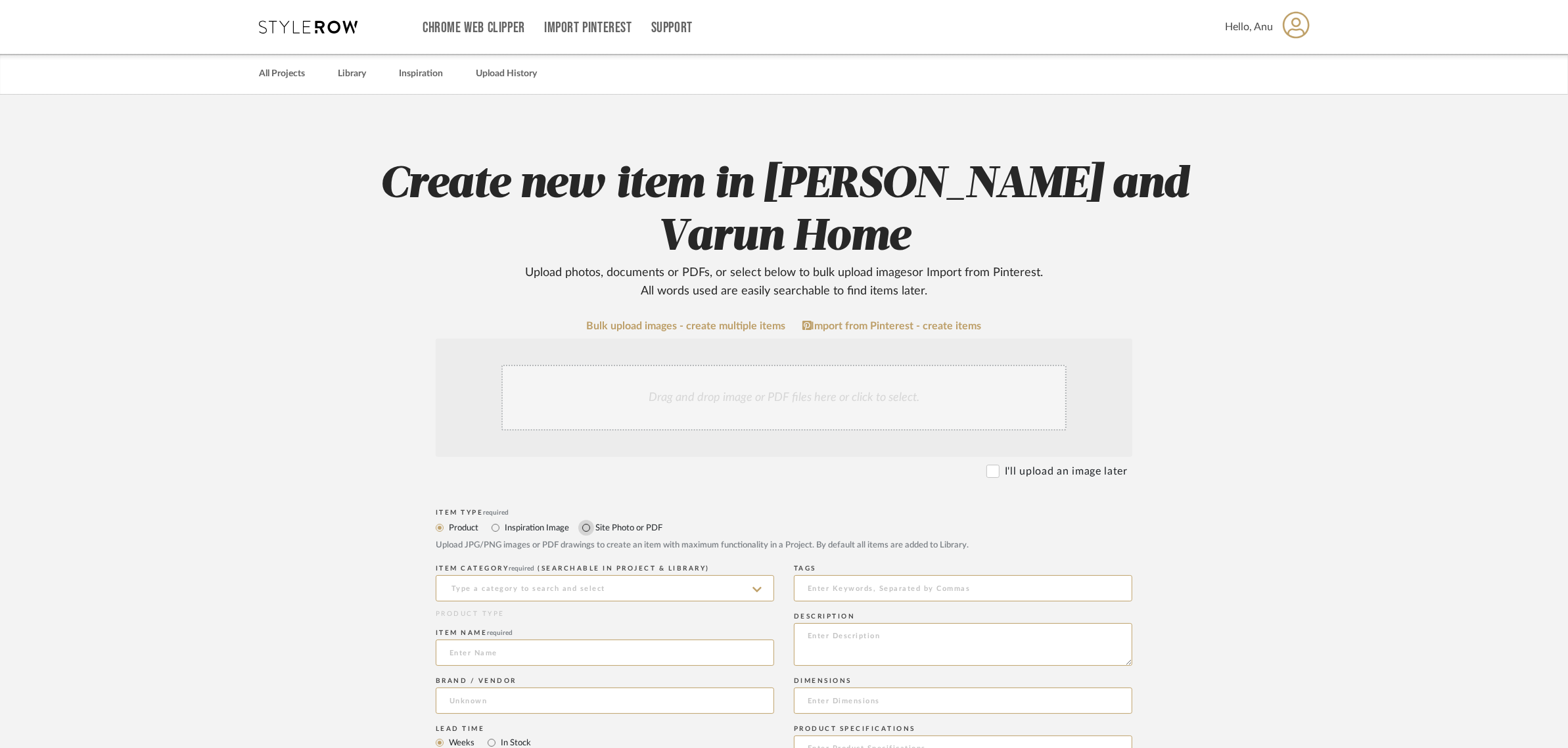
click at [582, 528] on input "Site Photo or PDF" at bounding box center [586, 528] width 15 height 15
radio input "true"
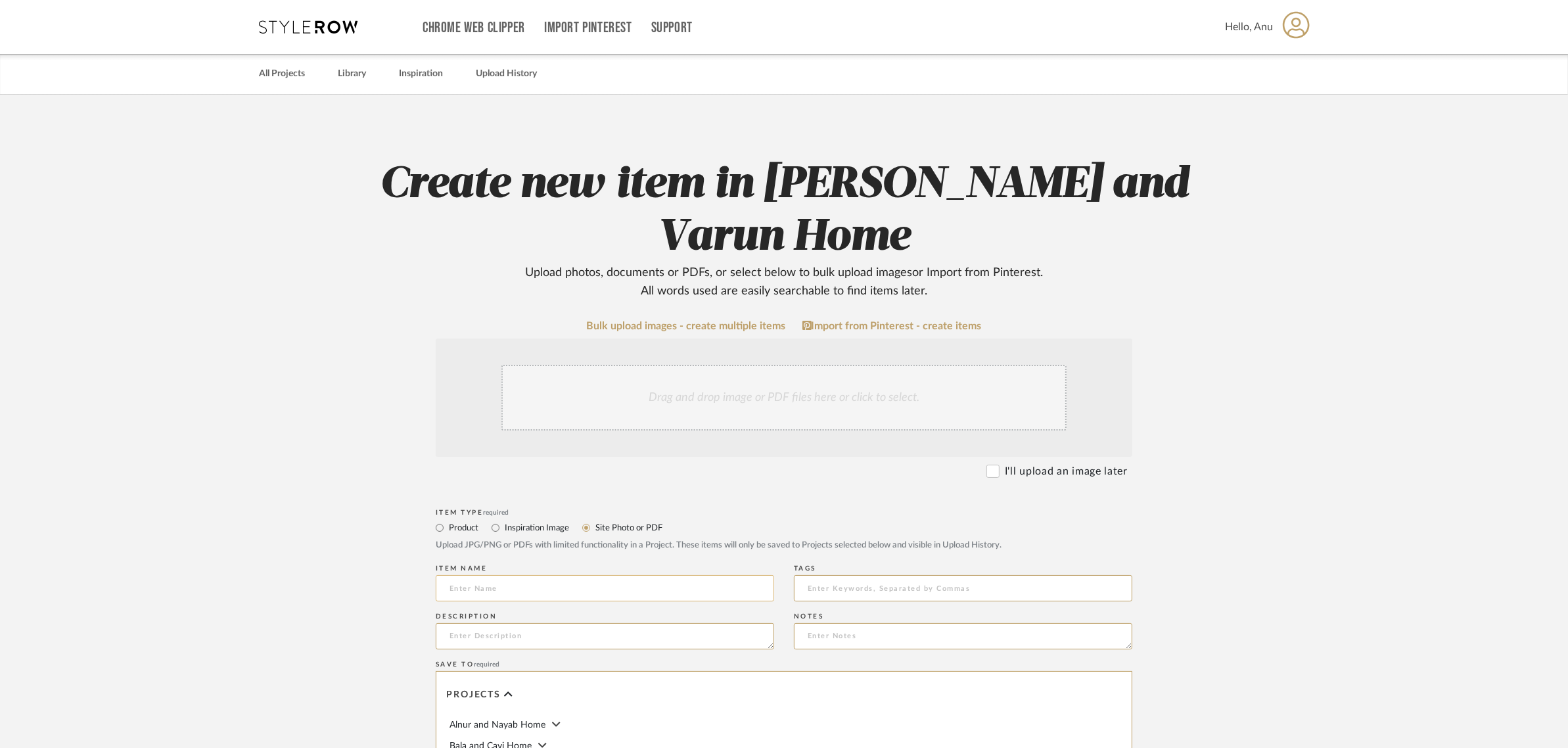
click at [454, 598] on input at bounding box center [605, 588] width 338 height 26
type input "New Views"
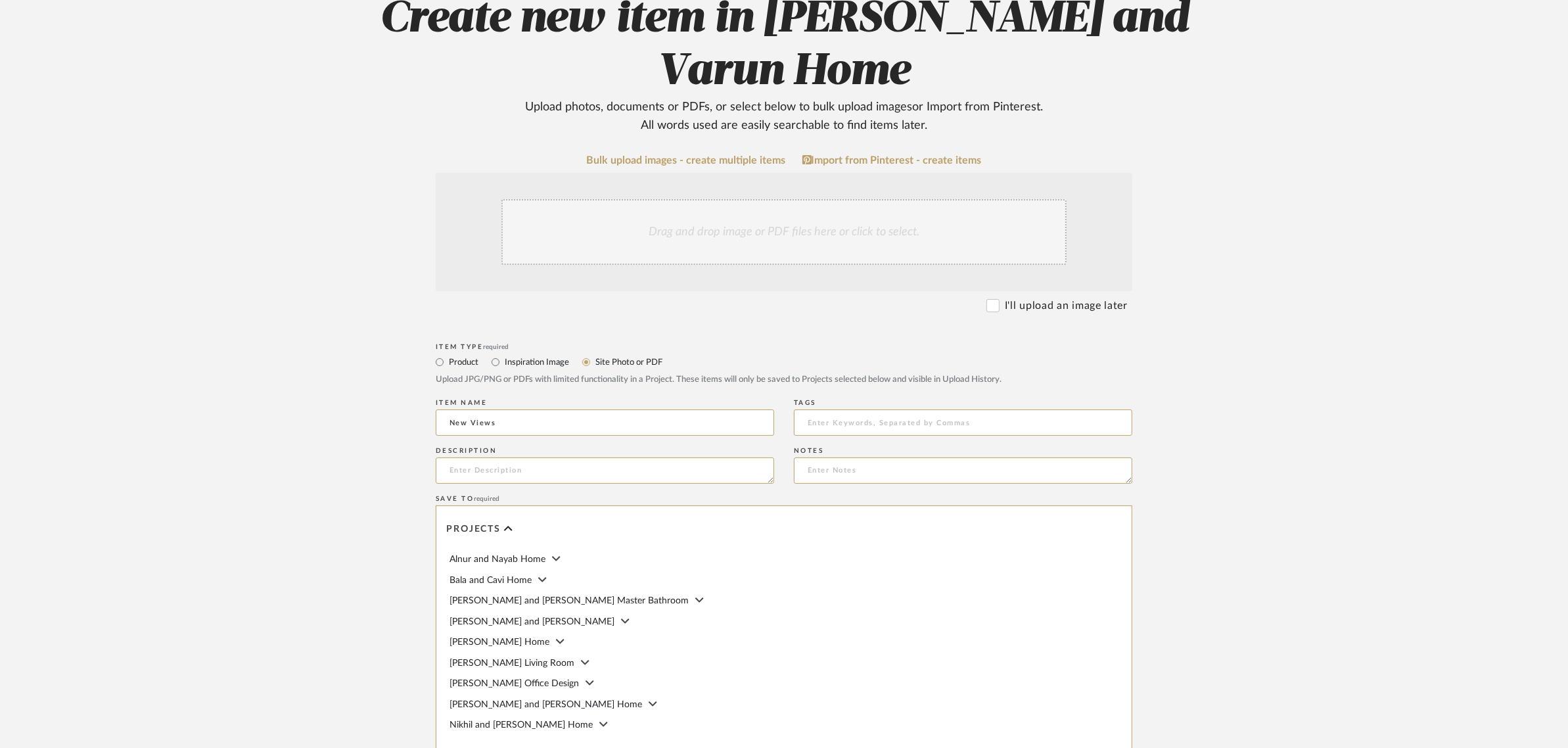
scroll to position [82, 0]
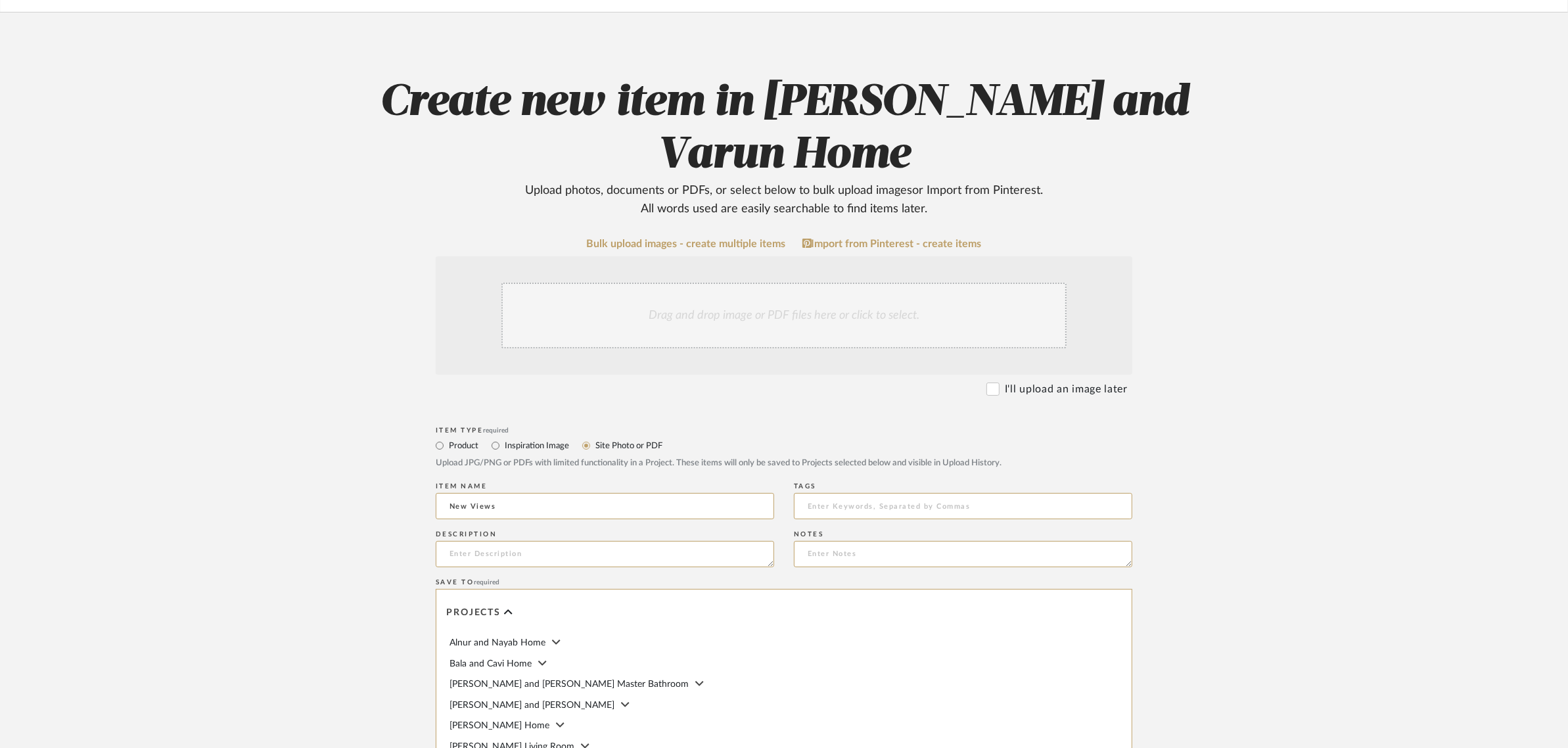
click at [649, 302] on div "Drag and drop image or PDF files here or click to select." at bounding box center [784, 315] width 566 height 65
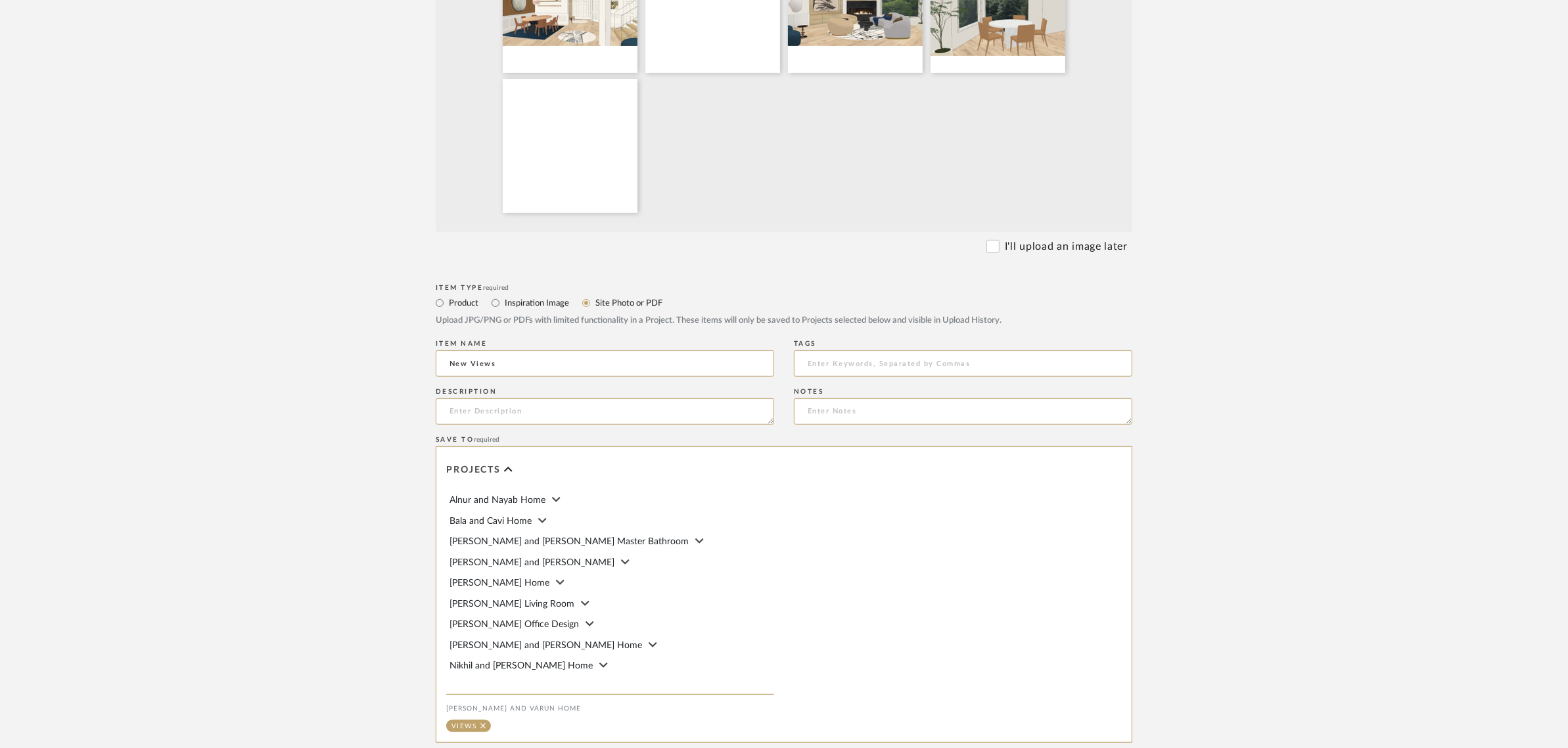
scroll to position [803, 0]
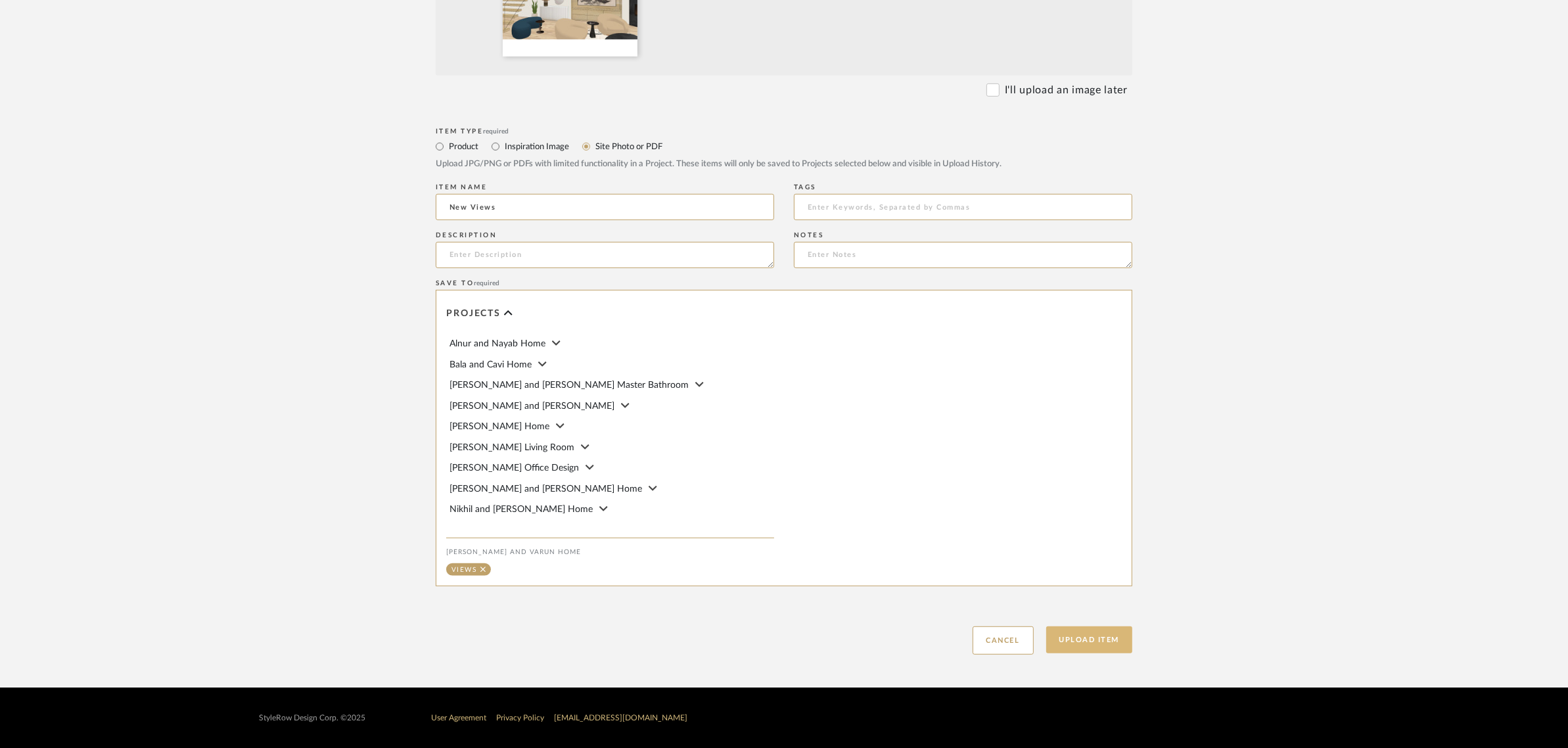
click at [1106, 639] on button "Upload Item" at bounding box center [1090, 639] width 87 height 27
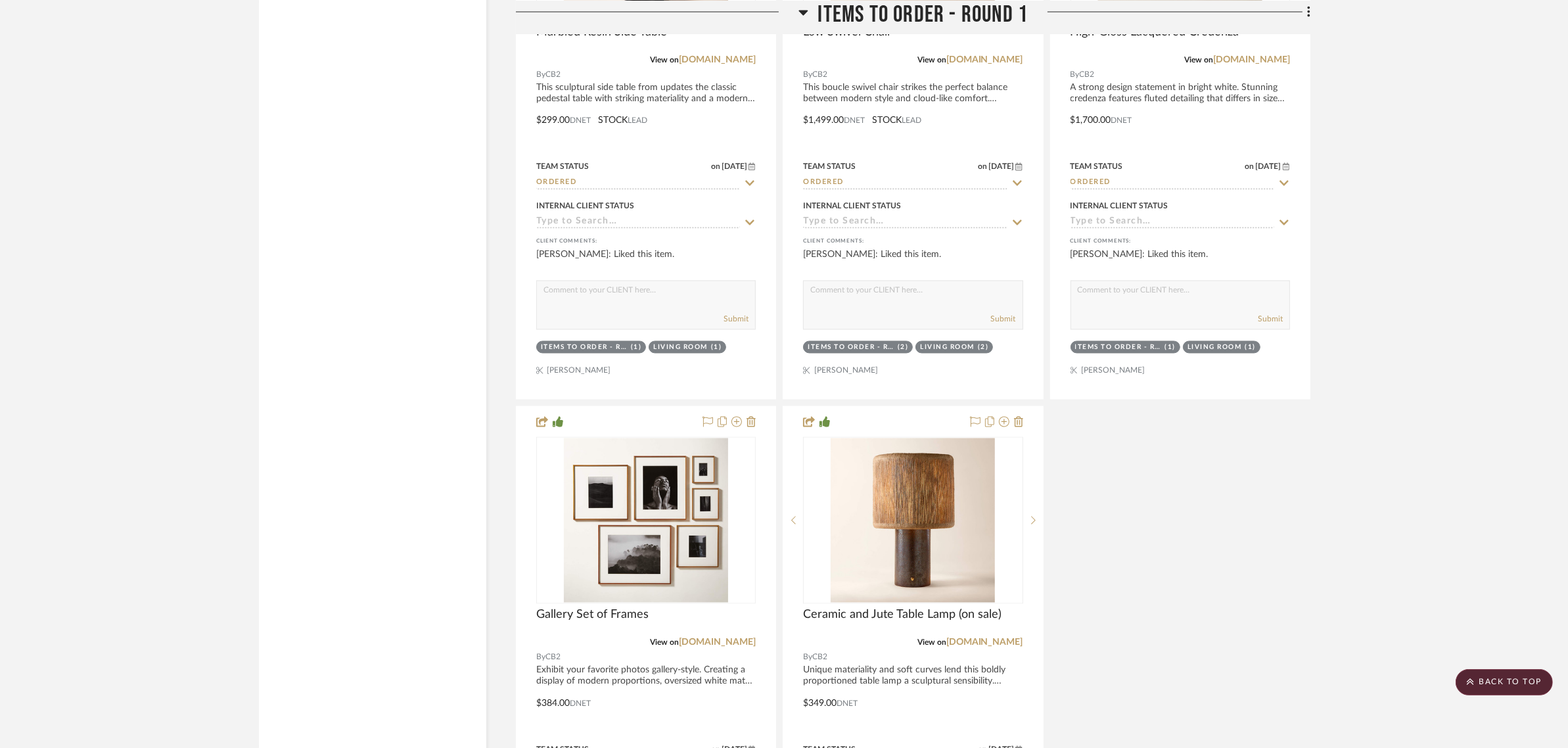
scroll to position [3348, 0]
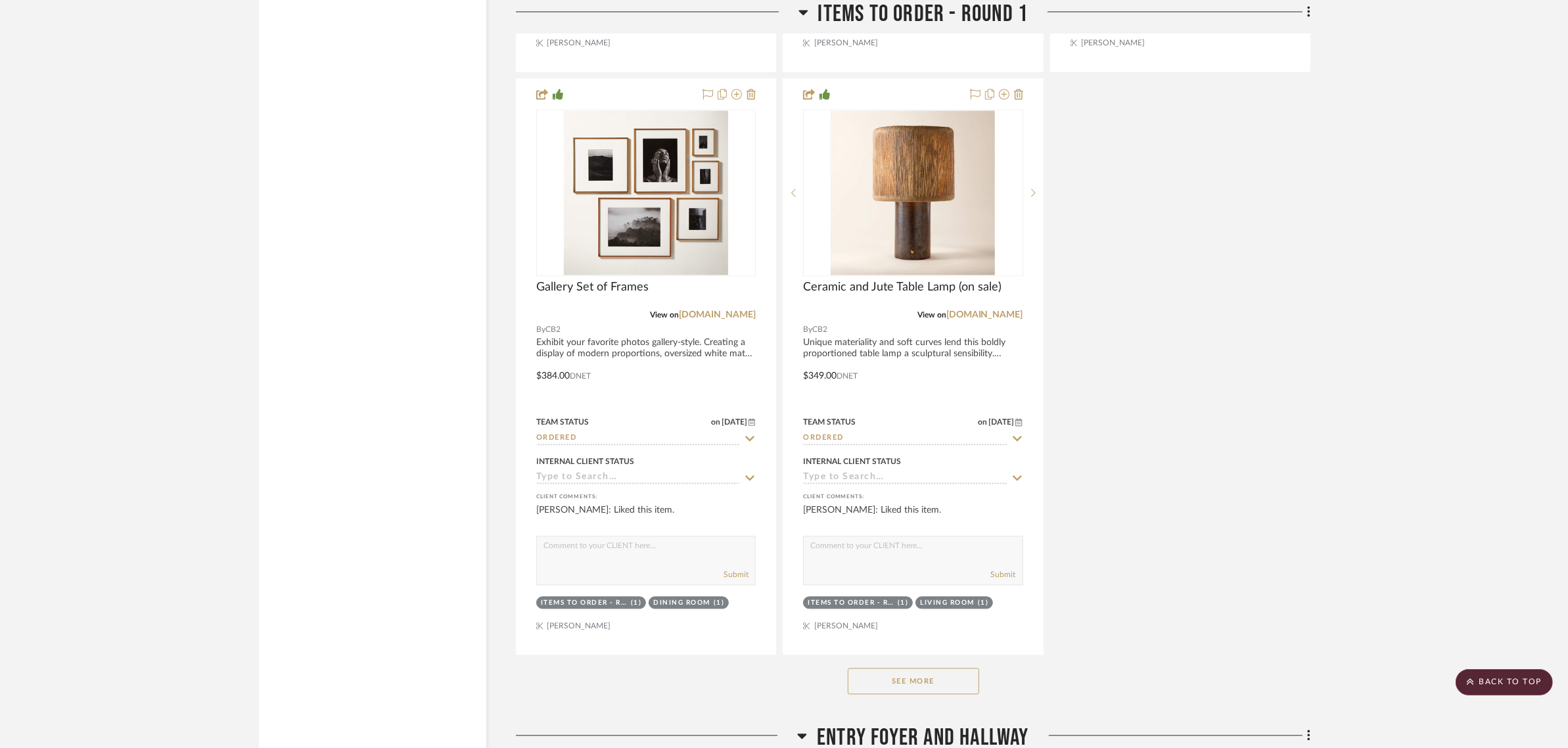
click at [917, 668] on button "See More" at bounding box center [913, 681] width 132 height 26
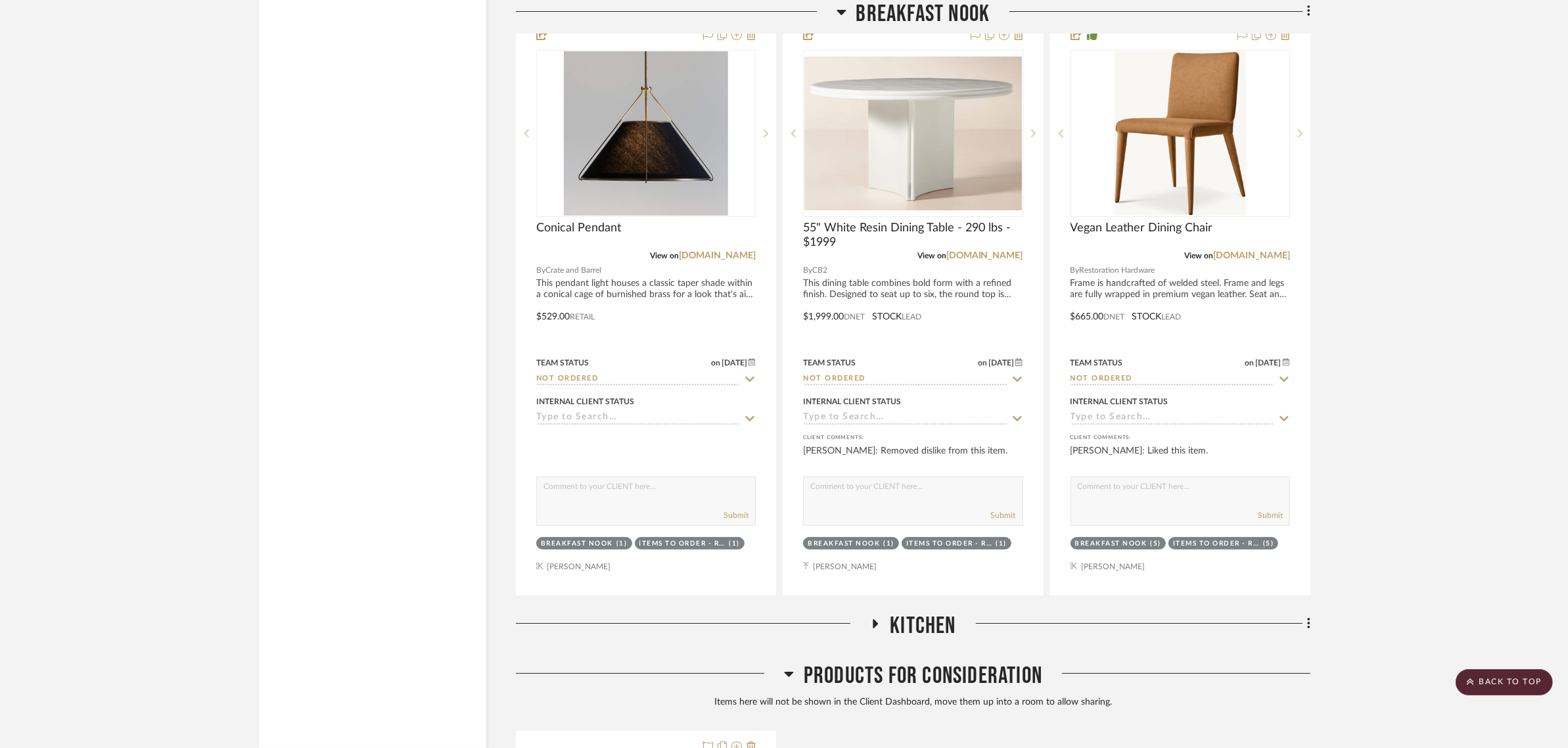
scroll to position [13068, 0]
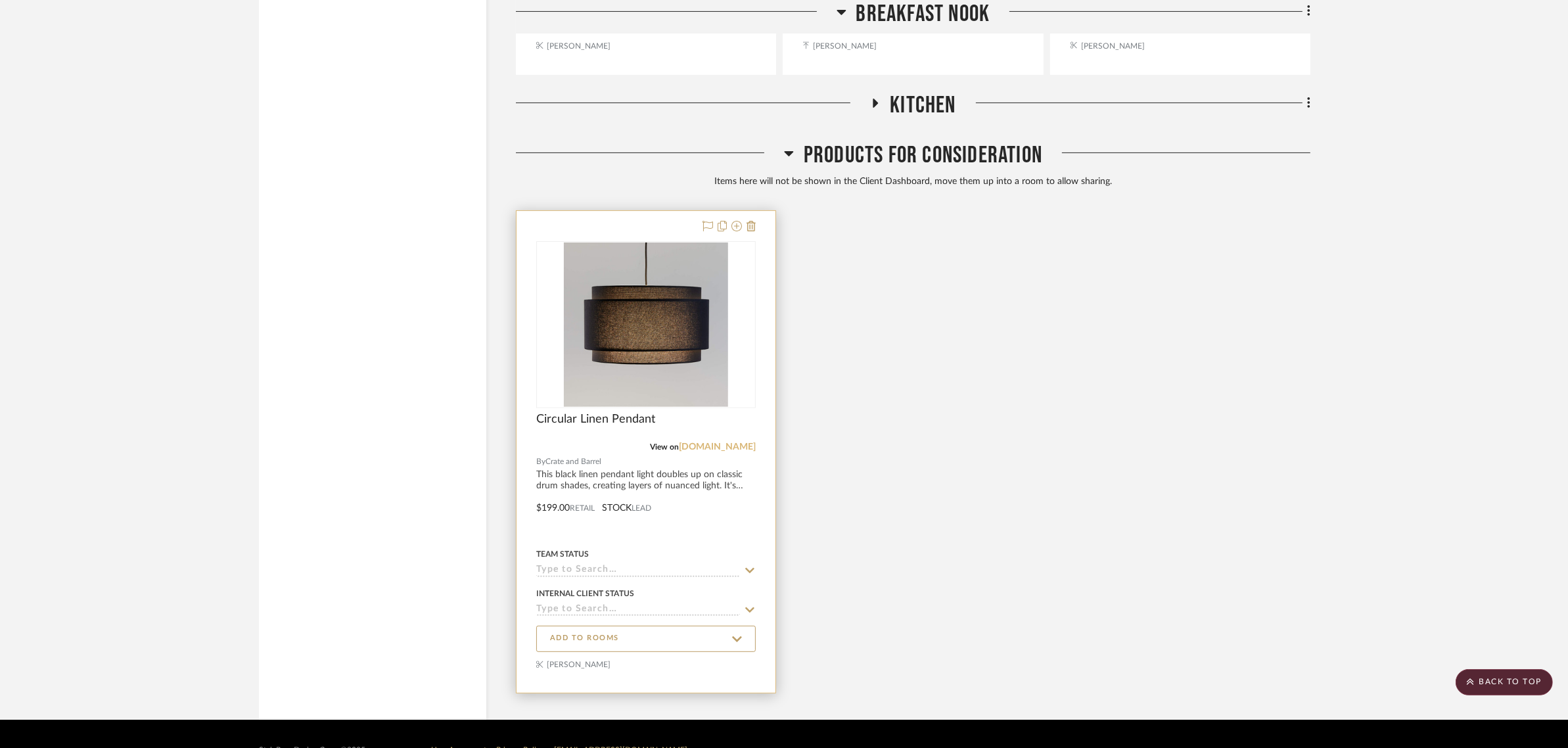
click at [701, 442] on link "crateandbarrel.com" at bounding box center [717, 447] width 77 height 9
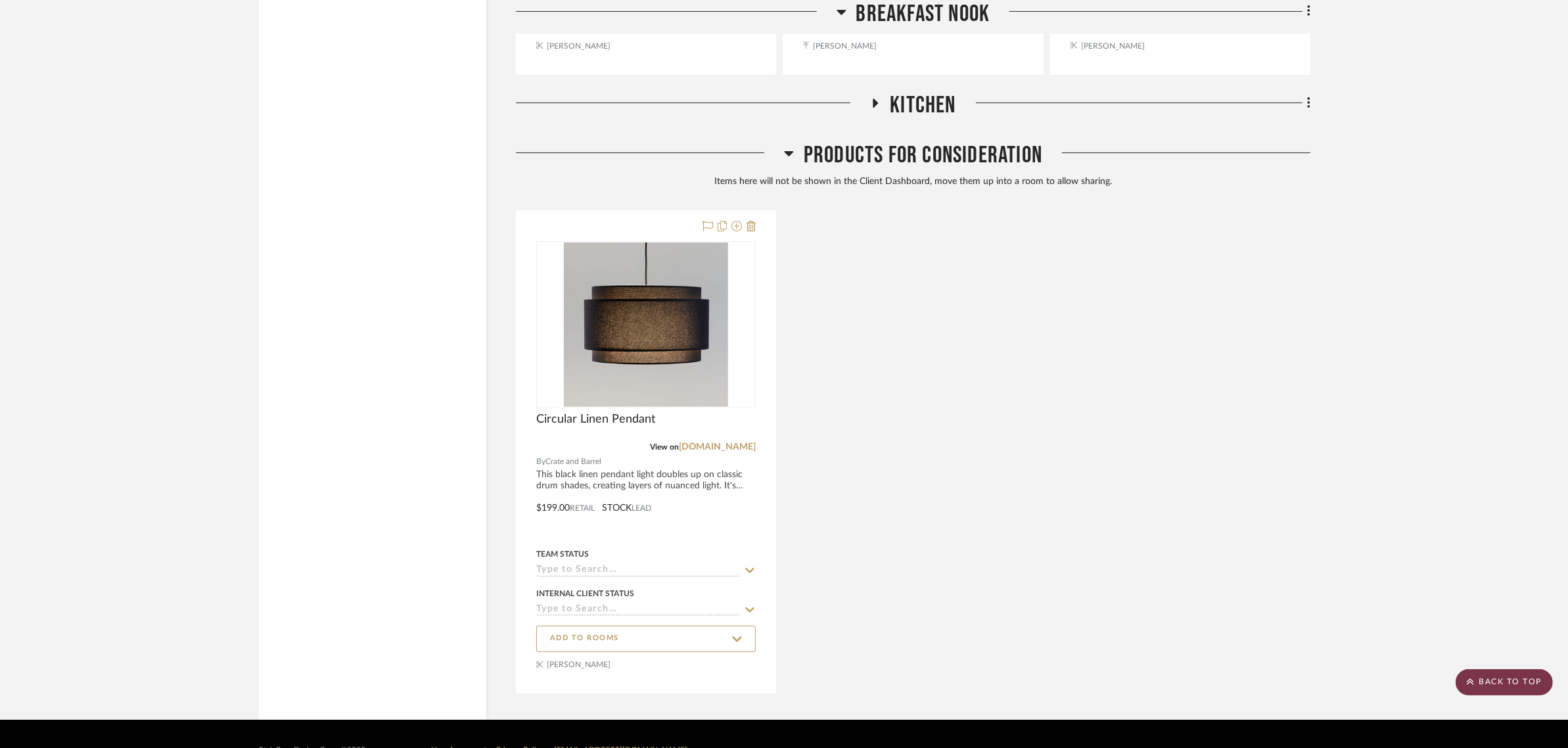
click at [1482, 684] on scroll-to-top-button "BACK TO TOP" at bounding box center [1504, 682] width 97 height 26
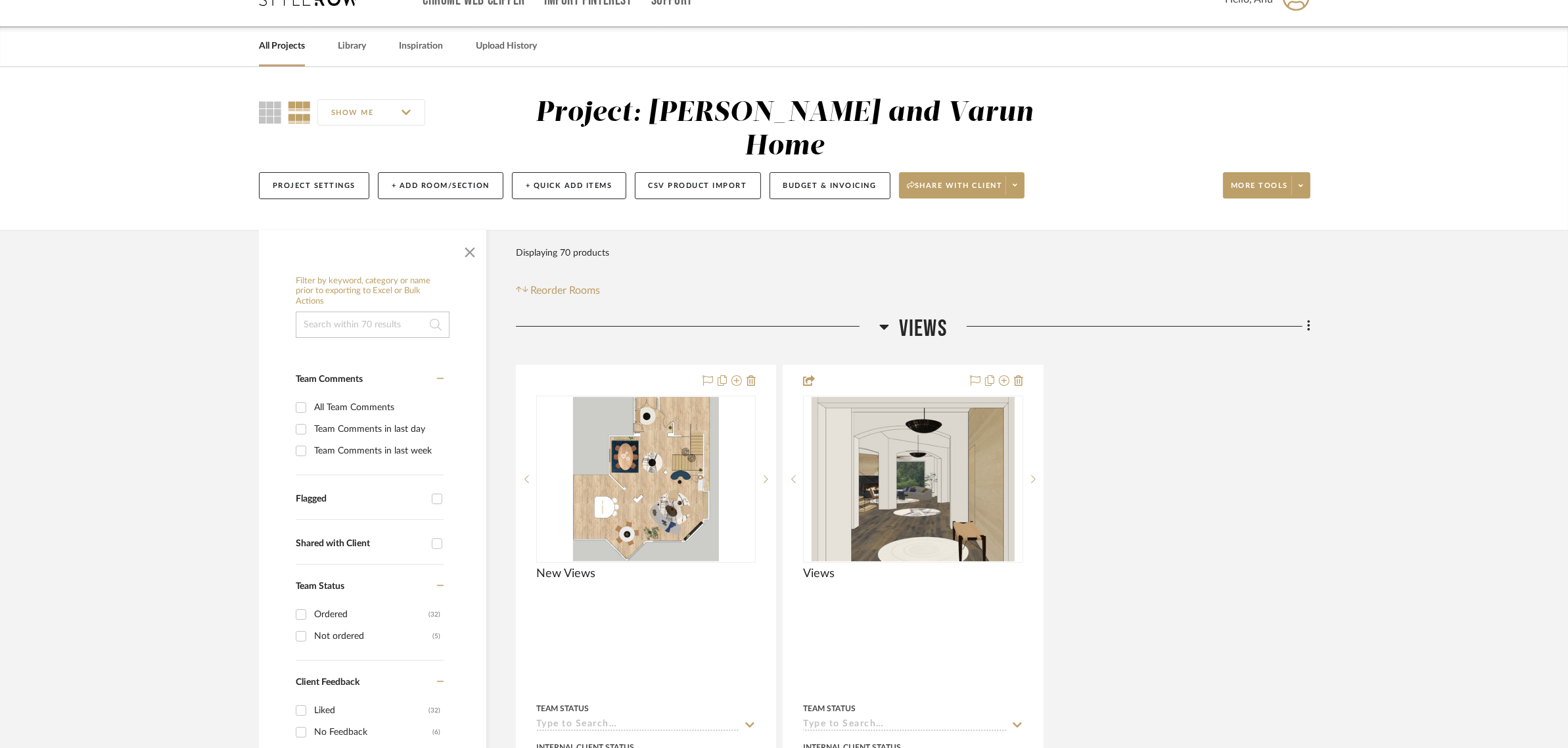
scroll to position [0, 0]
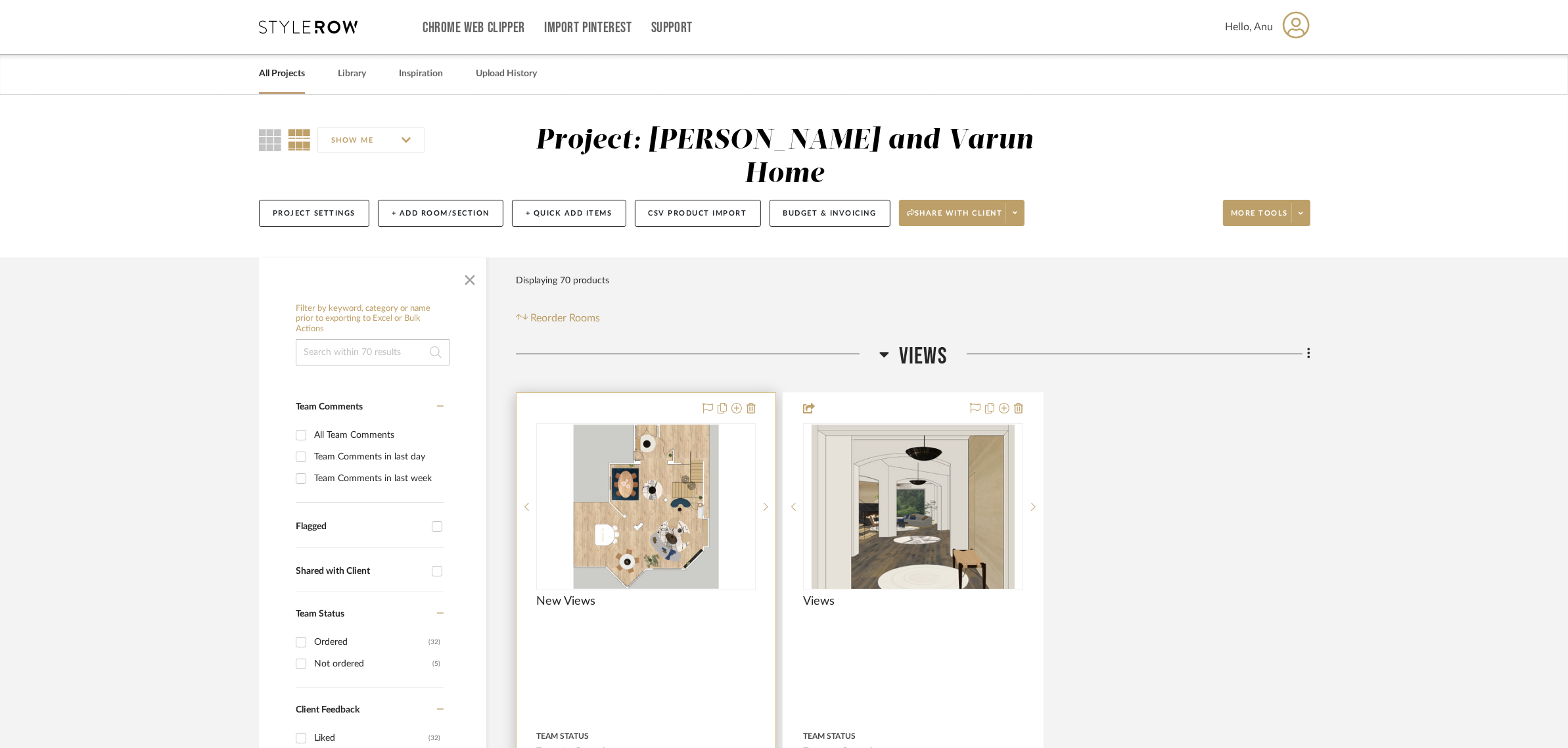
click at [658, 393] on div at bounding box center [646, 680] width 259 height 575
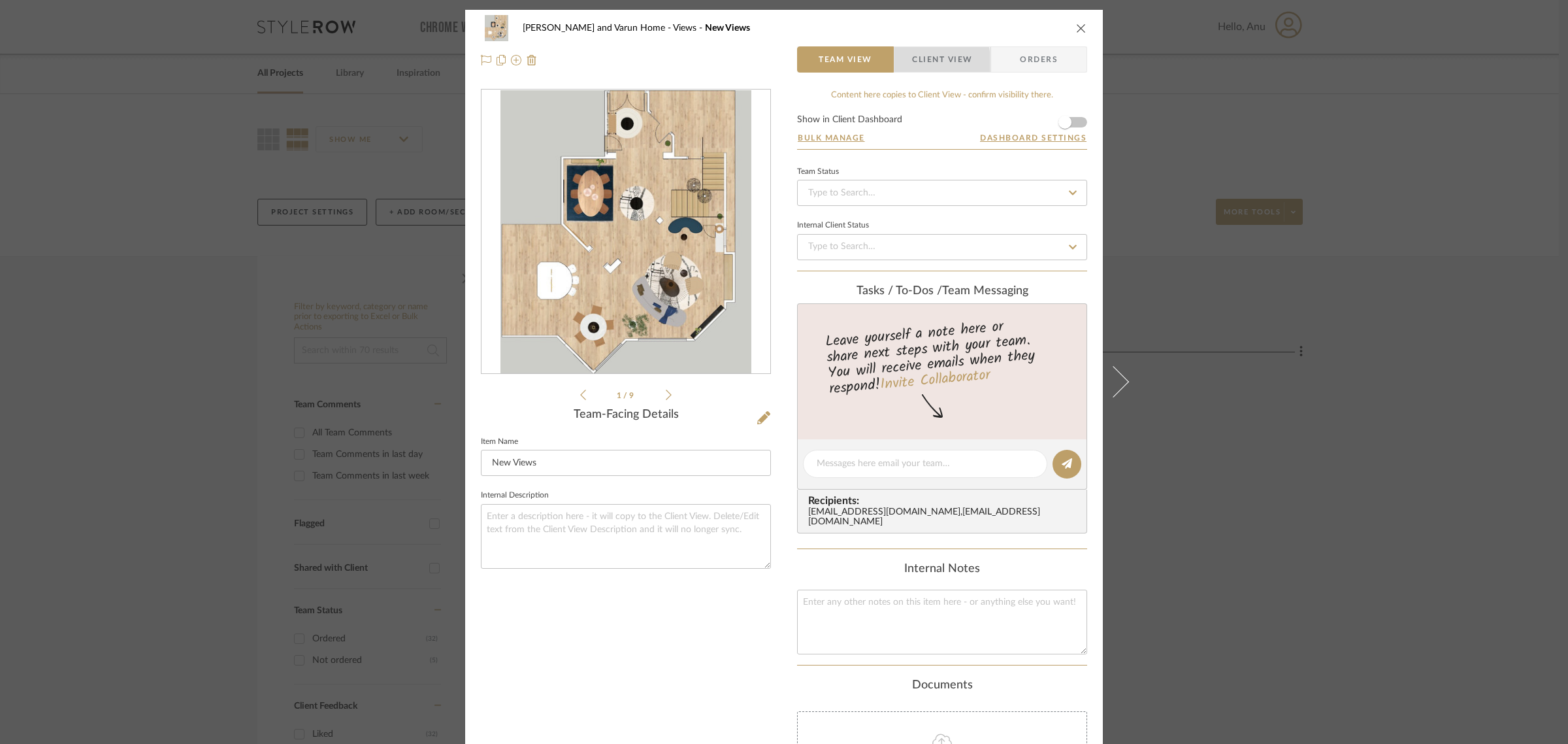
click at [900, 62] on span "button" at bounding box center [903, 60] width 18 height 26
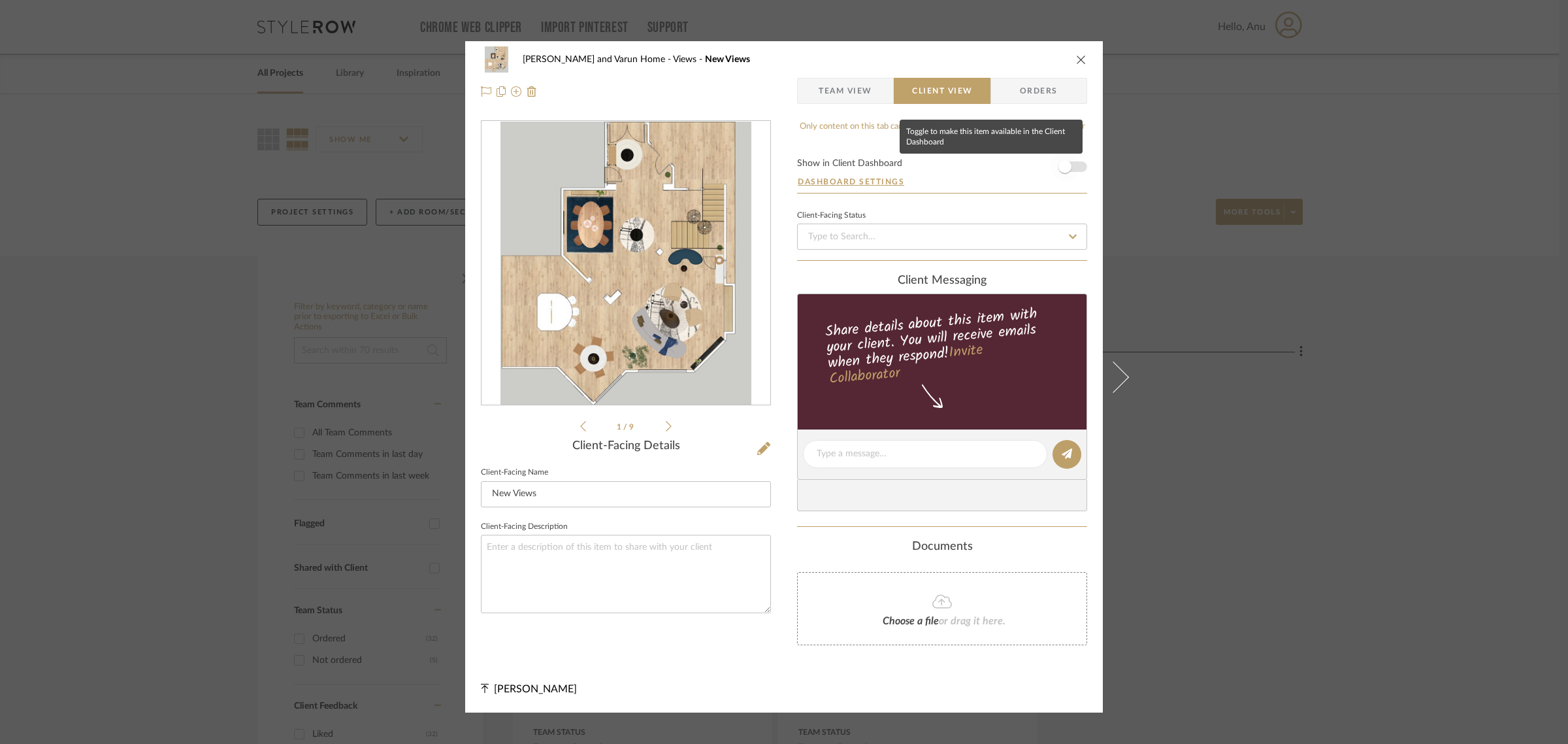
click at [1062, 168] on span "button" at bounding box center [1065, 166] width 13 height 13
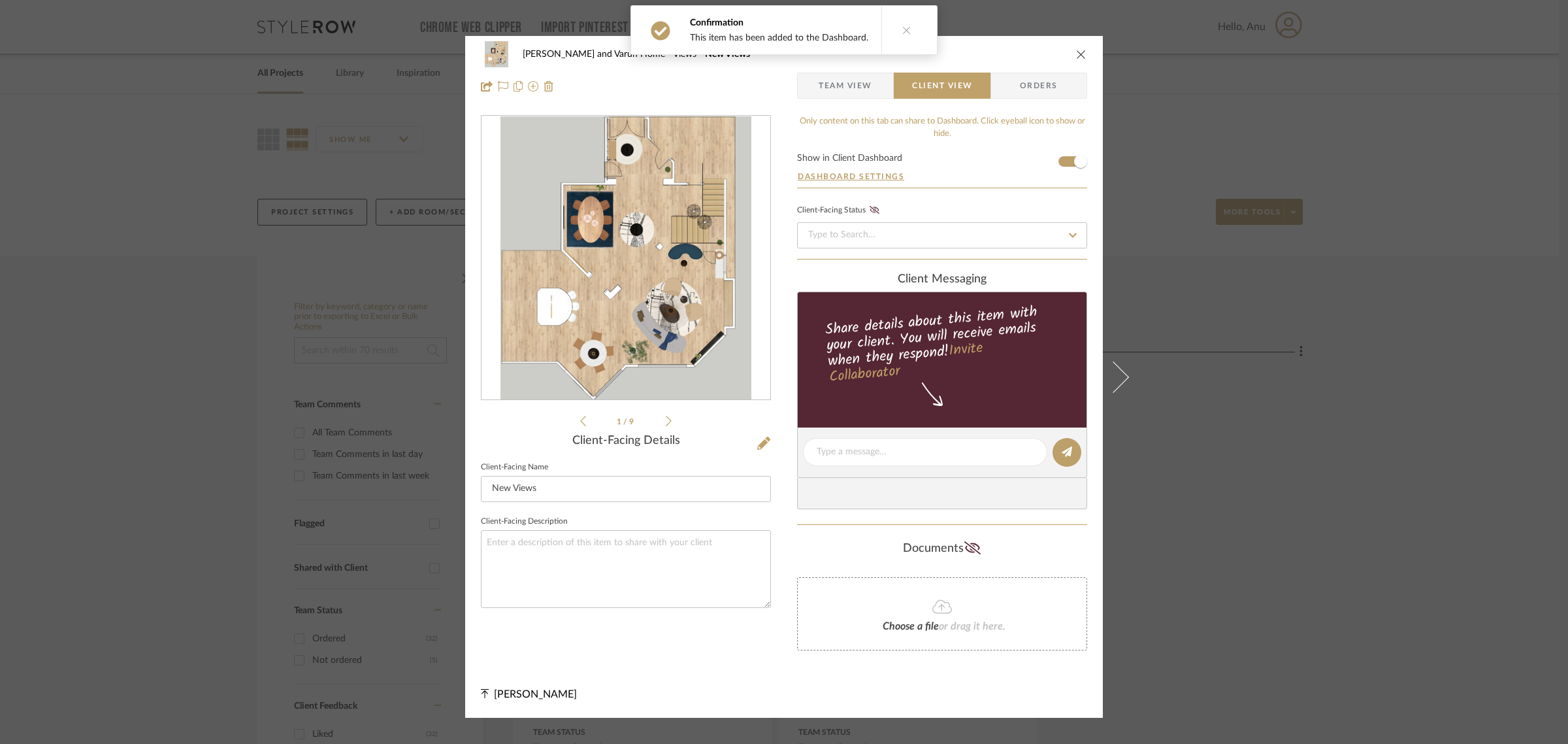
click at [1358, 508] on div "Shalini and Varun Home Views New Views Team View Client View Orders 1 / 9 Clien…" at bounding box center [784, 372] width 1568 height 744
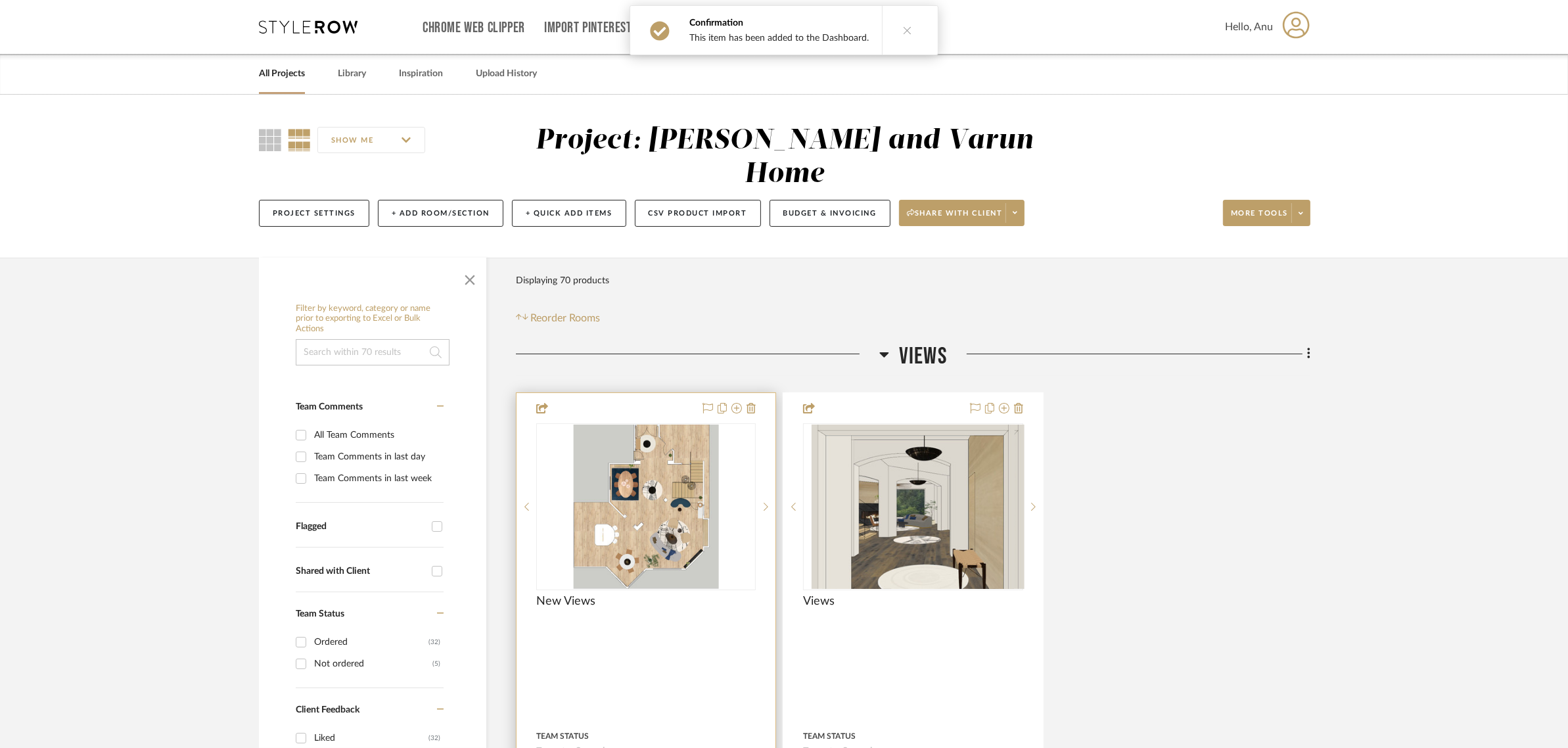
click at [588, 449] on img "0" at bounding box center [646, 506] width 146 height 164
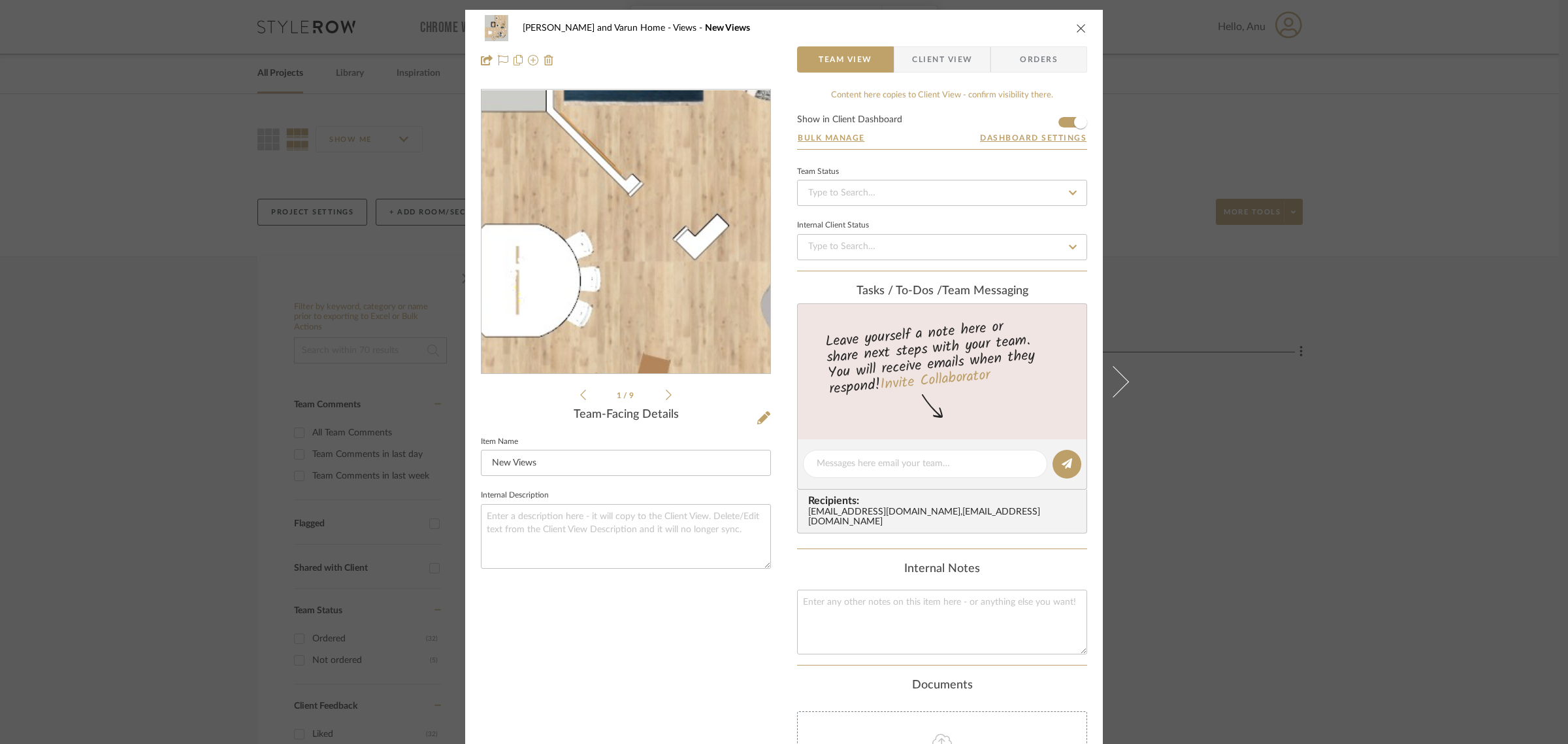
click at [583, 264] on img "0" at bounding box center [626, 232] width 251 height 284
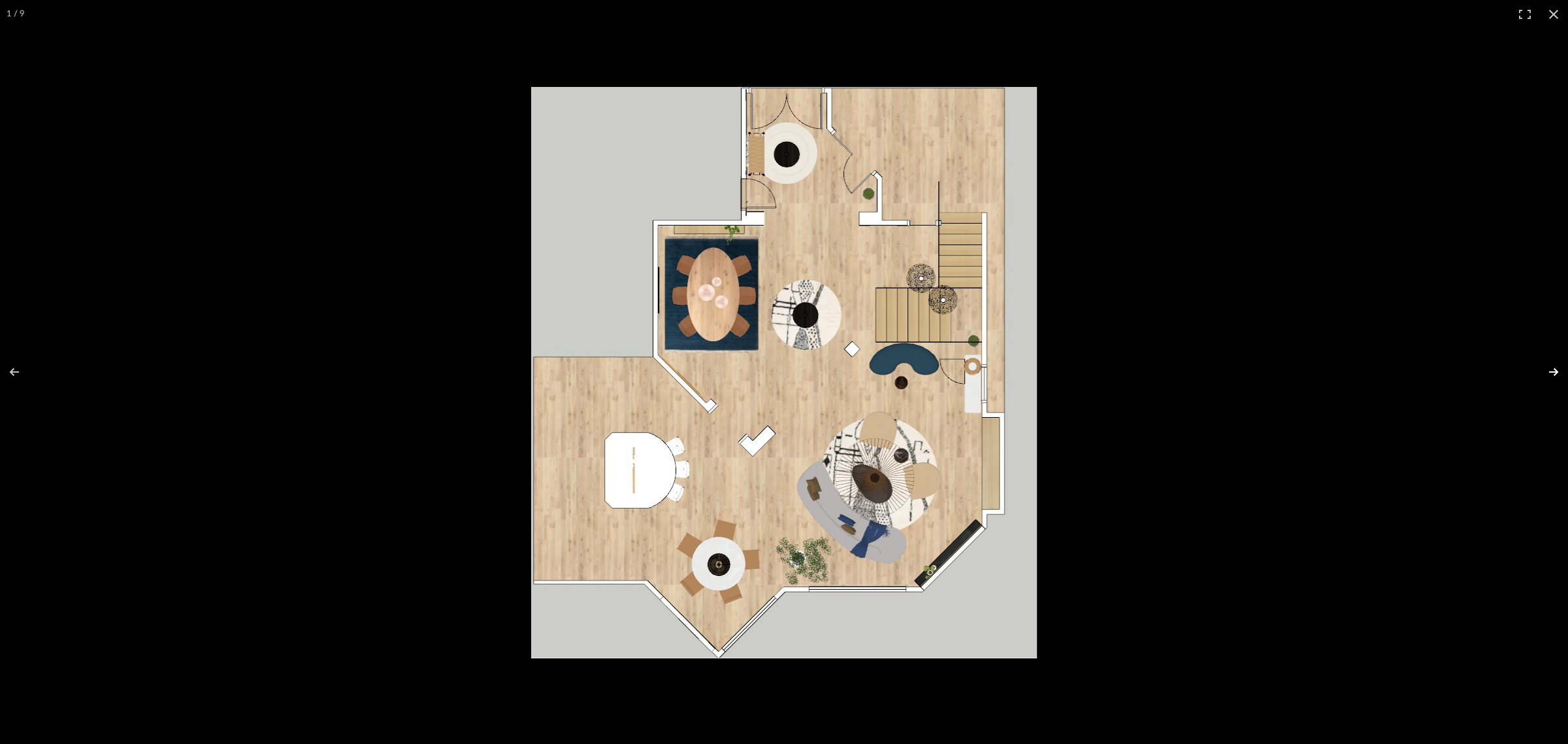
click at [1550, 371] on button at bounding box center [1546, 372] width 46 height 65
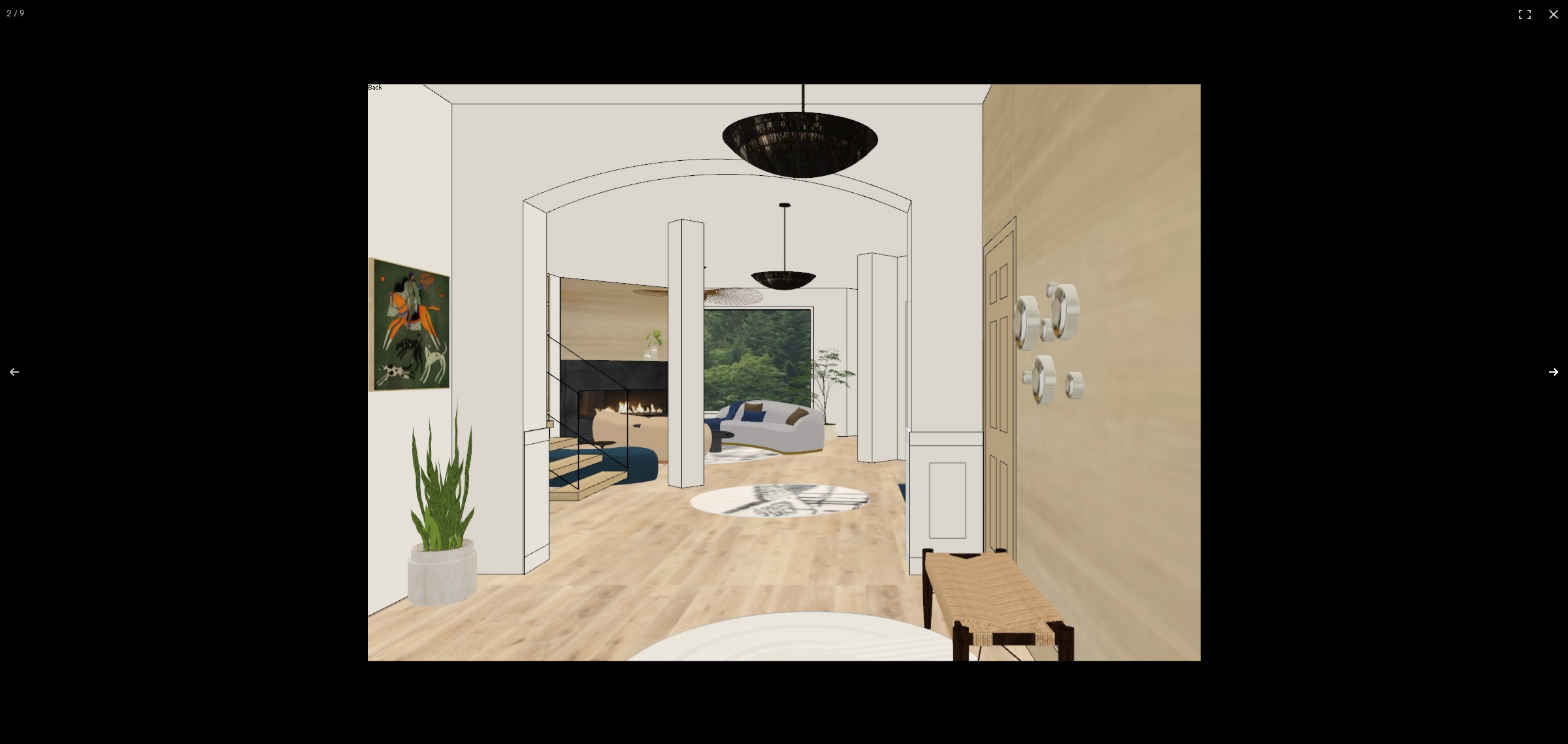
click at [1550, 371] on button at bounding box center [1546, 372] width 46 height 65
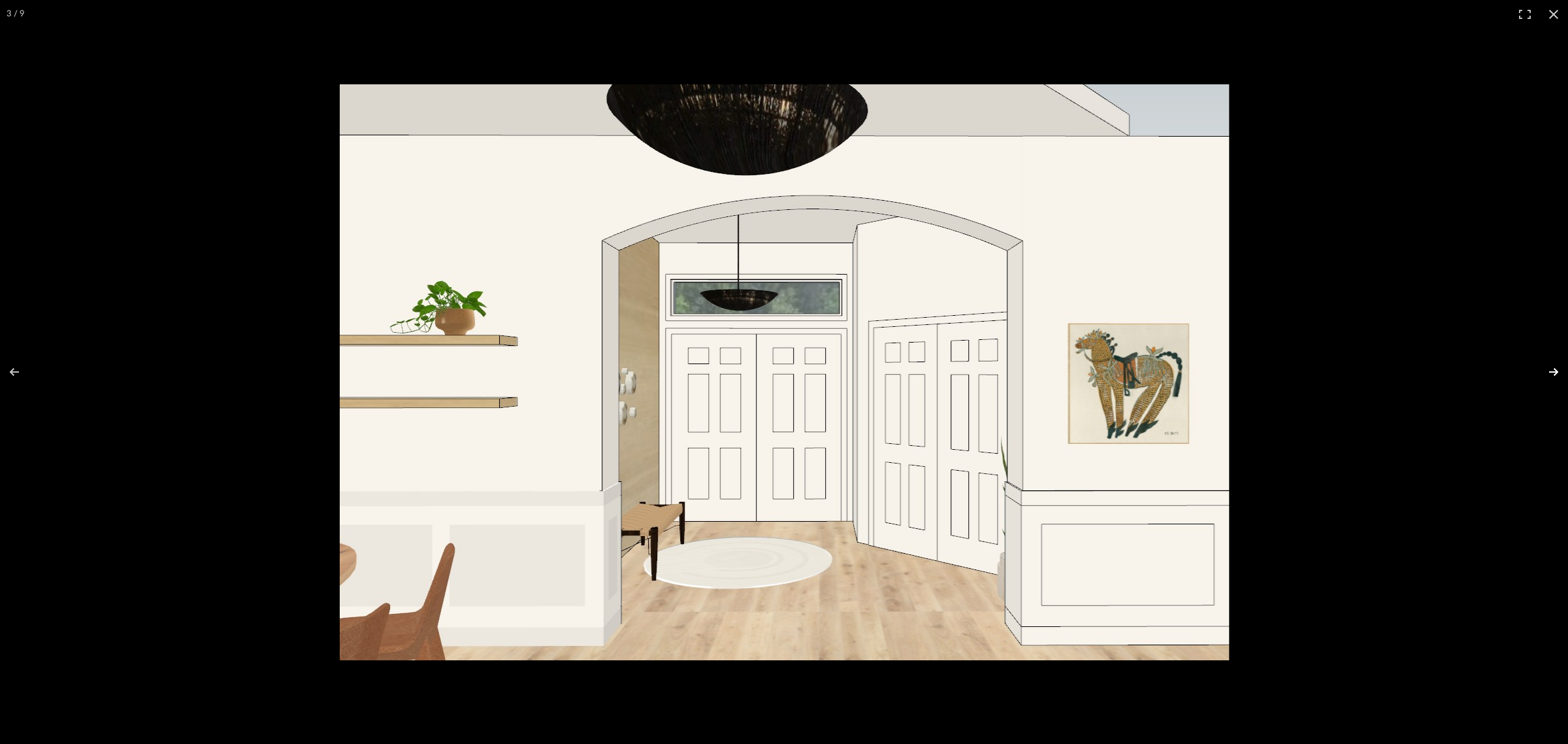
click at [1550, 371] on button at bounding box center [1546, 372] width 46 height 65
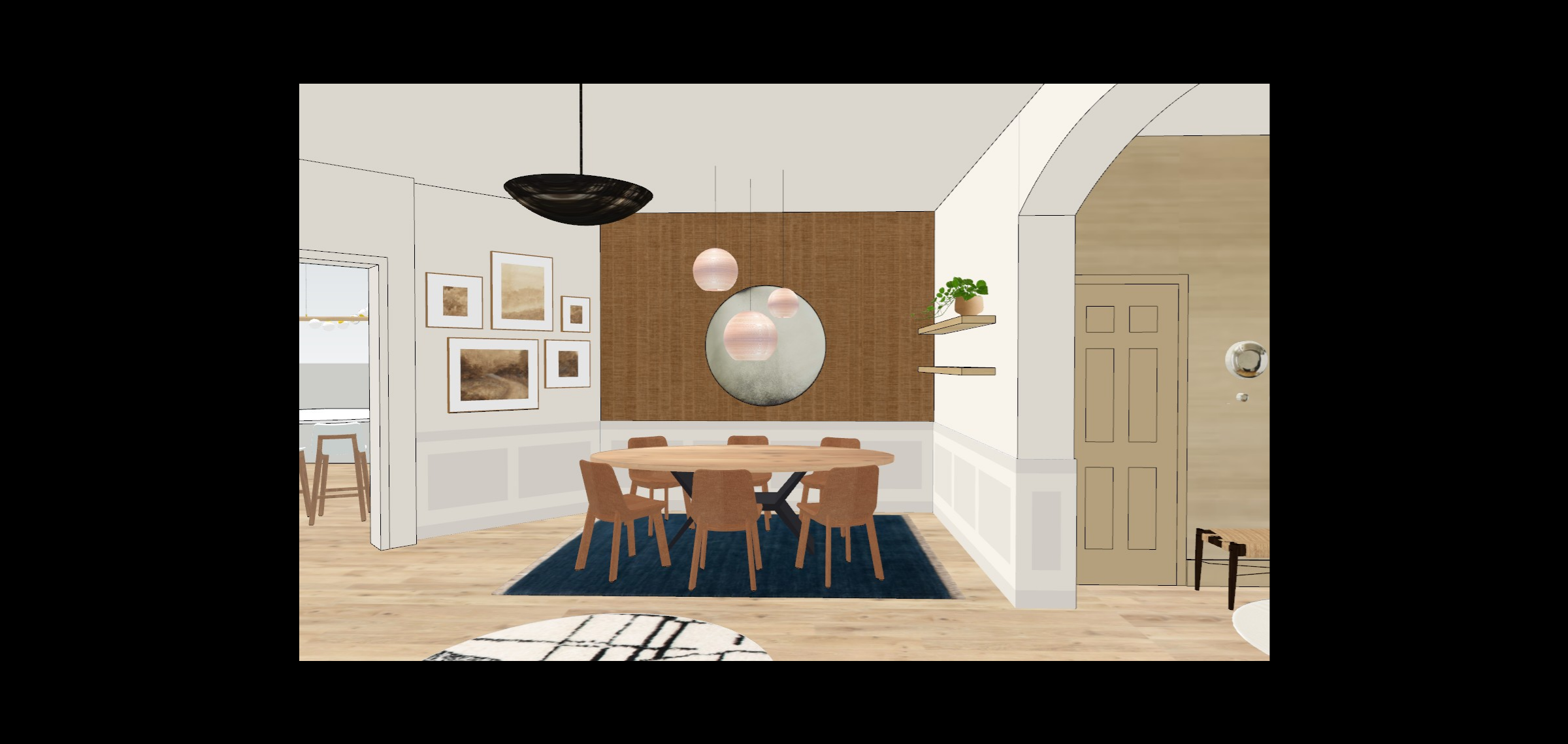
click at [1550, 371] on button at bounding box center [1546, 372] width 46 height 65
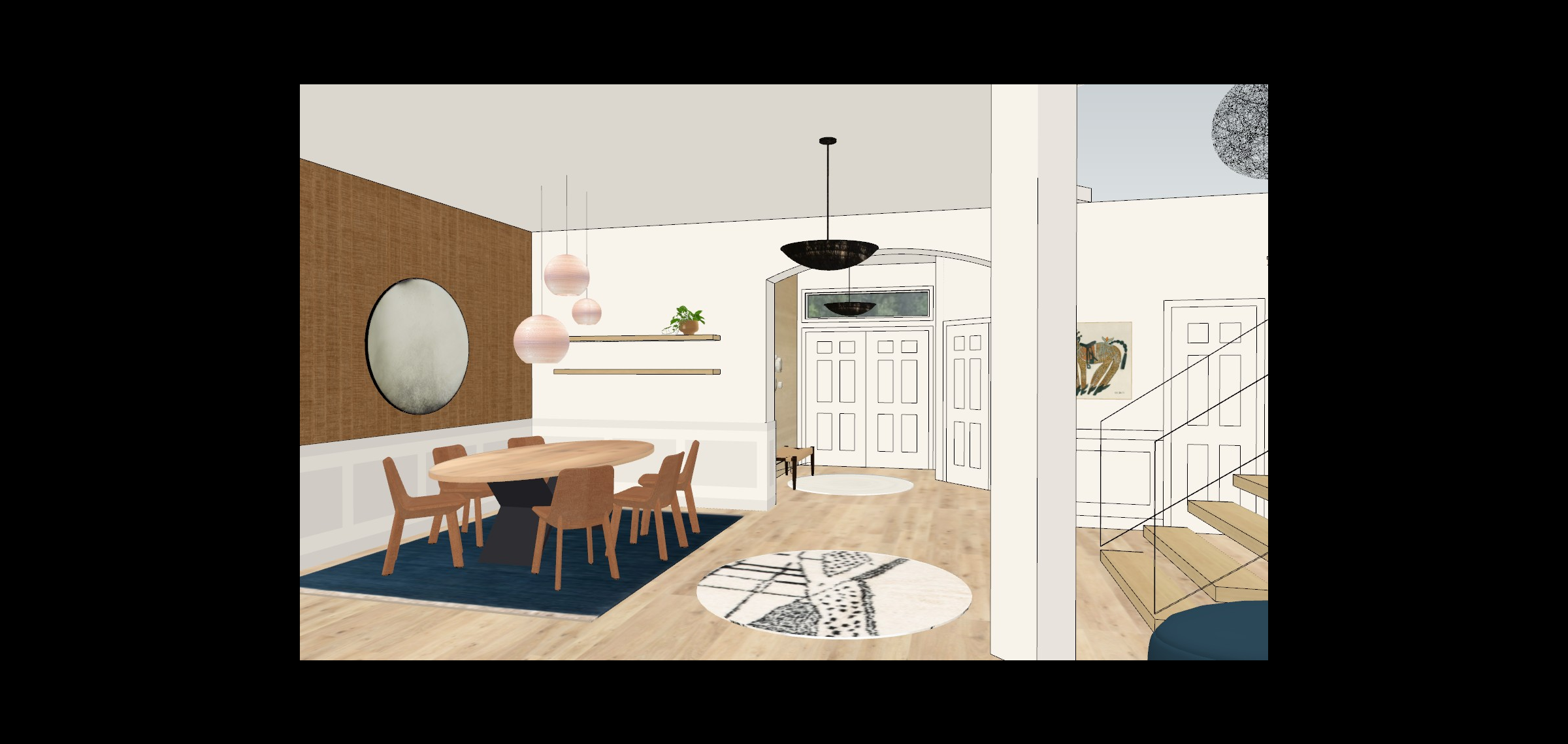
click at [1550, 371] on button at bounding box center [1546, 372] width 46 height 65
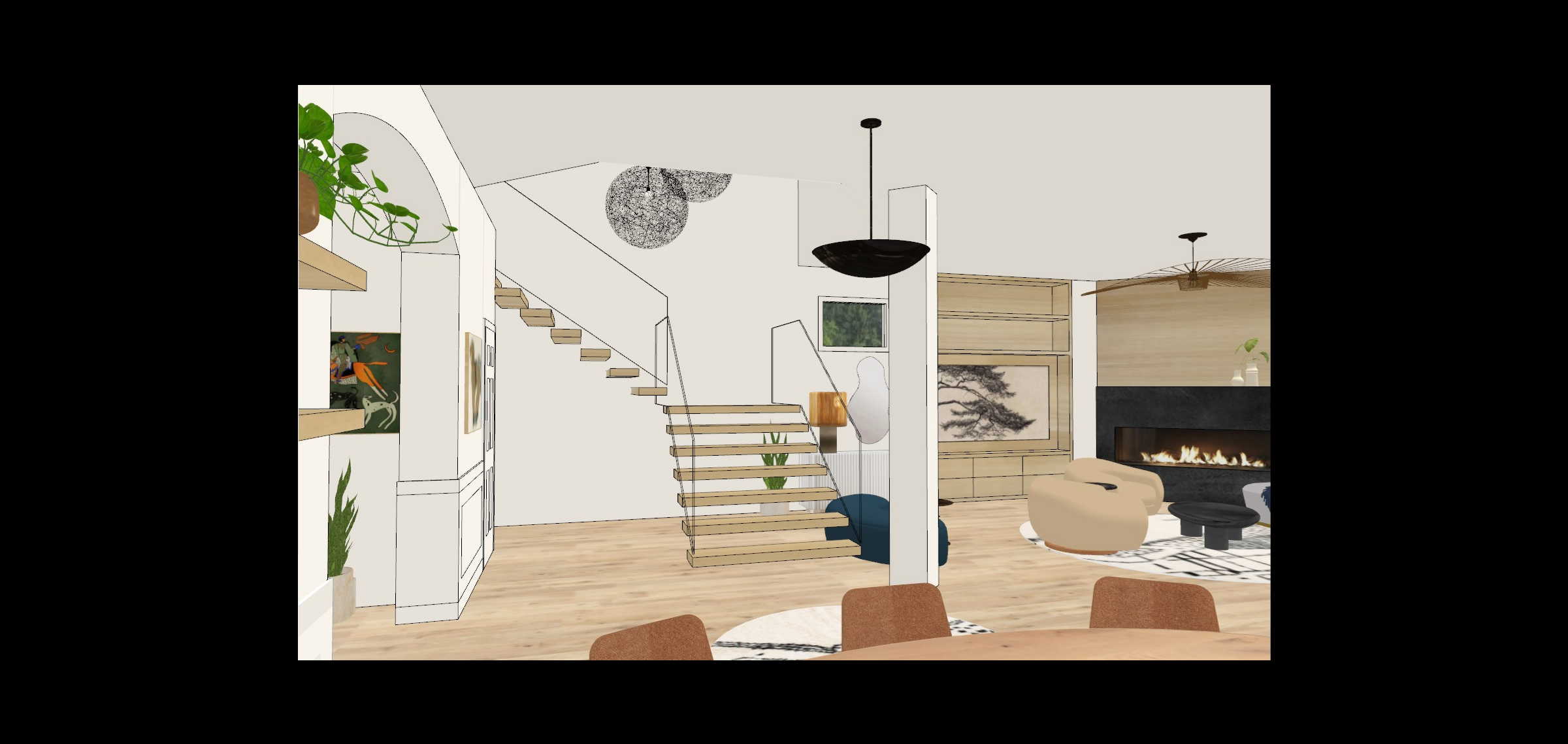
click at [1550, 371] on button at bounding box center [1546, 372] width 46 height 65
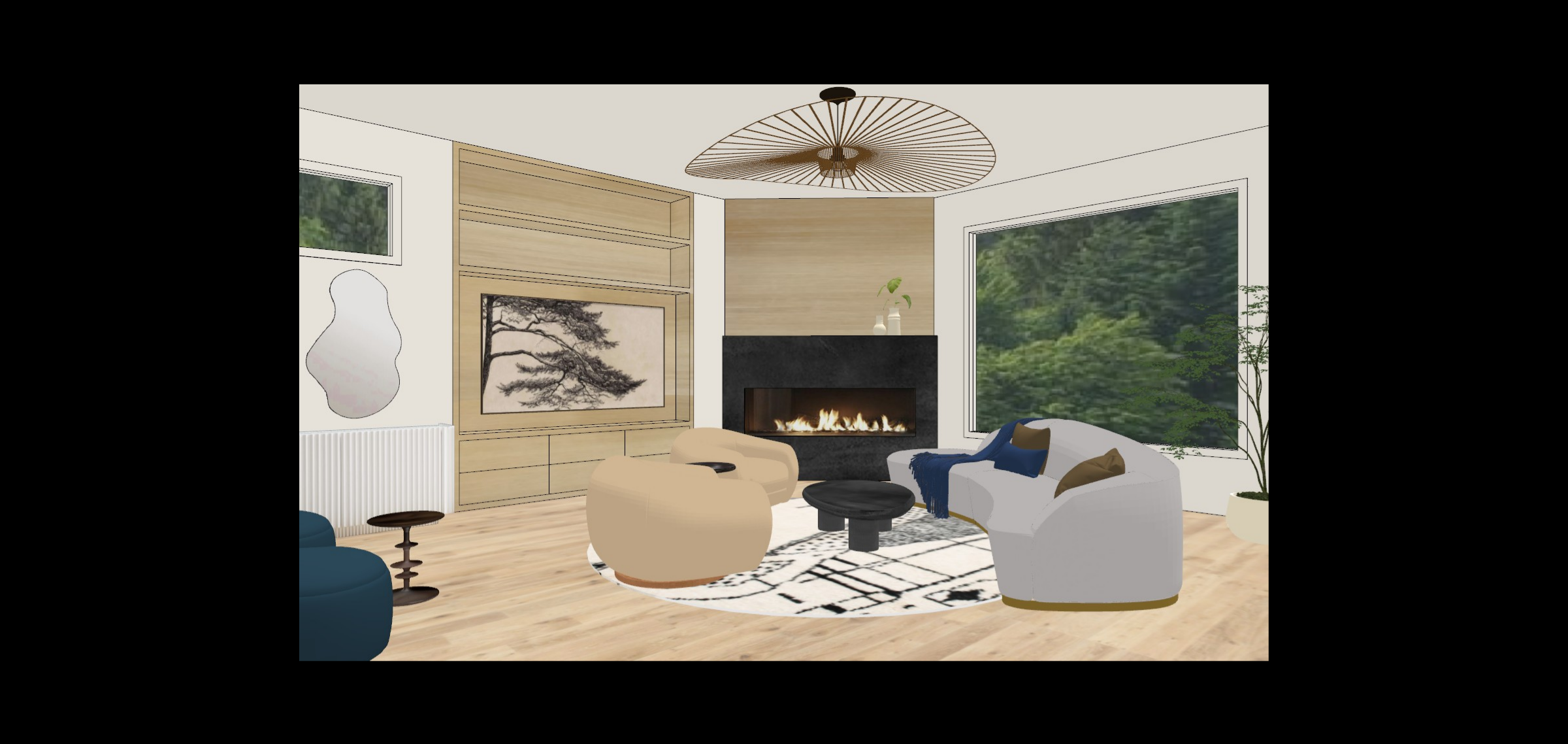
click at [1550, 371] on button at bounding box center [1546, 372] width 46 height 65
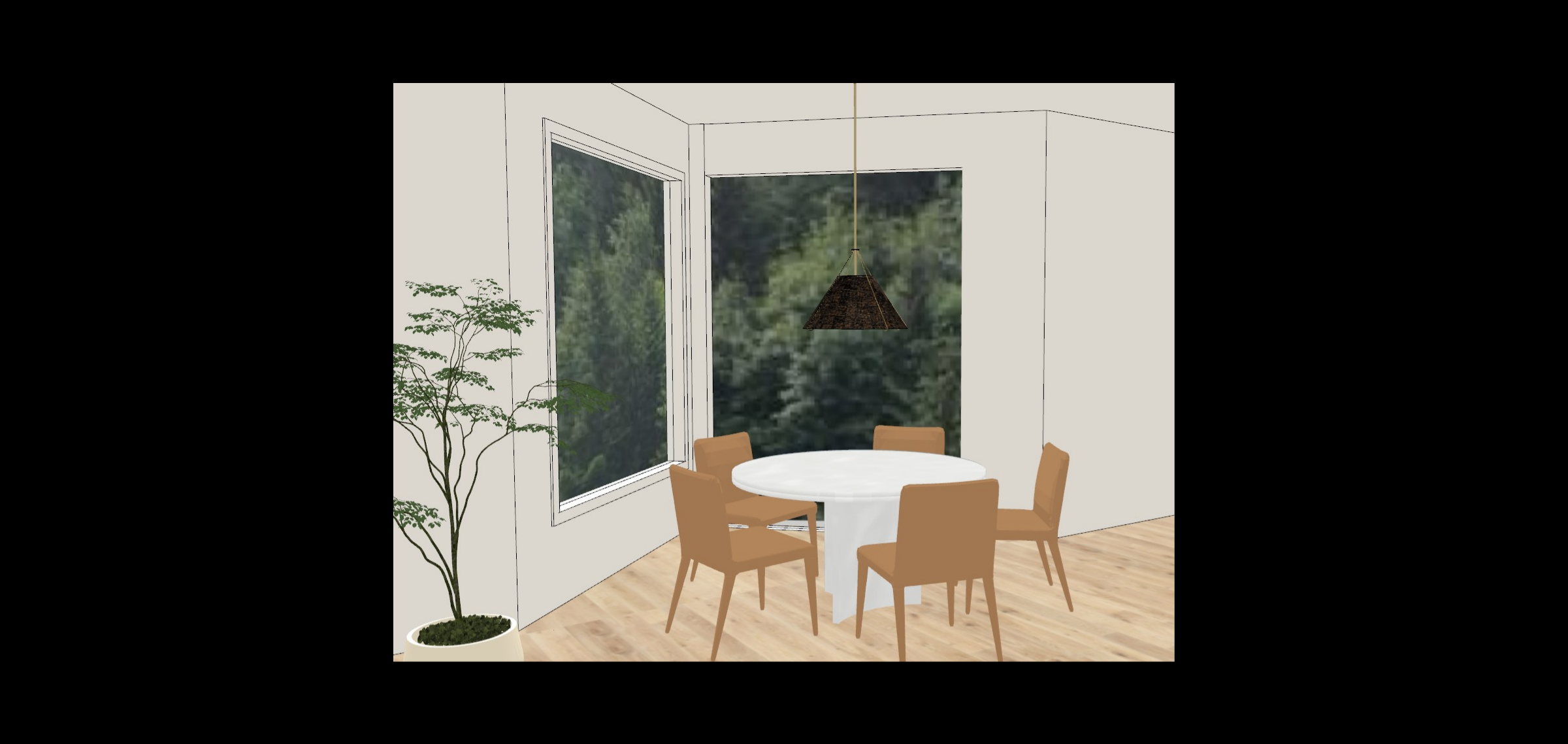
click at [1550, 371] on button at bounding box center [1546, 372] width 46 height 65
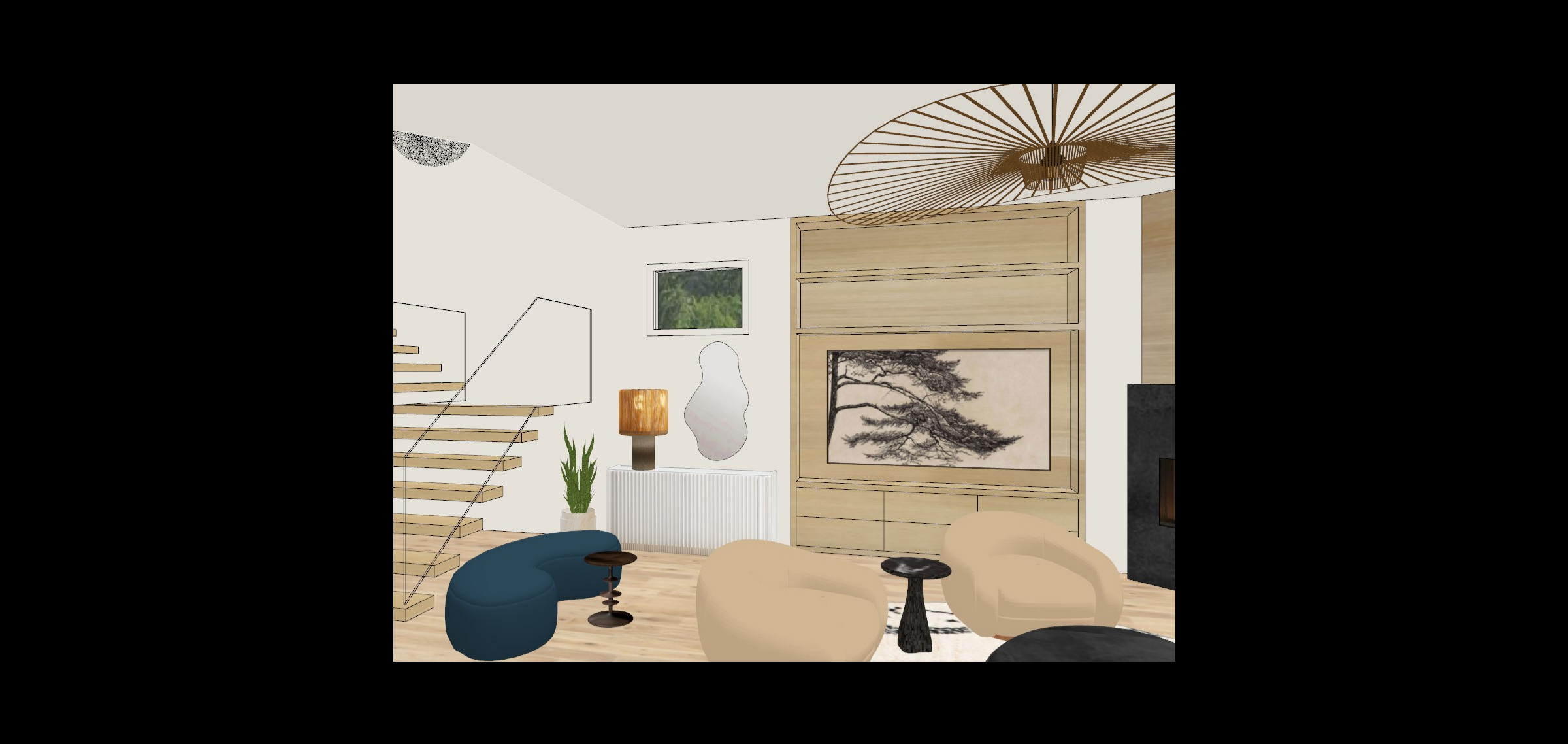
click at [1550, 371] on button at bounding box center [1546, 372] width 46 height 65
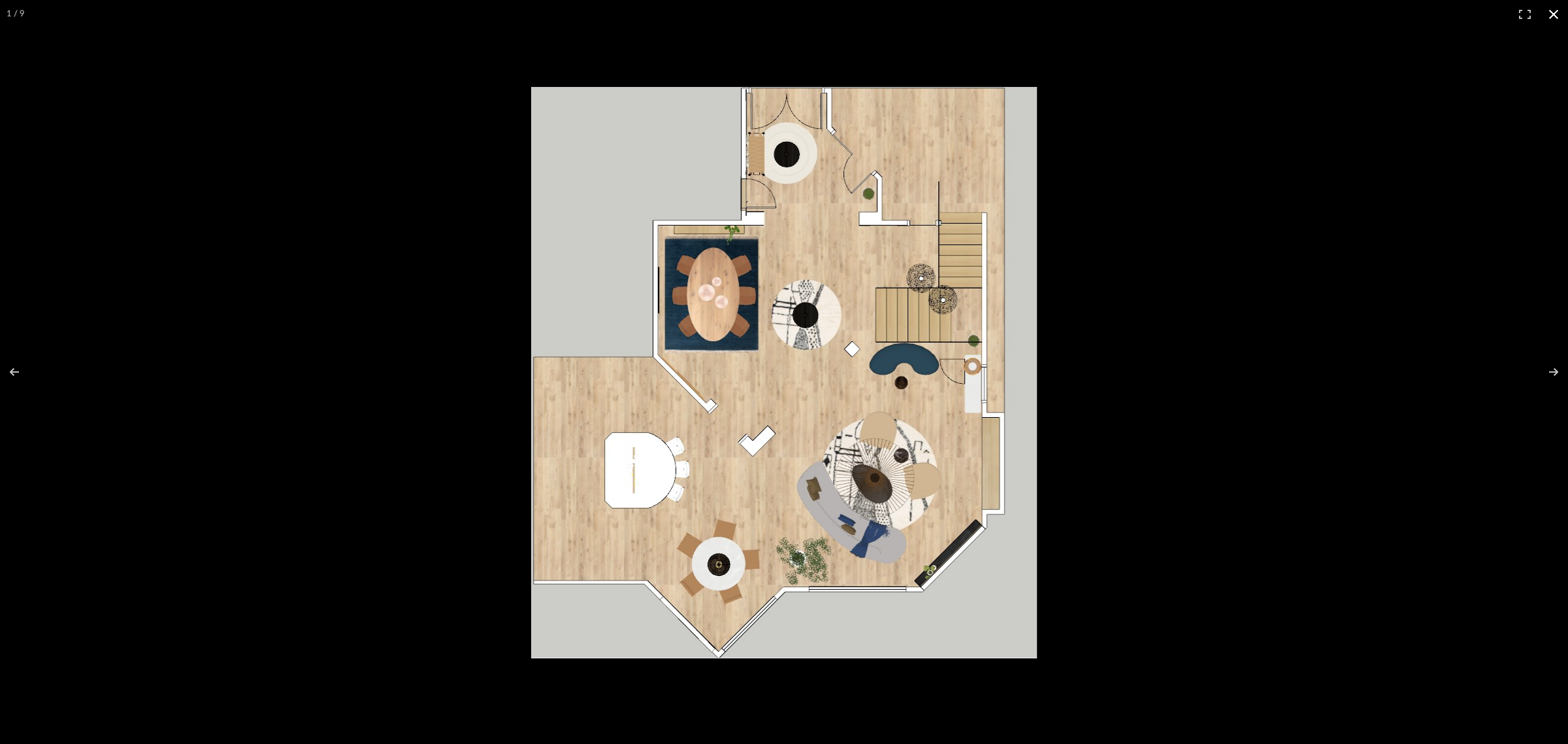
click at [1553, 14] on button at bounding box center [1554, 15] width 29 height 29
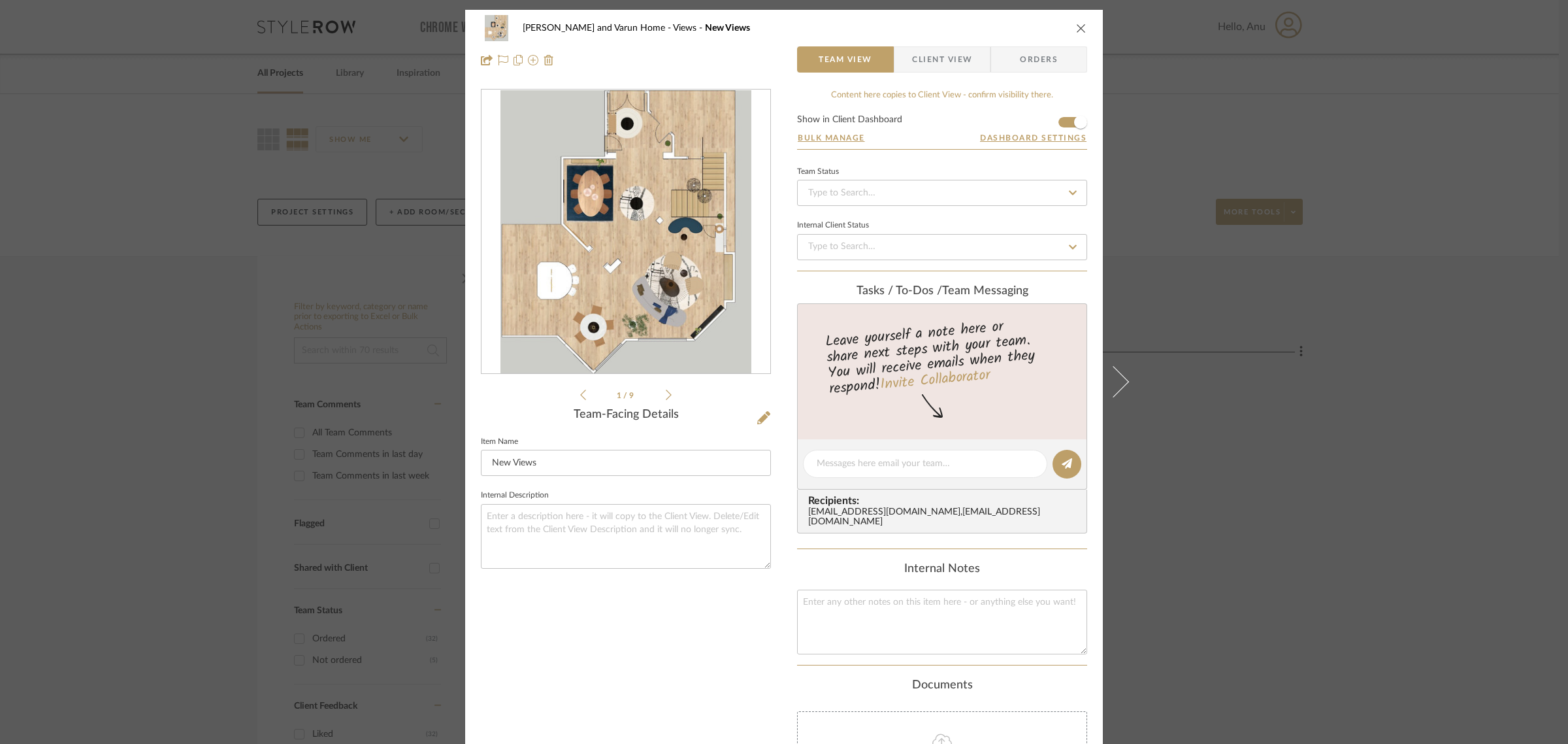
click at [1406, 290] on div "Shalini and Varun Home Views New Views Team View Client View Orders 1 / 9 Team-…" at bounding box center [784, 372] width 1568 height 744
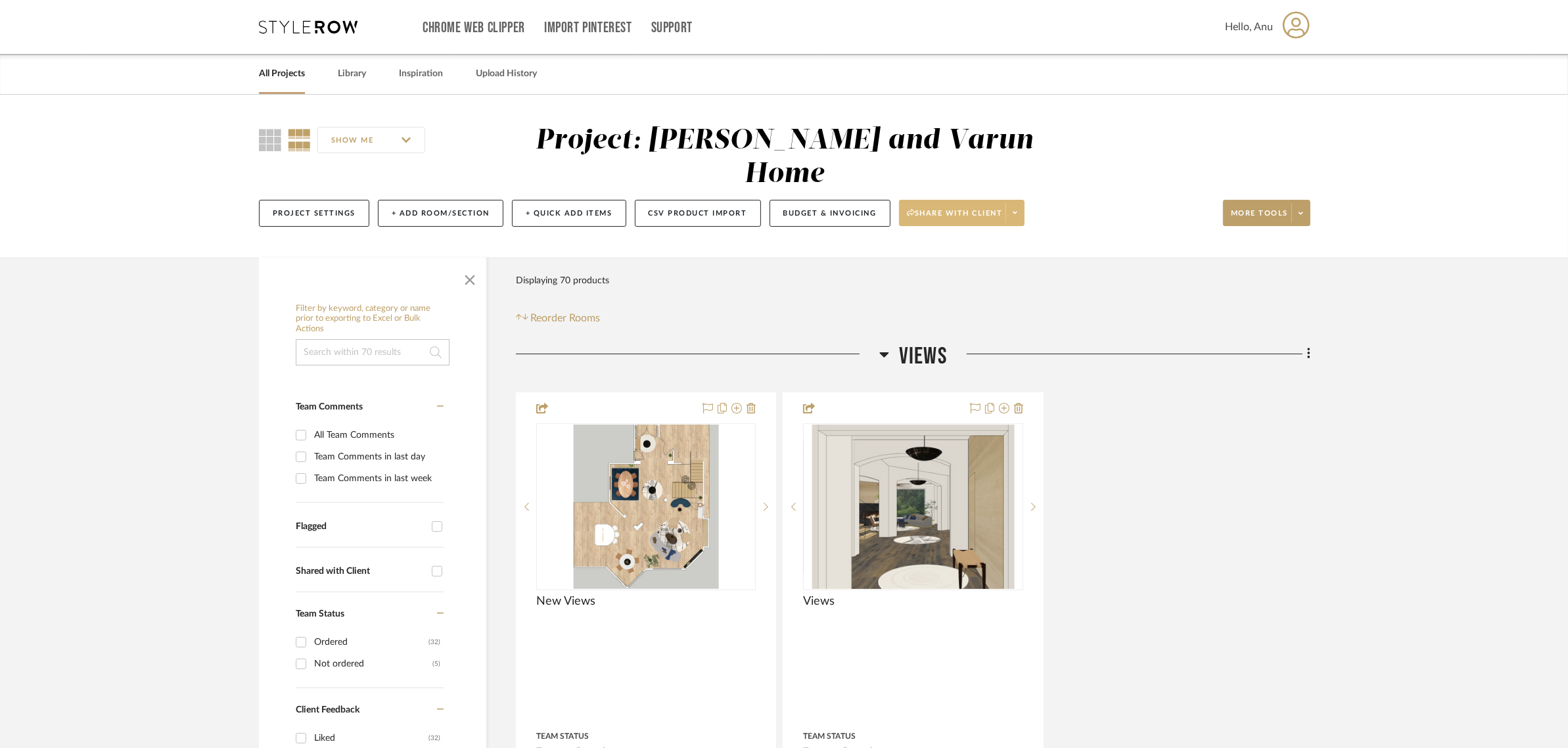
click at [998, 208] on span "Share with client" at bounding box center [955, 218] width 96 height 20
click at [973, 253] on span "Generate URL to Share" at bounding box center [969, 249] width 112 height 12
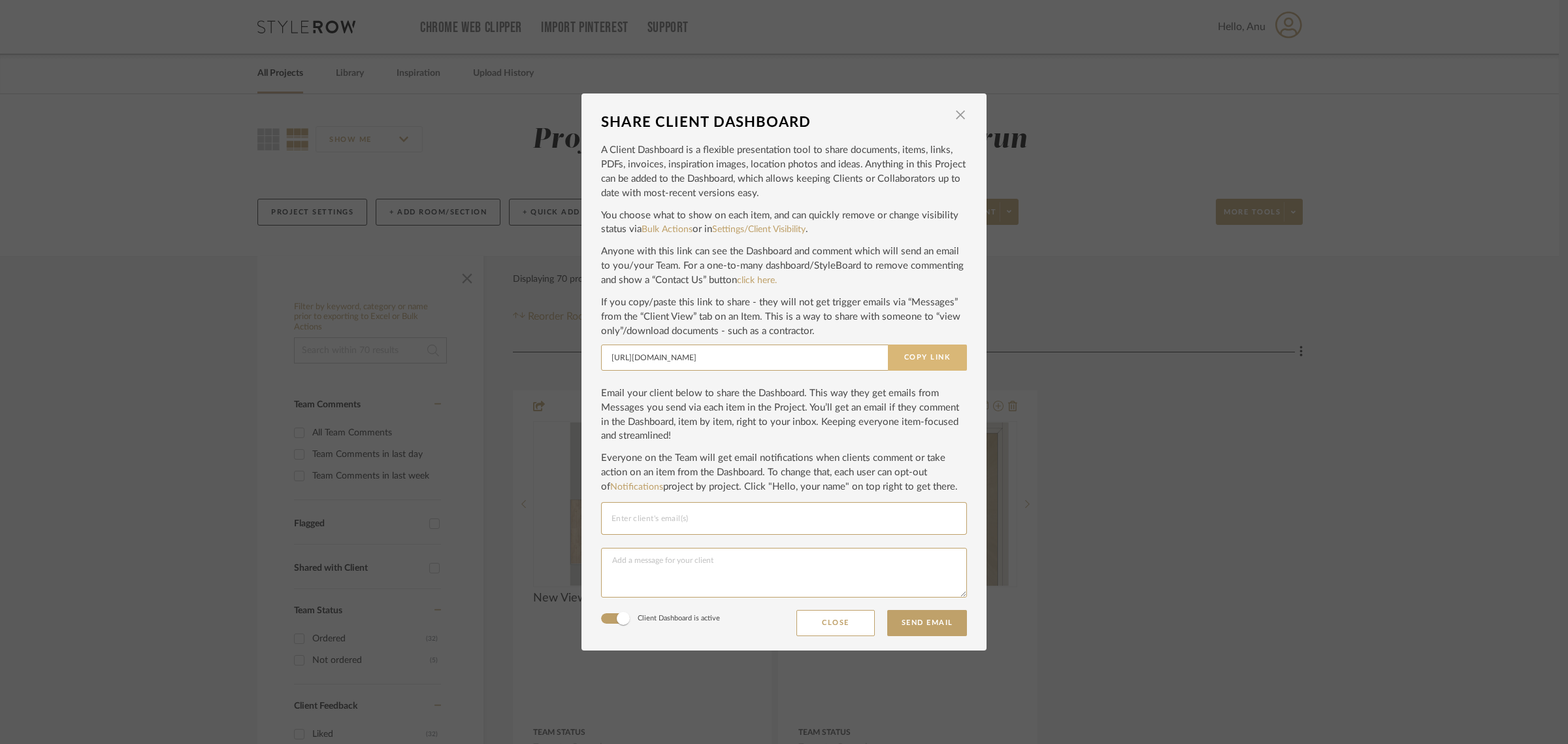
click at [929, 362] on button "Copy Link" at bounding box center [927, 358] width 79 height 26
click at [956, 109] on span "button" at bounding box center [961, 115] width 26 height 26
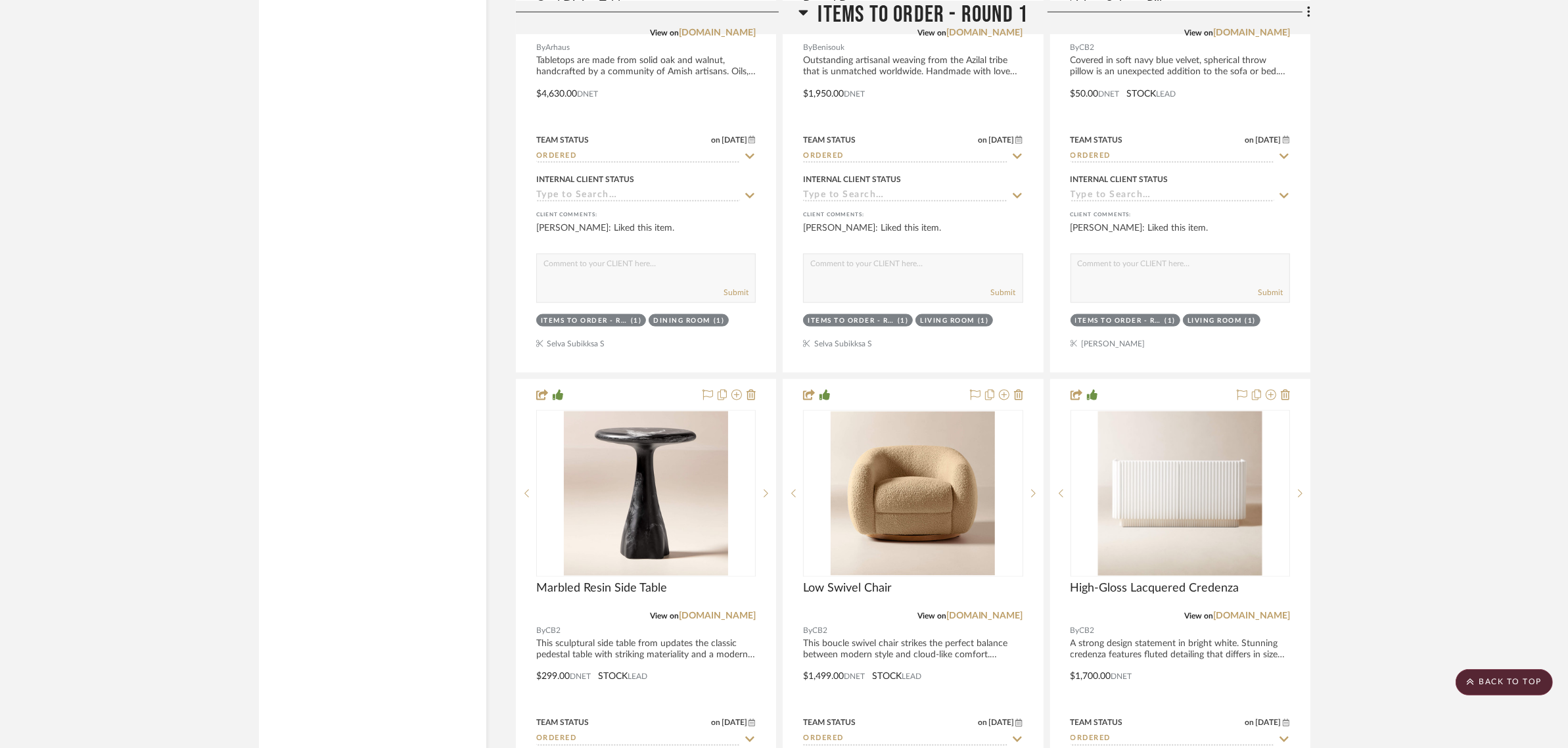
scroll to position [2547, 0]
